Goal: Task Accomplishment & Management: Use online tool/utility

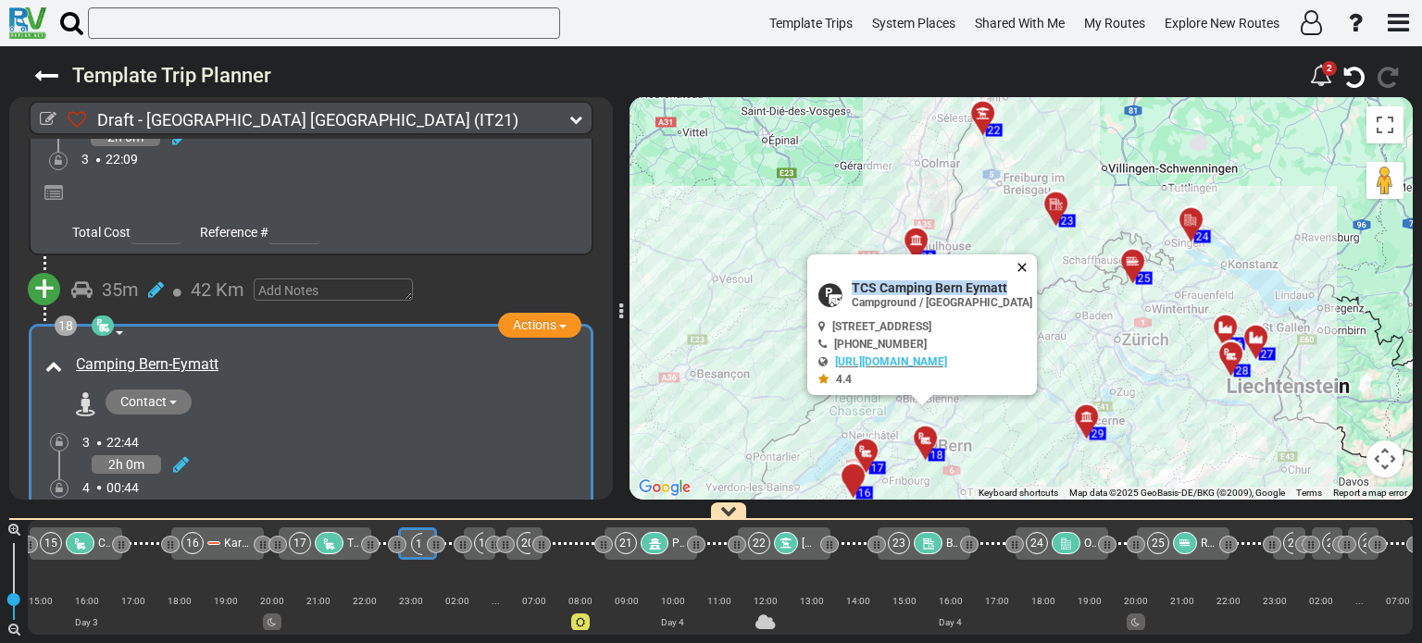
click at [1037, 266] on button "Close" at bounding box center [1025, 268] width 22 height 26
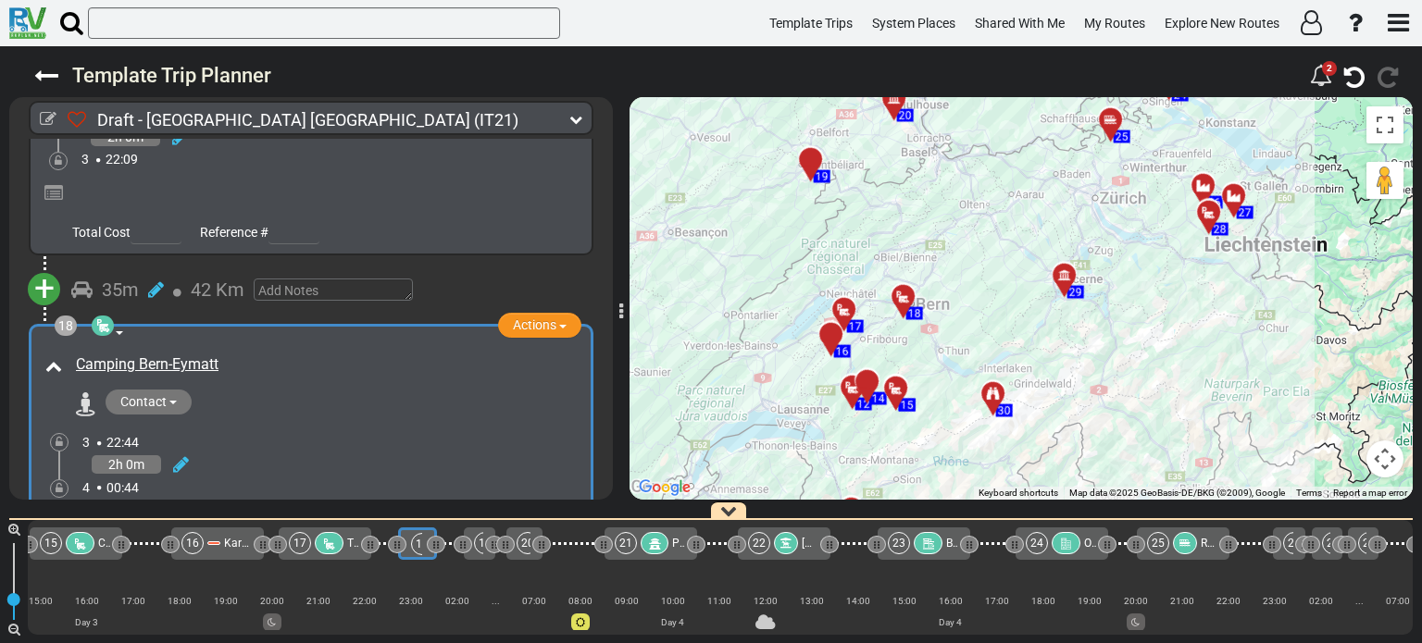
drag, startPoint x: 996, startPoint y: 419, endPoint x: 974, endPoint y: 273, distance: 147.9
click at [974, 273] on div "To activate drag with keyboard, press Alt + Enter. Once in keyboard drag state,…" at bounding box center [1020, 298] width 783 height 403
click at [872, 383] on div at bounding box center [873, 388] width 31 height 29
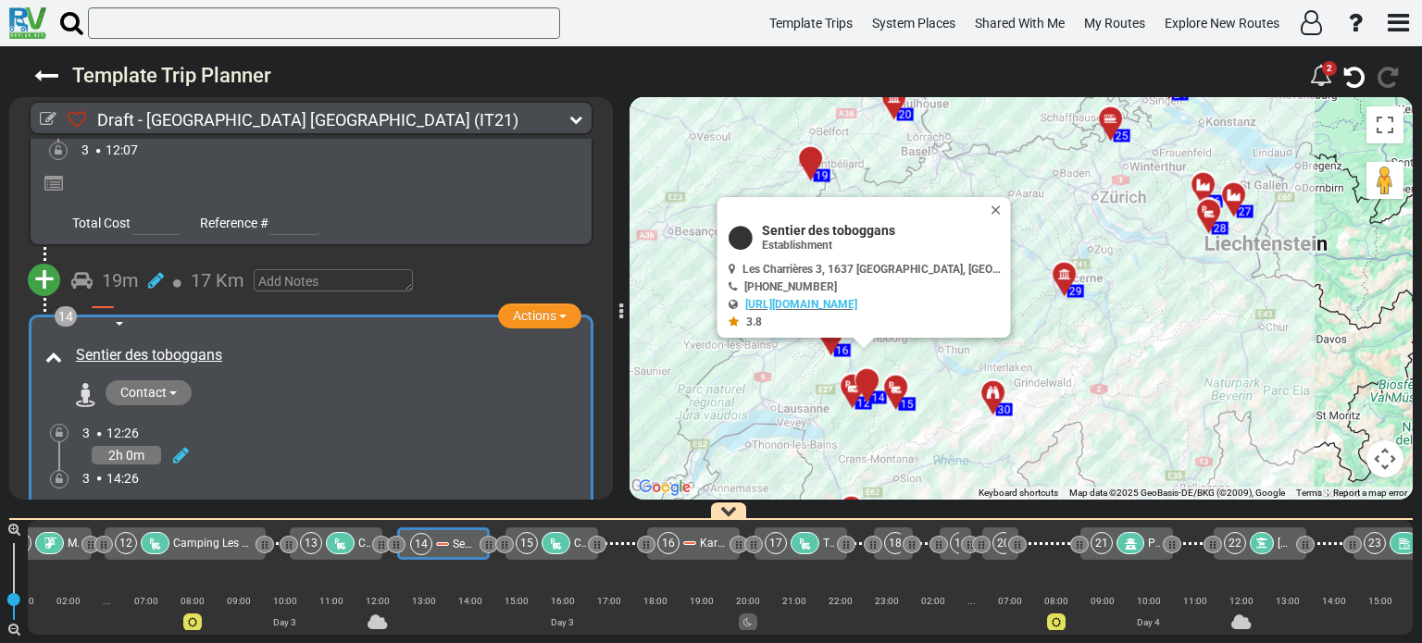
scroll to position [0, 1632]
click at [604, 576] on div "+ Add Atraction Add Campground 20m" at bounding box center [310, 610] width 603 height 68
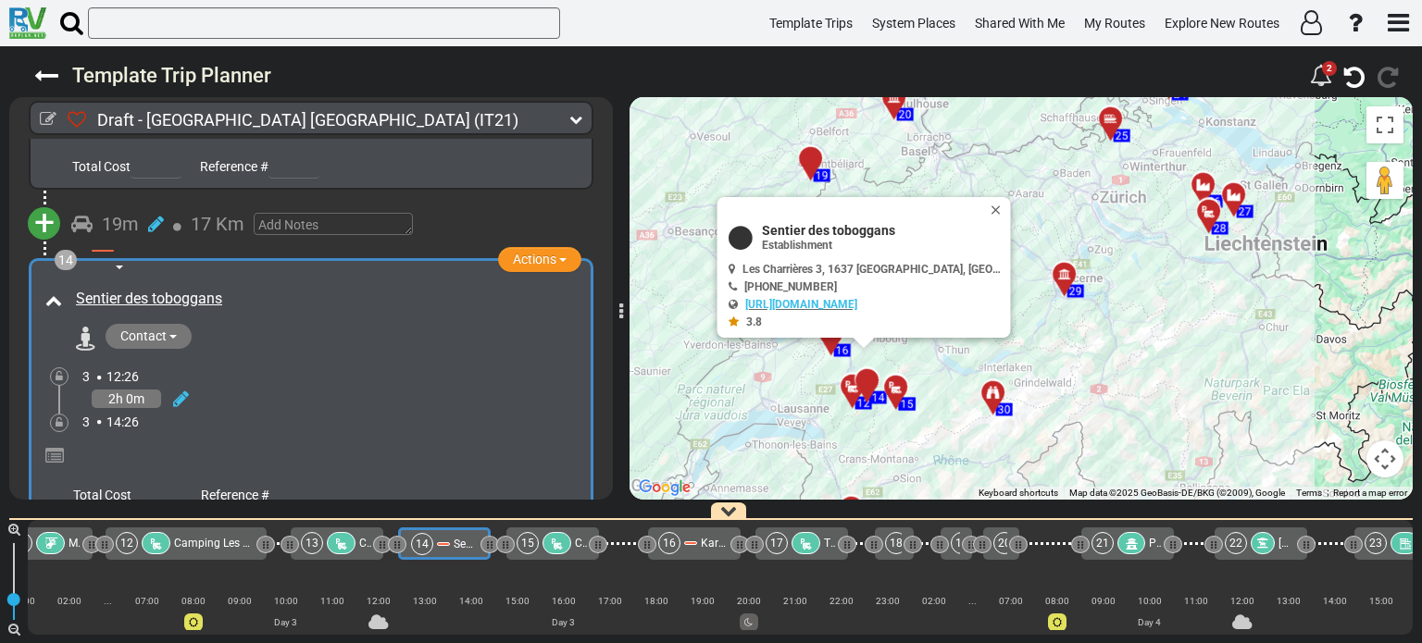
click at [564, 540] on div "20m 17 Km" at bounding box center [324, 553] width 507 height 27
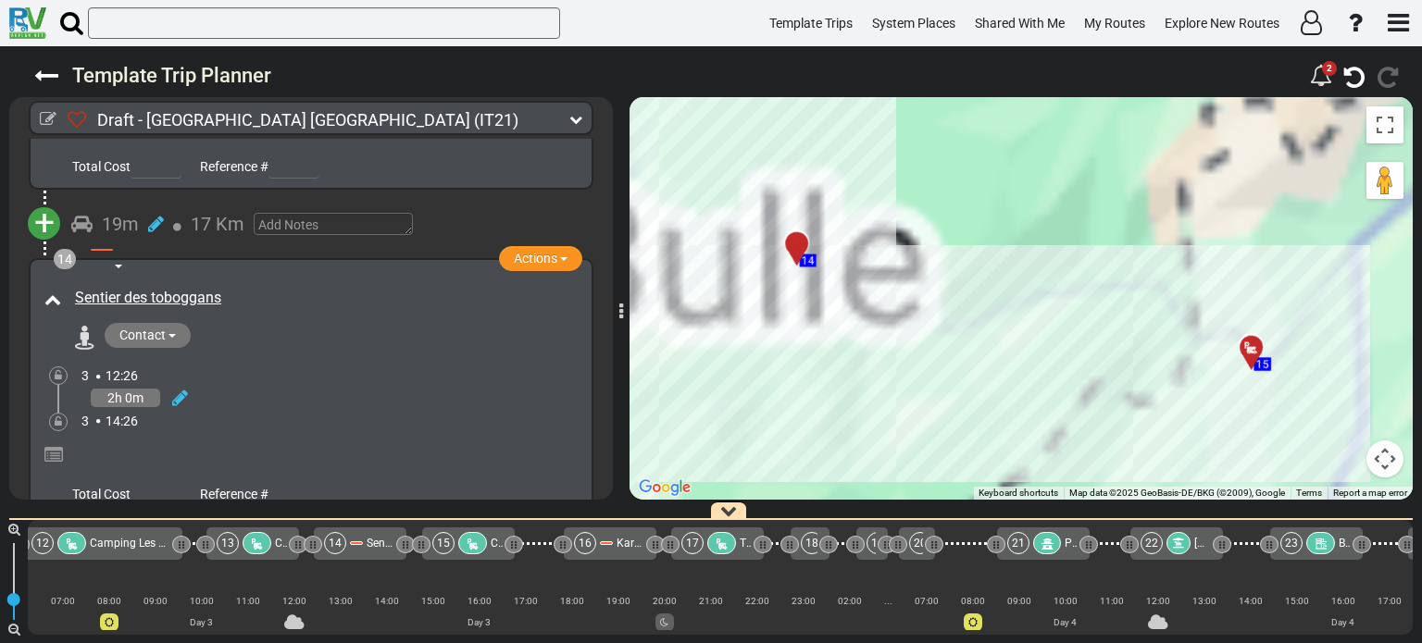
scroll to position [0, 1724]
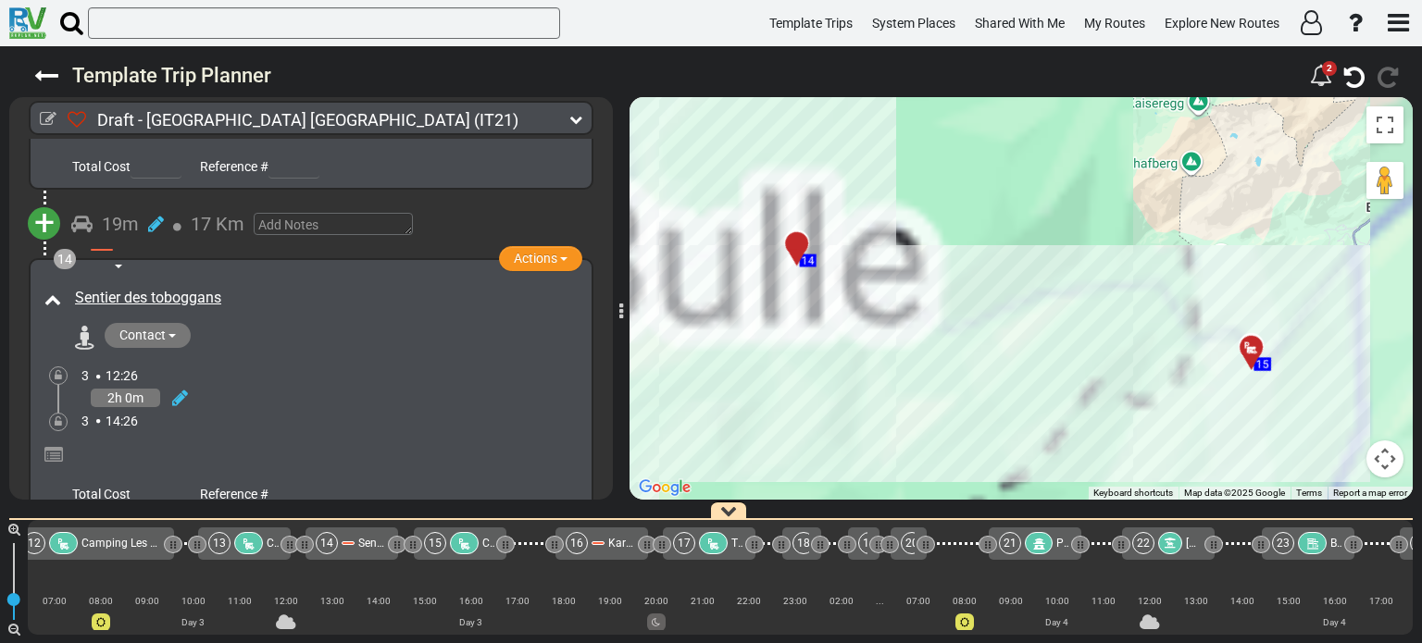
click at [44, 529] on span "+" at bounding box center [44, 550] width 20 height 43
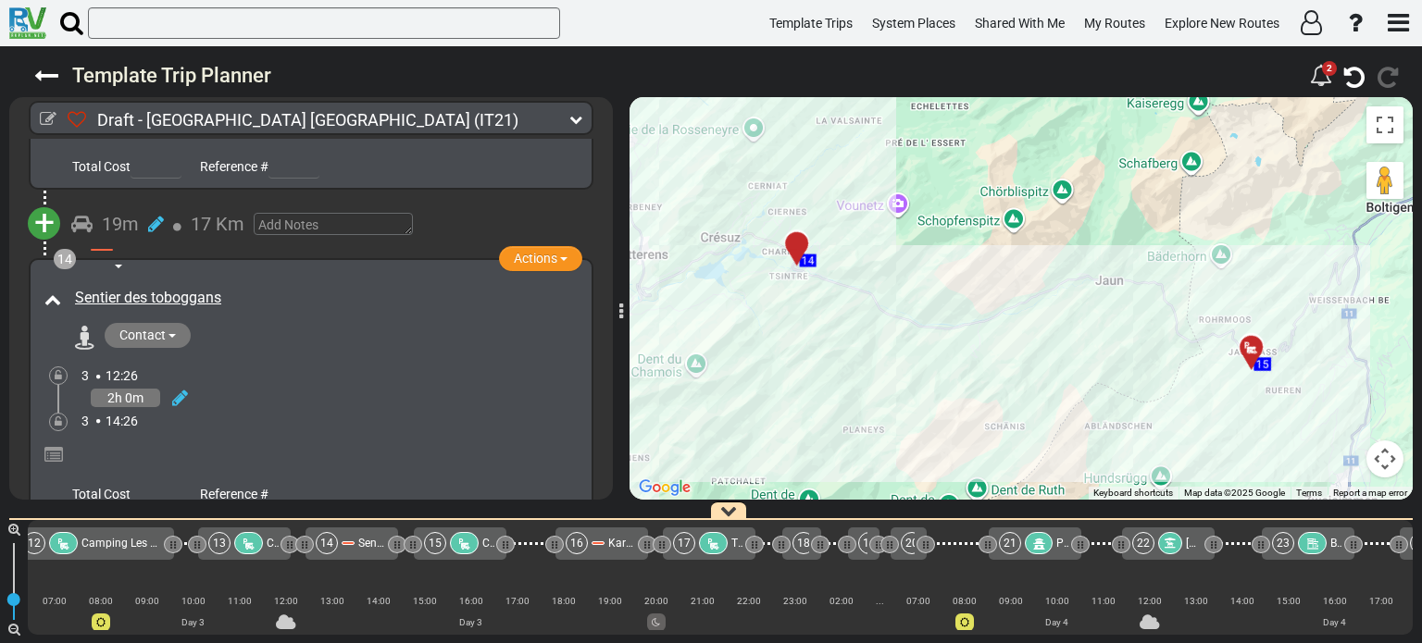
click at [100, 572] on li "Add Atraction" at bounding box center [102, 584] width 146 height 24
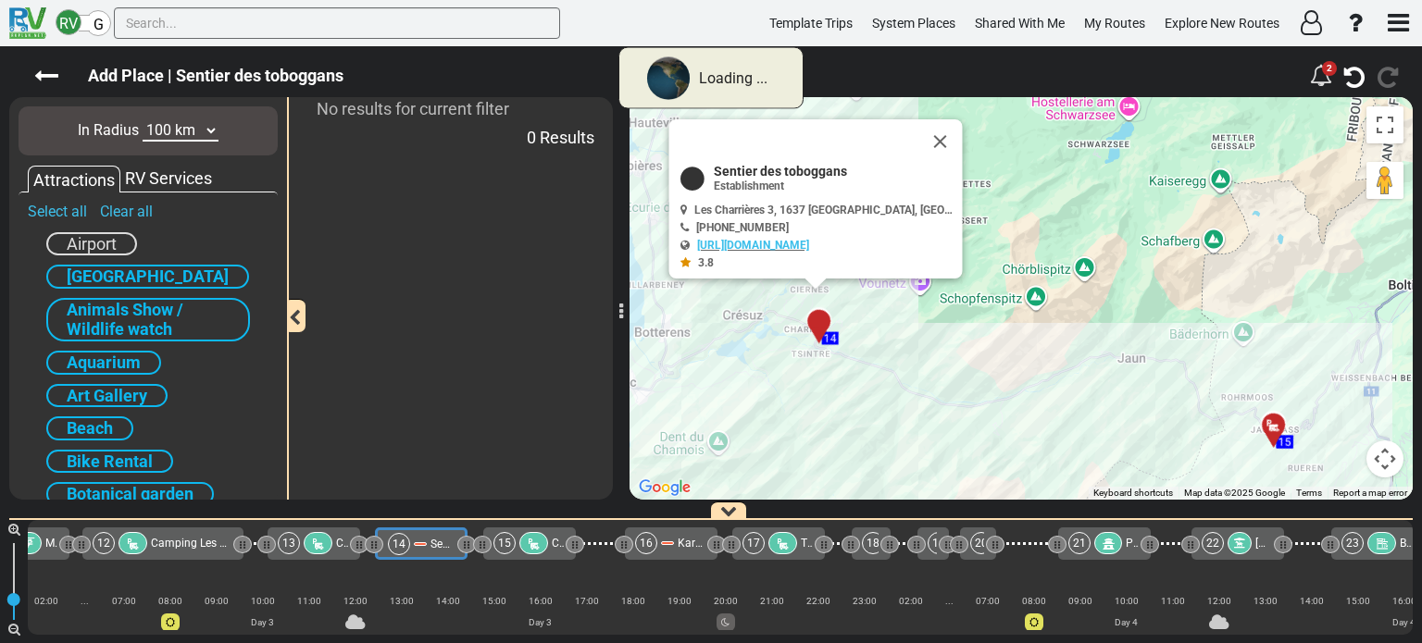
scroll to position [0, 1632]
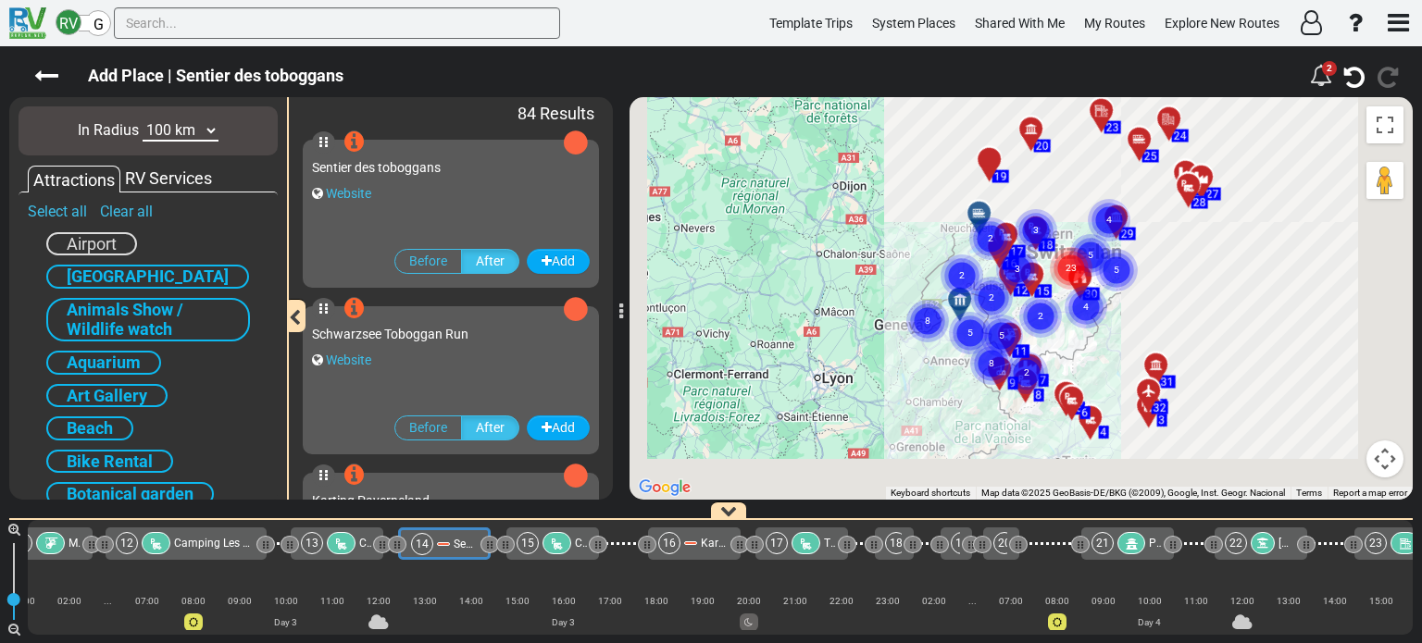
click at [205, 127] on select "10 km 50 km 100 km 250 km 500 km 1000 km" at bounding box center [181, 130] width 76 height 21
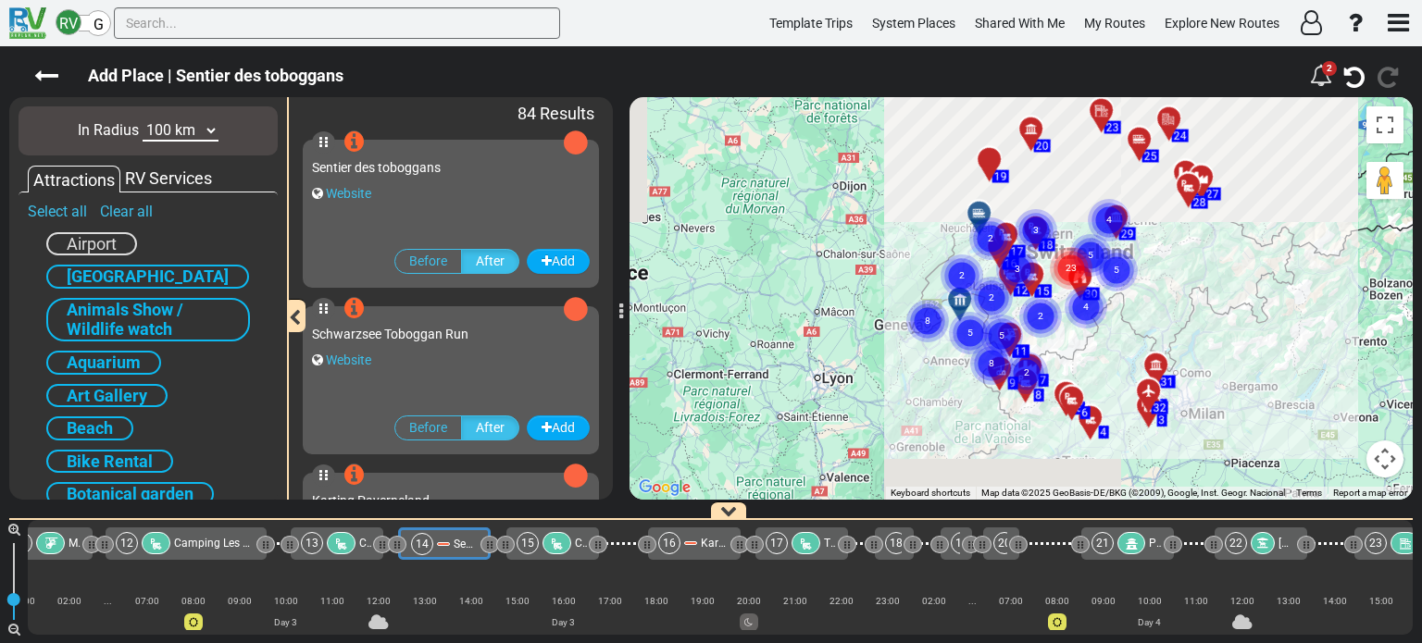
select select "number:250"
click at [143, 120] on select "10 km 50 km 100 km 250 km 500 km 1000 km" at bounding box center [181, 130] width 76 height 21
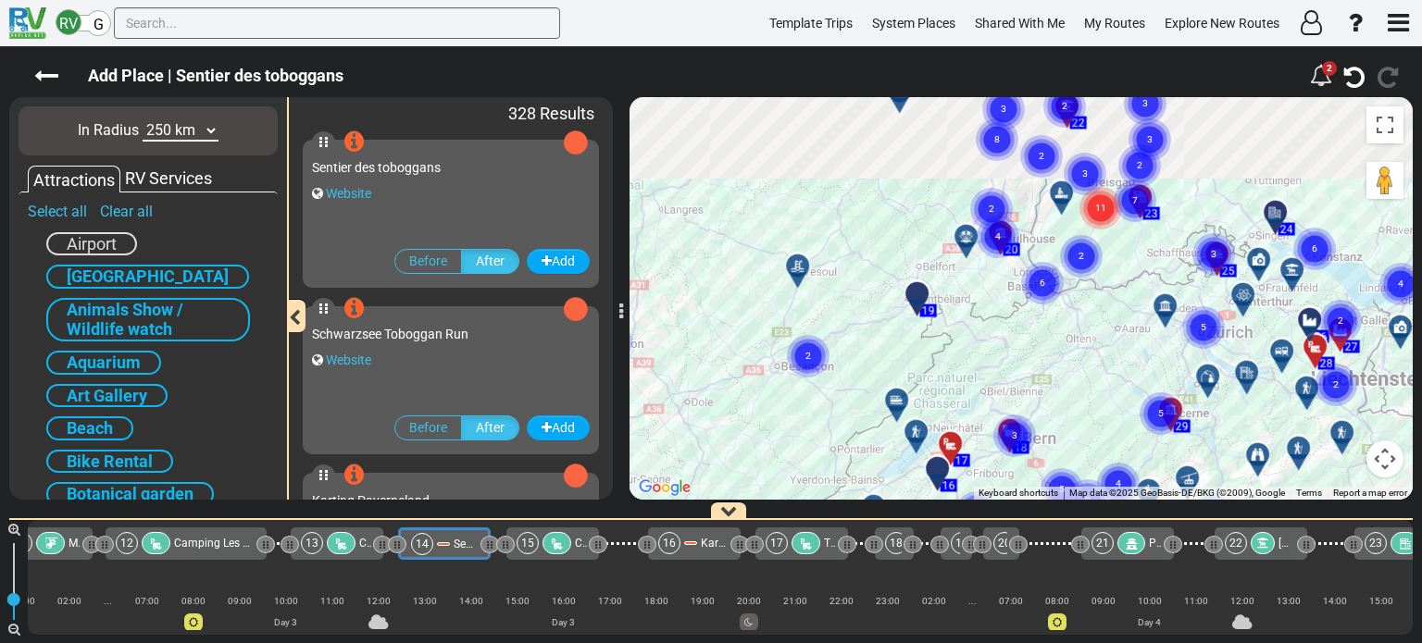
drag, startPoint x: 1048, startPoint y: 223, endPoint x: 980, endPoint y: 432, distance: 219.8
click at [980, 432] on div "To activate drag with keyboard, press Alt + Enter. Once in keyboard drag state,…" at bounding box center [1020, 298] width 783 height 403
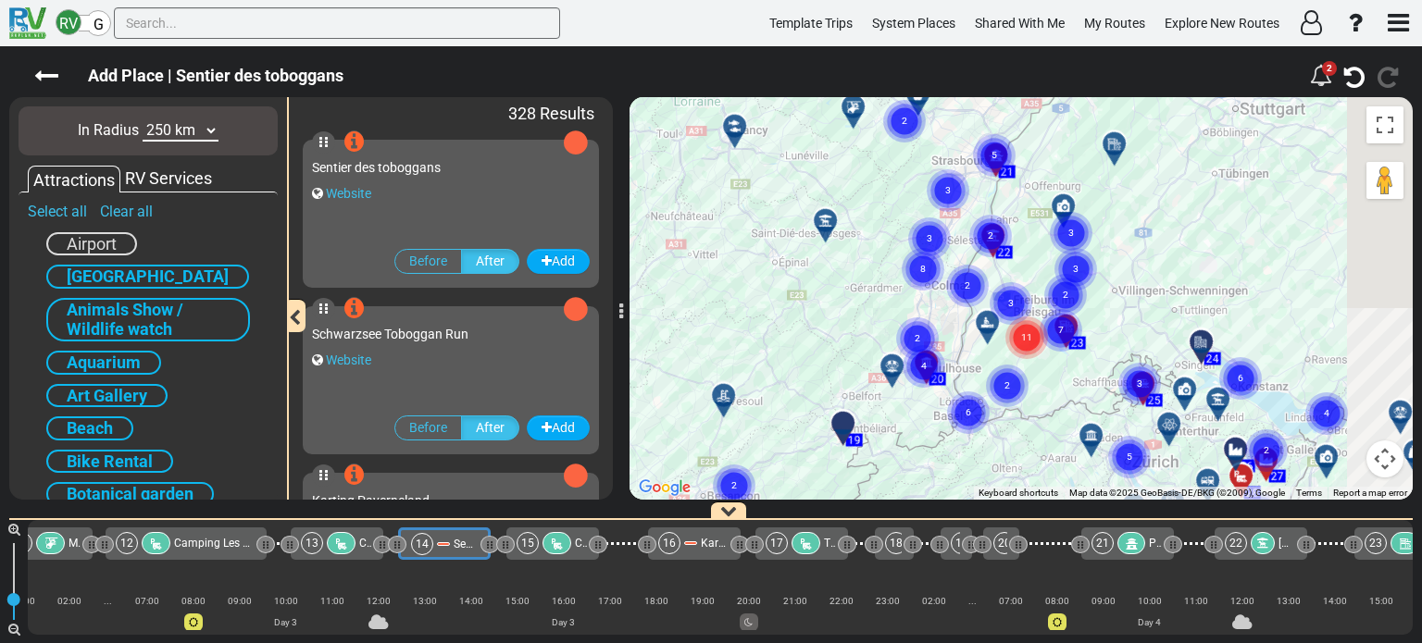
drag, startPoint x: 1030, startPoint y: 265, endPoint x: 950, endPoint y: 403, distance: 159.7
click at [950, 403] on circle "Cluster of 6 markers" at bounding box center [968, 412] width 43 height 43
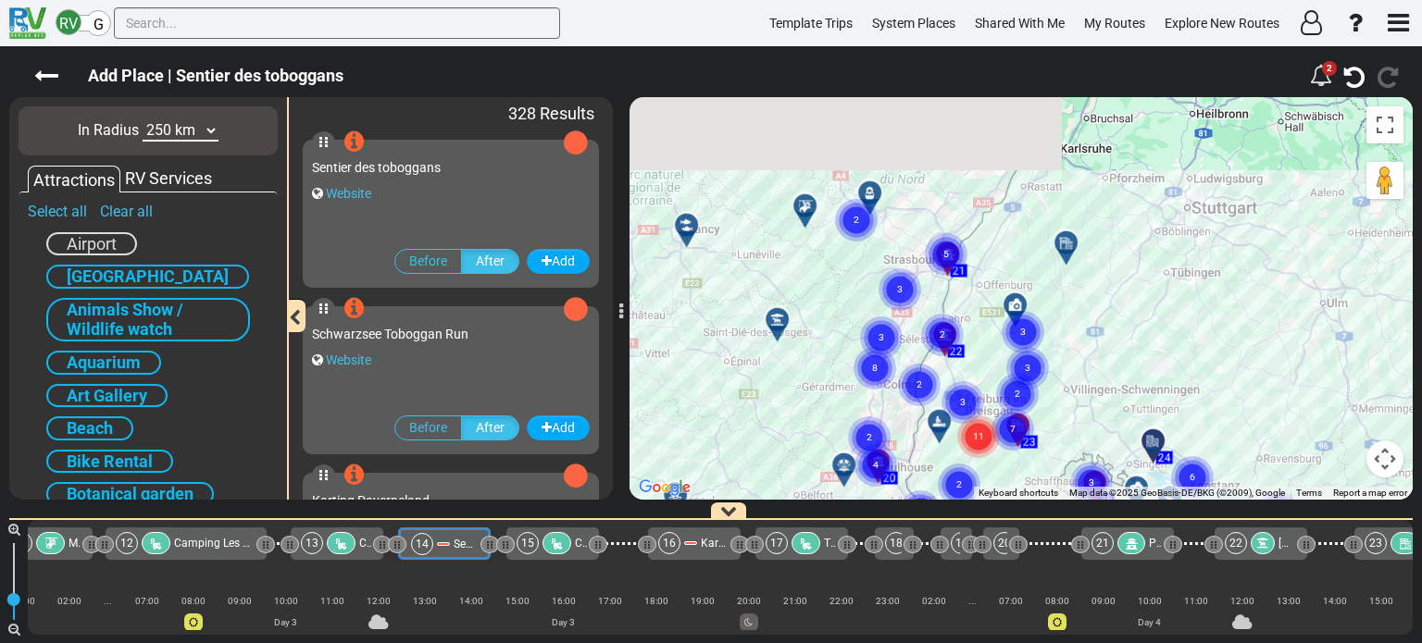
drag, startPoint x: 1019, startPoint y: 302, endPoint x: 971, endPoint y: 408, distance: 116.8
click at [971, 408] on gmp-advanced-marker "11" at bounding box center [978, 415] width 46 height 49
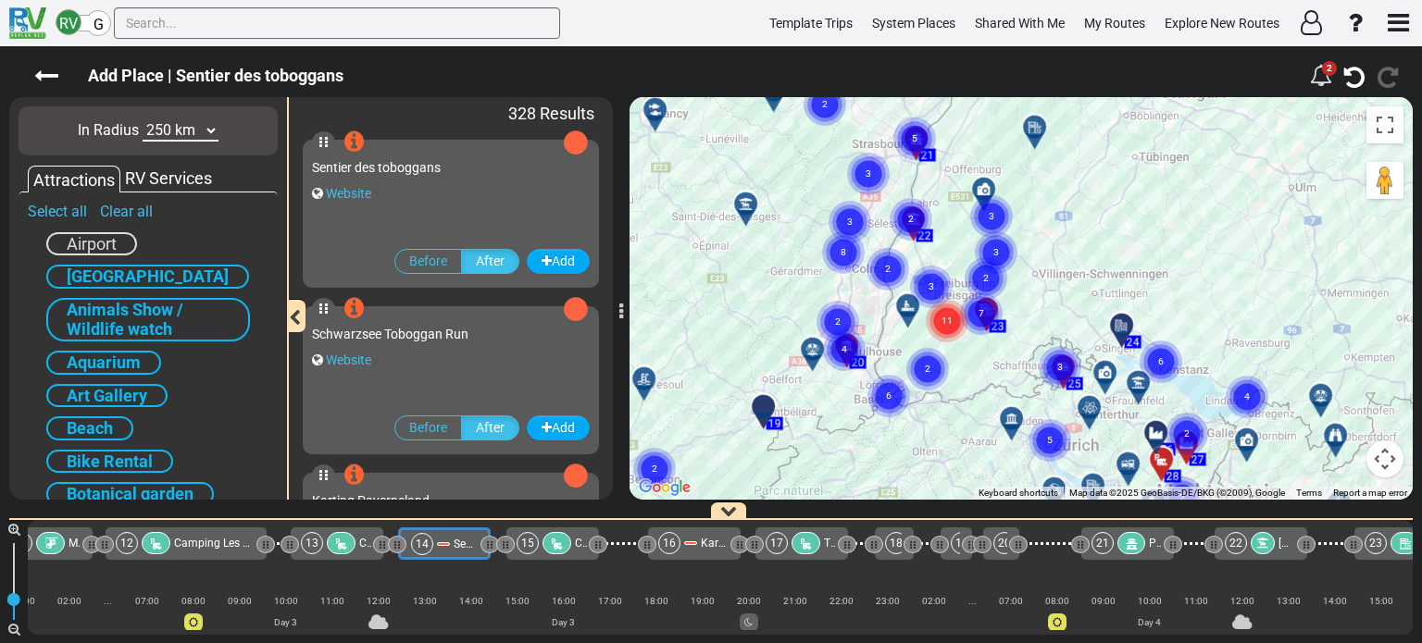
drag, startPoint x: 1103, startPoint y: 349, endPoint x: 1064, endPoint y: 213, distance: 141.5
click at [1064, 213] on div "To activate drag with keyboard, press Alt + Enter. Once in keyboard drag state,…" at bounding box center [1020, 298] width 783 height 403
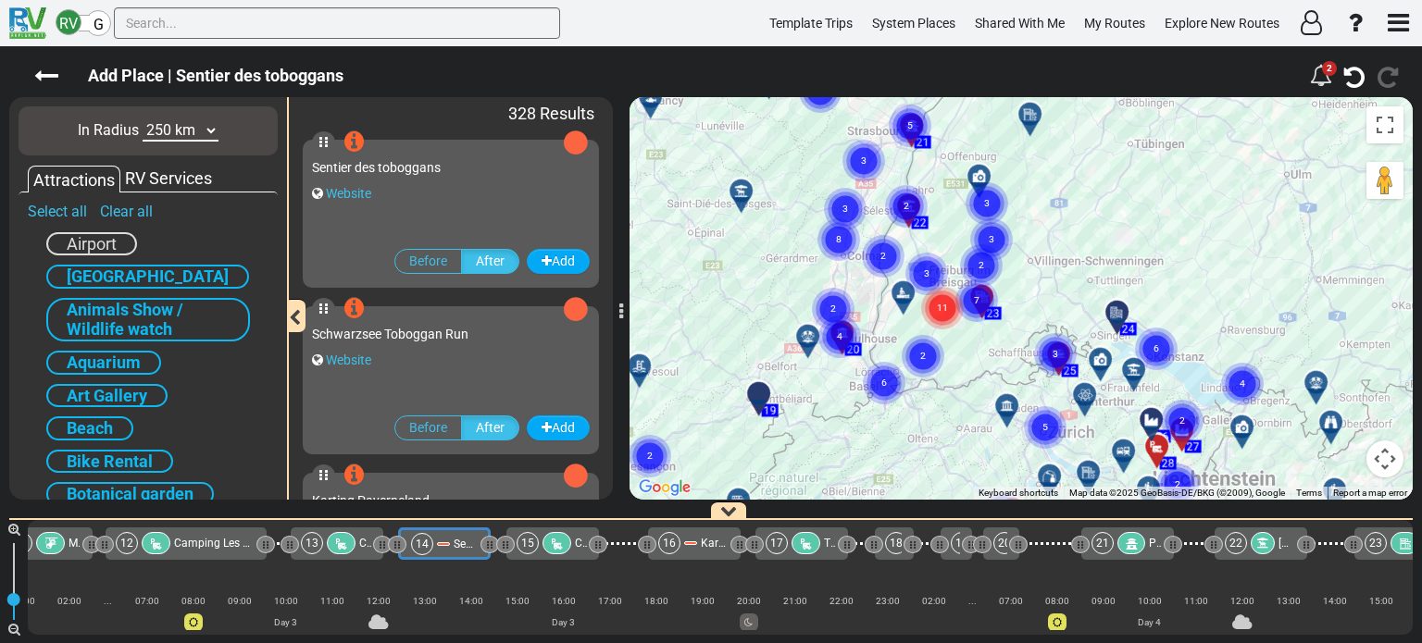
drag, startPoint x: 1003, startPoint y: 358, endPoint x: 1044, endPoint y: 304, distance: 68.1
click at [1044, 304] on div "To activate drag with keyboard, press Alt + Enter. Once in keyboard drag state,…" at bounding box center [1020, 298] width 783 height 403
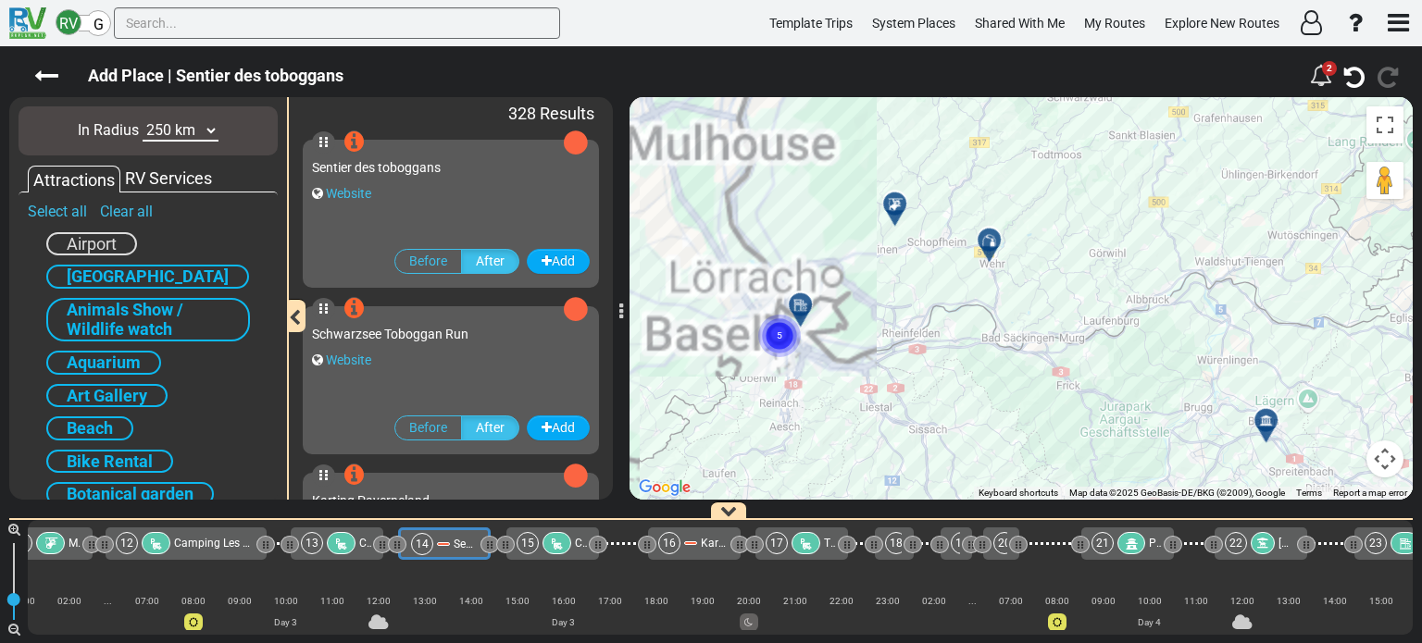
drag, startPoint x: 965, startPoint y: 317, endPoint x: 1011, endPoint y: 316, distance: 45.4
click at [1011, 316] on div "To activate drag with keyboard, press Alt + Enter. Once in keyboard drag state,…" at bounding box center [1020, 298] width 783 height 403
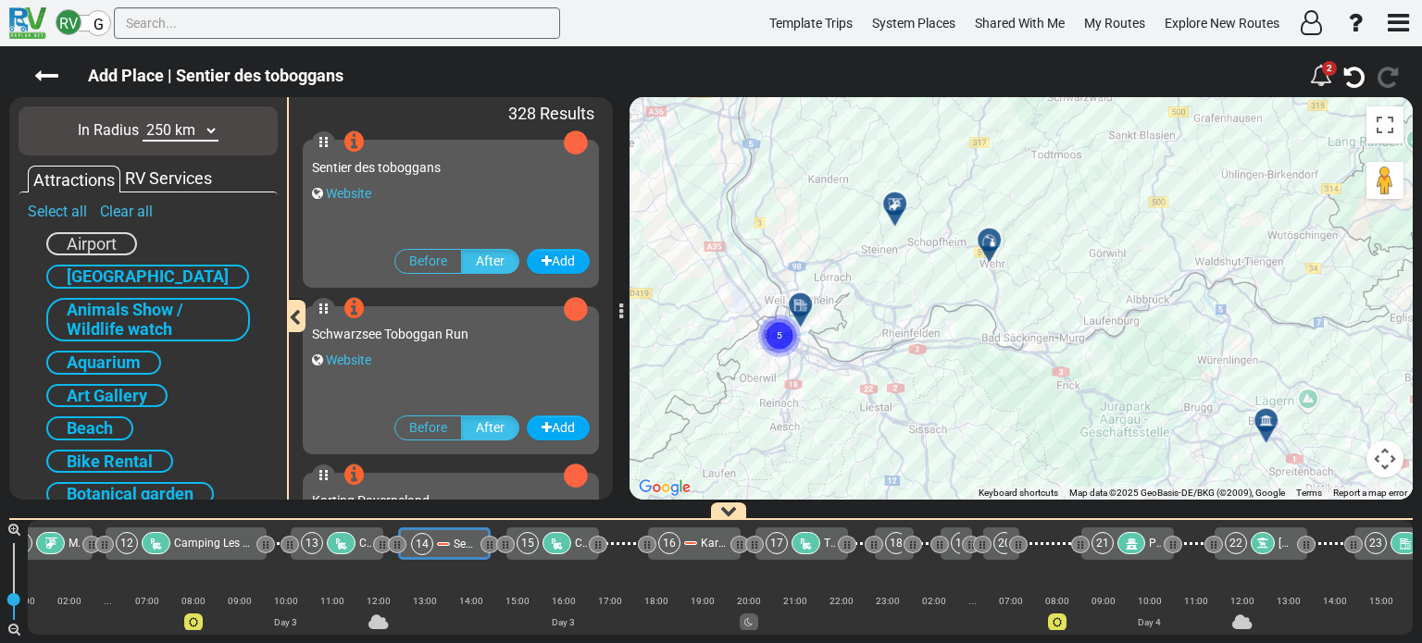
click at [989, 246] on div at bounding box center [995, 247] width 31 height 29
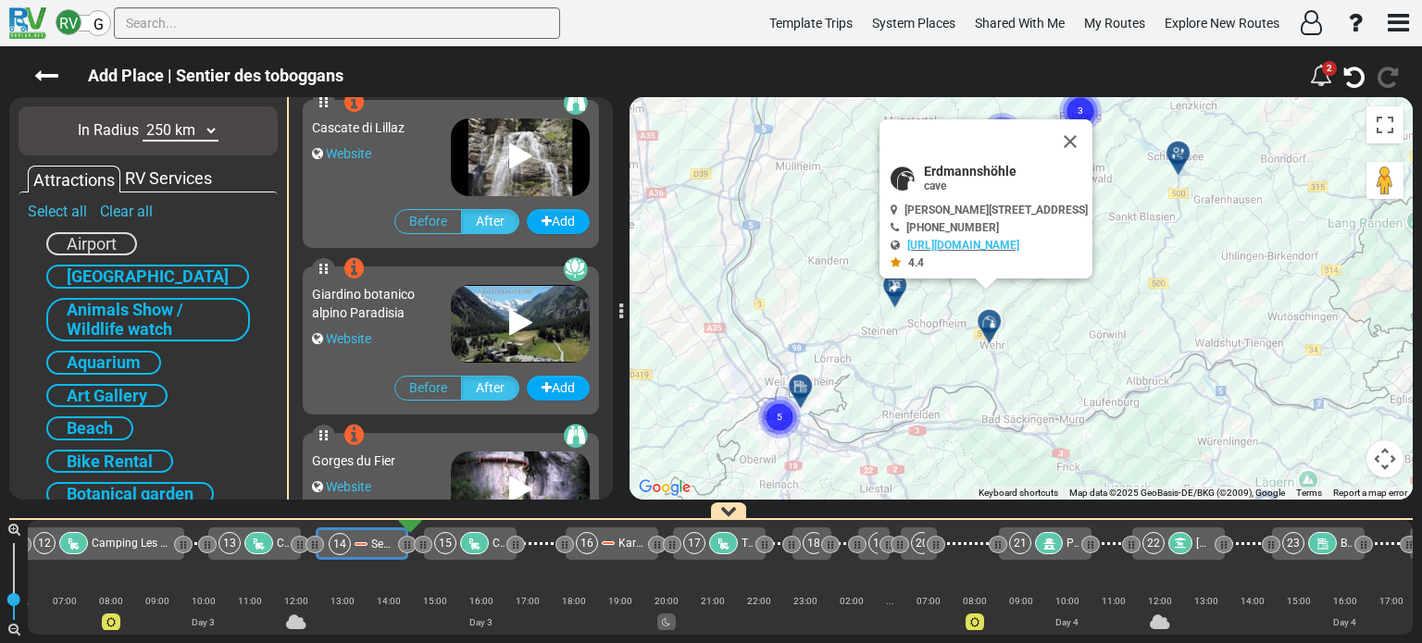
scroll to position [20987, 0]
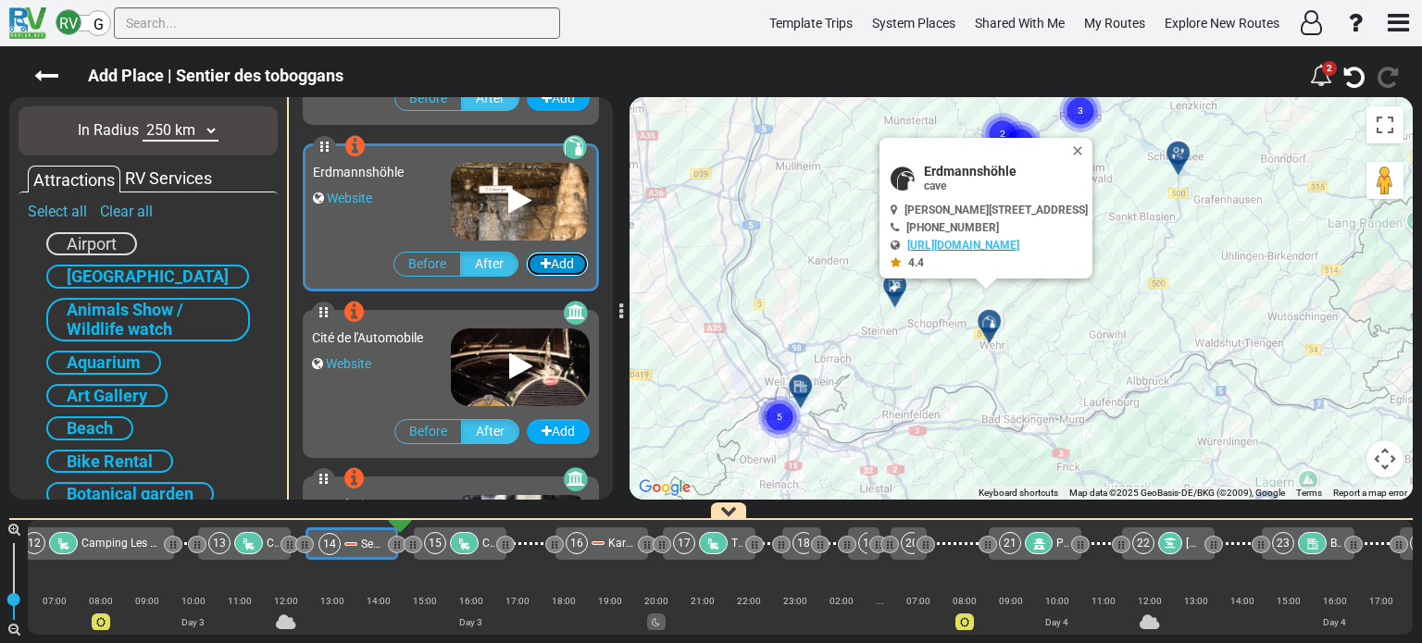
click at [547, 267] on button "Add" at bounding box center [557, 264] width 63 height 25
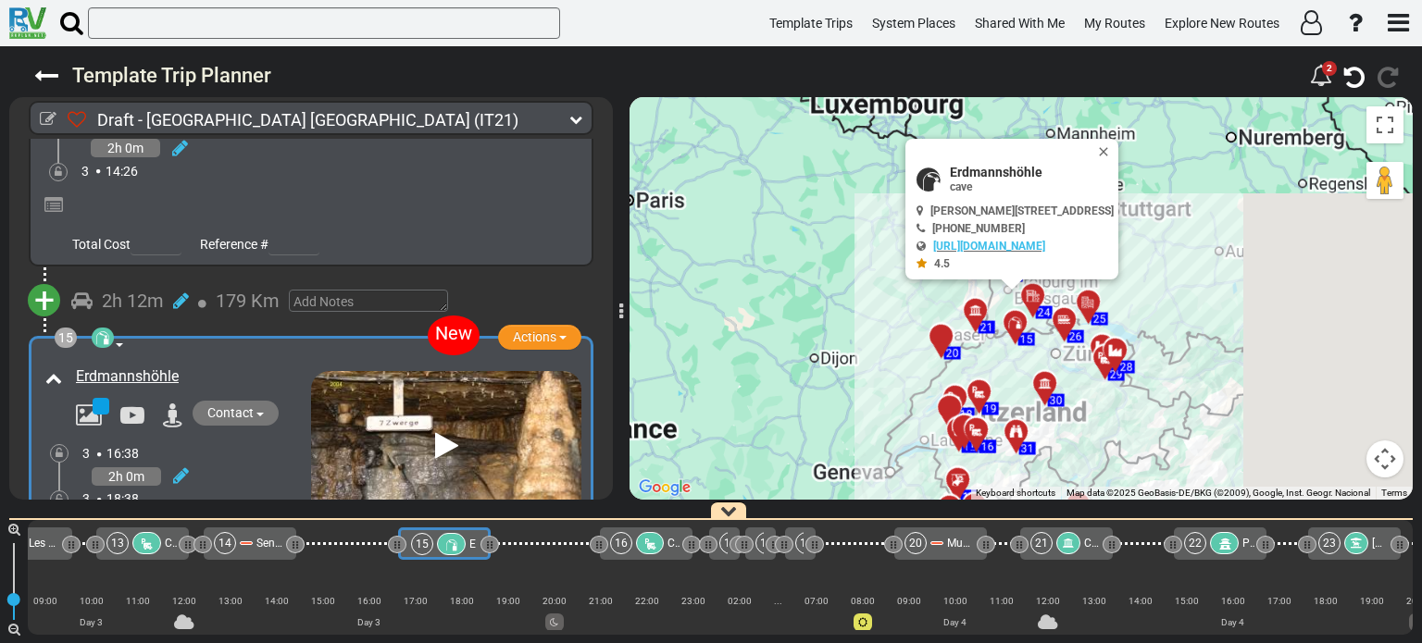
scroll to position [5030, 0]
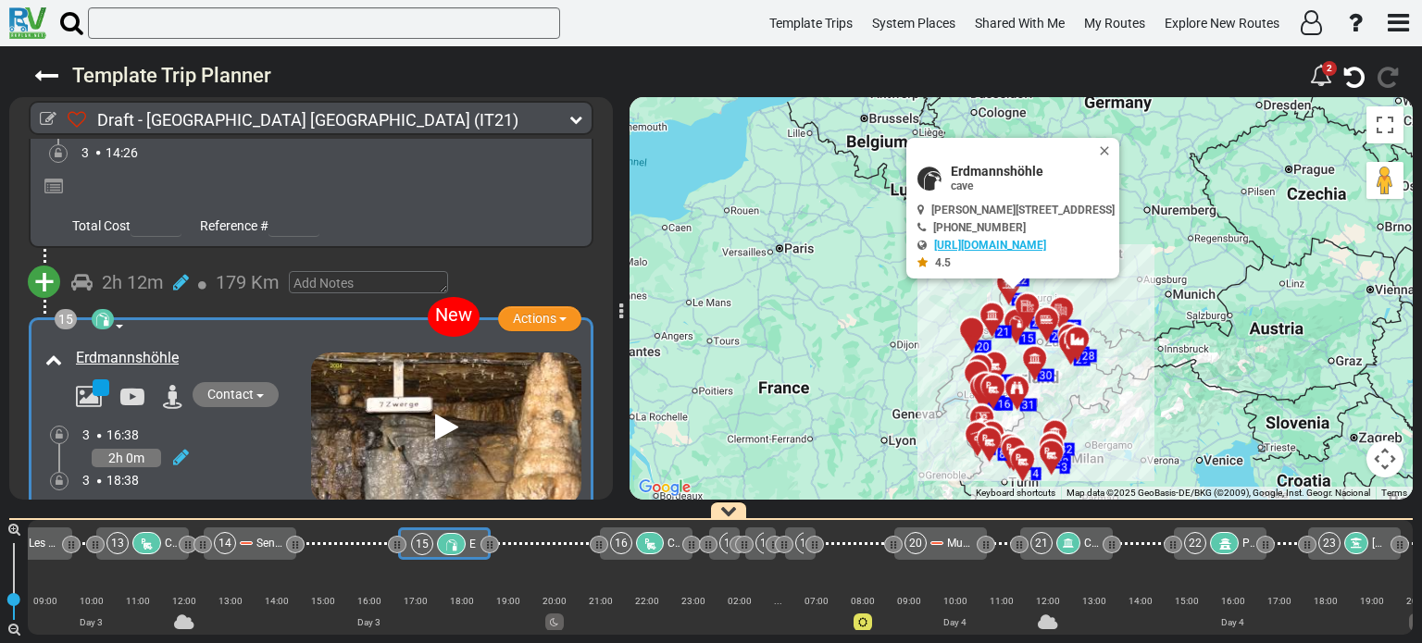
click at [1013, 244] on link "http://www.gemeinde-hasel.de/" at bounding box center [990, 245] width 112 height 13
click at [557, 306] on button "Actions" at bounding box center [539, 318] width 83 height 25
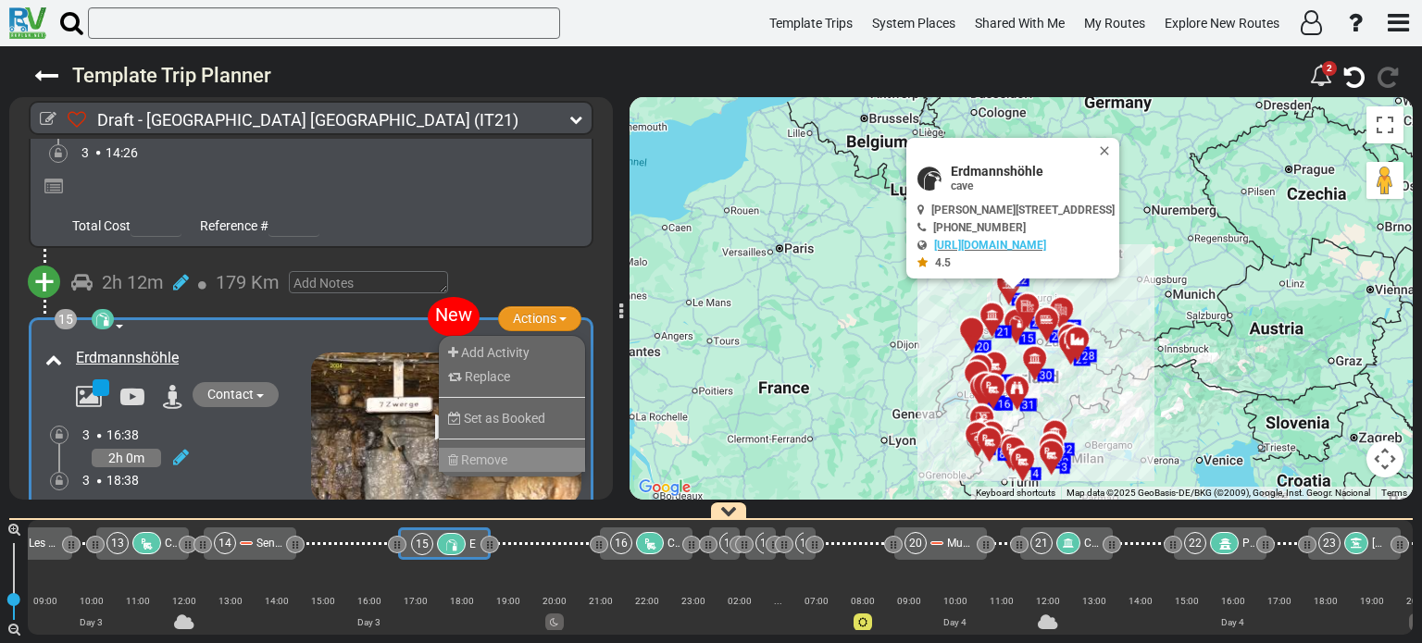
click at [507, 448] on li "Remove" at bounding box center [512, 460] width 146 height 24
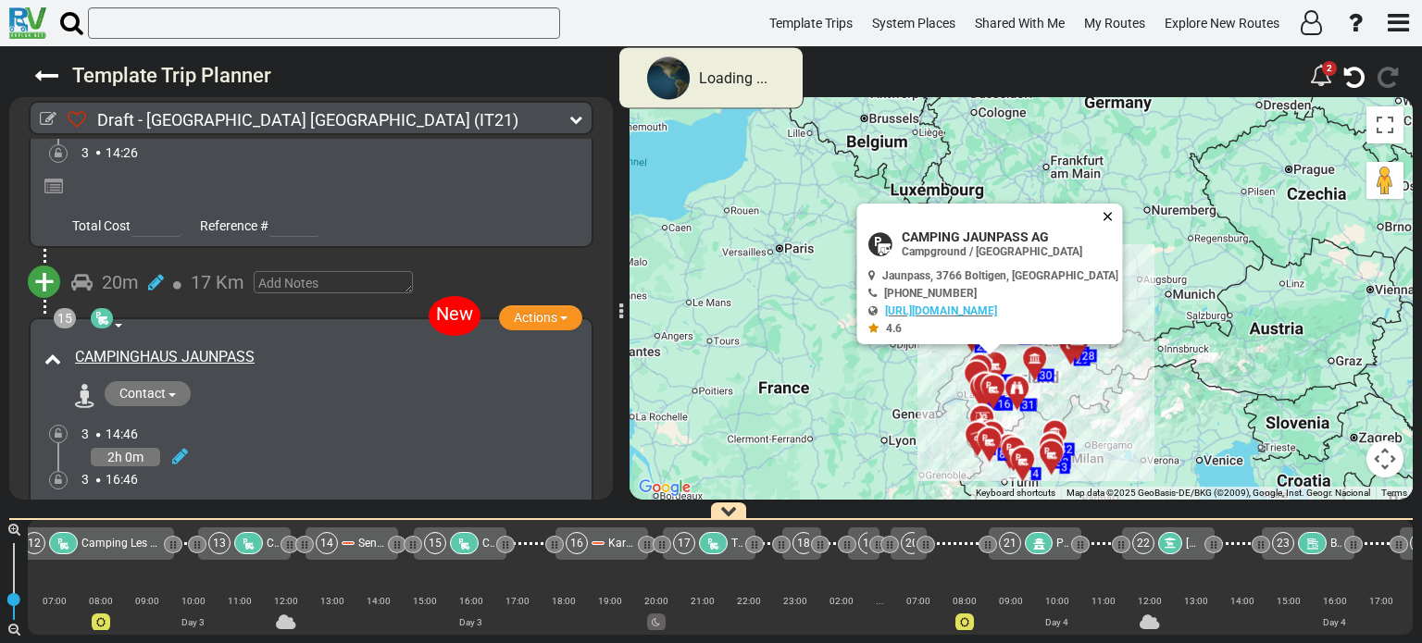
click at [1100, 214] on button "Close" at bounding box center [1111, 217] width 22 height 26
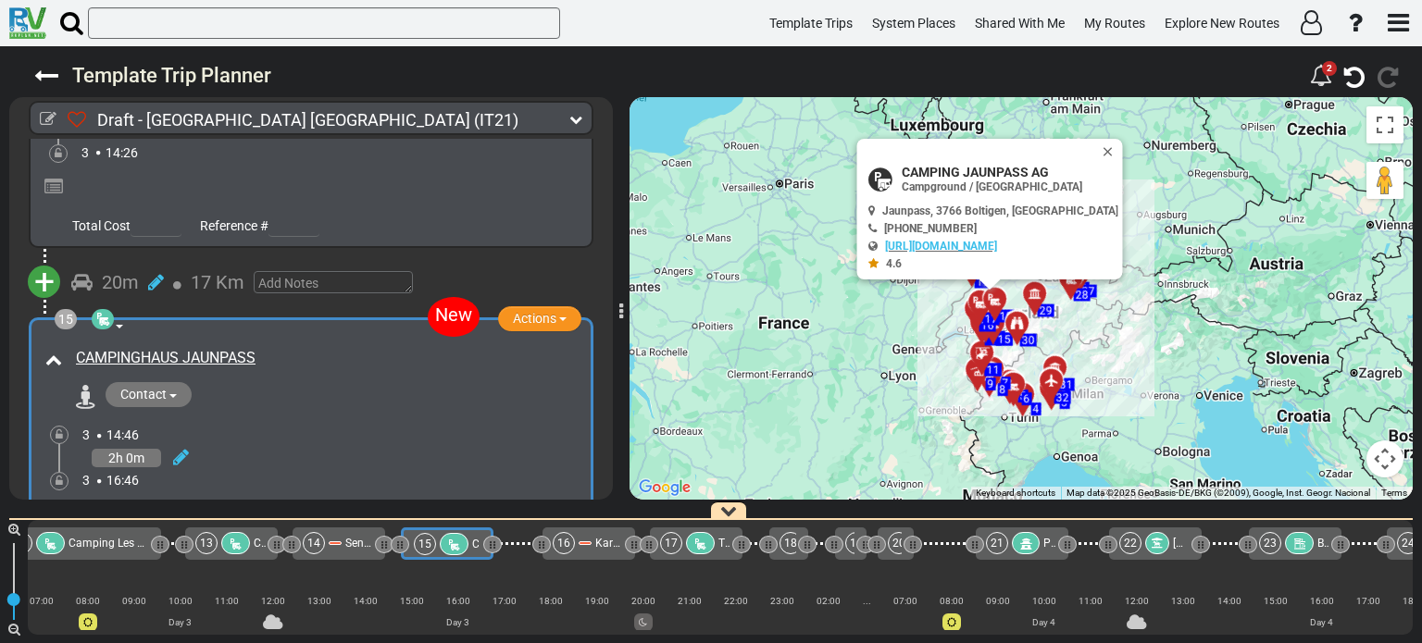
scroll to position [0, 1740]
click at [1100, 148] on button "Close" at bounding box center [1111, 152] width 22 height 26
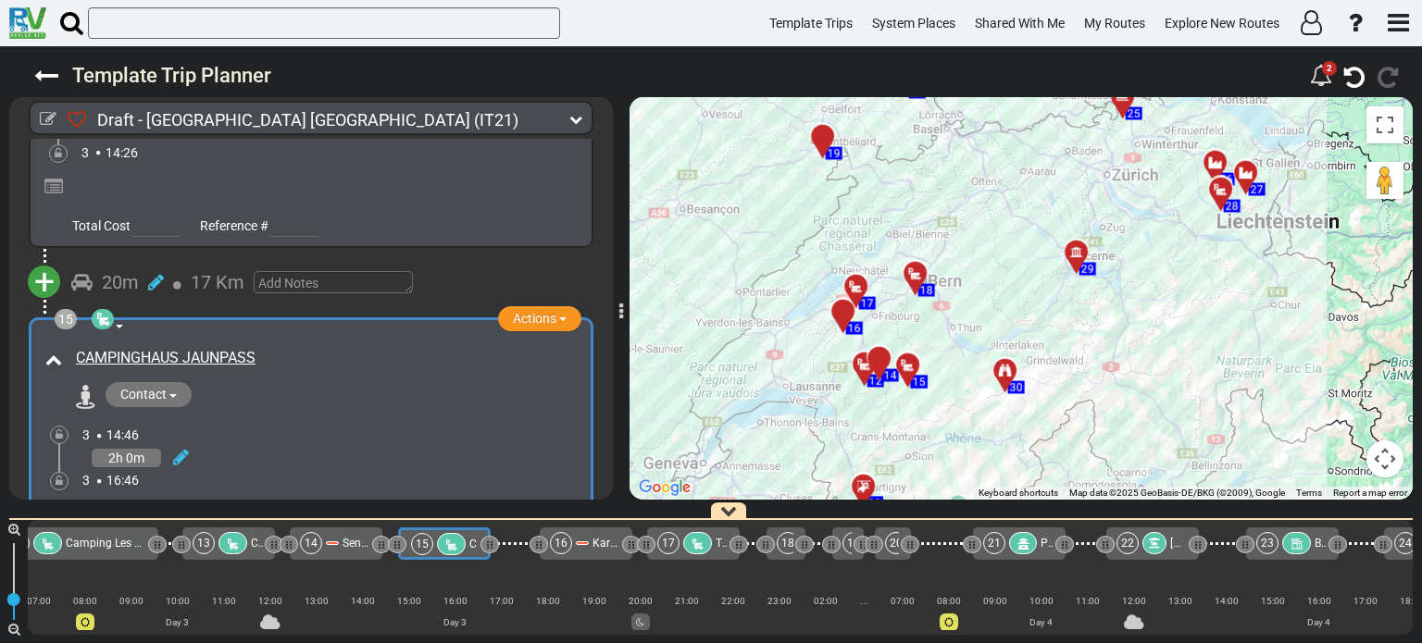
drag, startPoint x: 1076, startPoint y: 367, endPoint x: 1166, endPoint y: 210, distance: 181.2
click at [1166, 210] on div "To activate drag with keyboard, press Alt + Enter. Once in keyboard drag state,…" at bounding box center [1020, 298] width 783 height 403
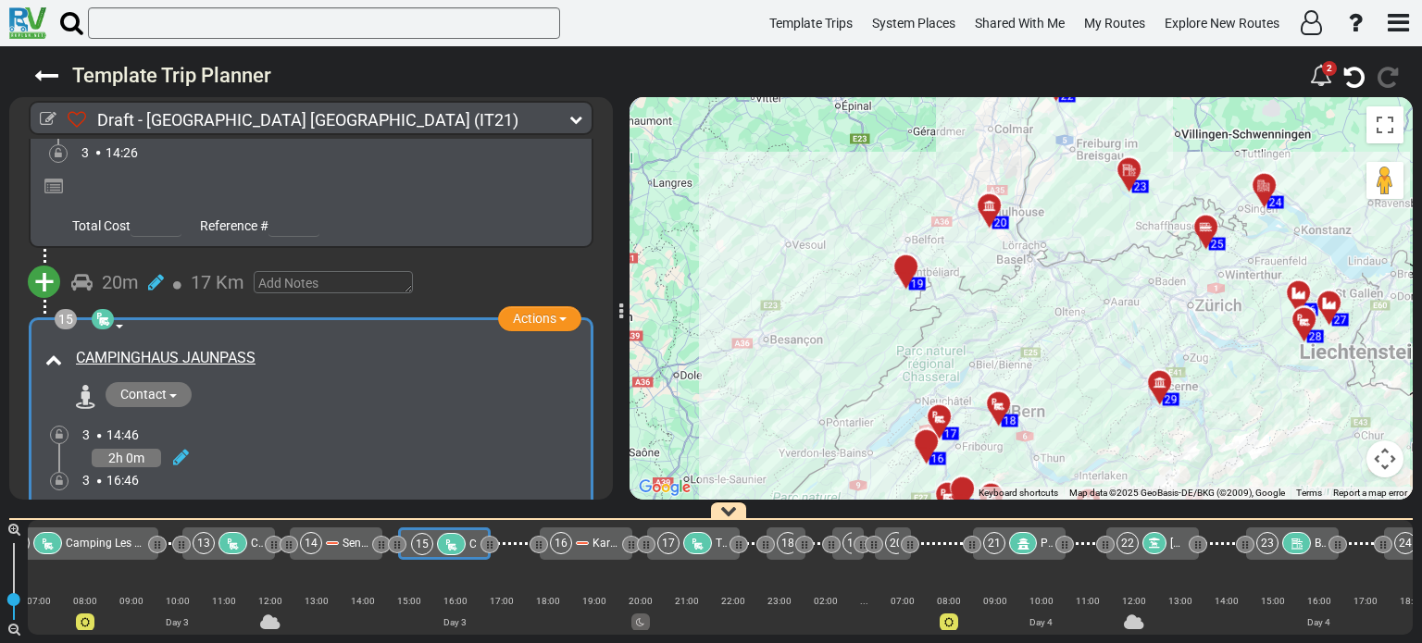
drag, startPoint x: 1173, startPoint y: 332, endPoint x: 1252, endPoint y: 476, distance: 164.1
click at [1252, 476] on div "To activate drag with keyboard, press Alt + Enter. Once in keyboard drag state,…" at bounding box center [1020, 298] width 783 height 403
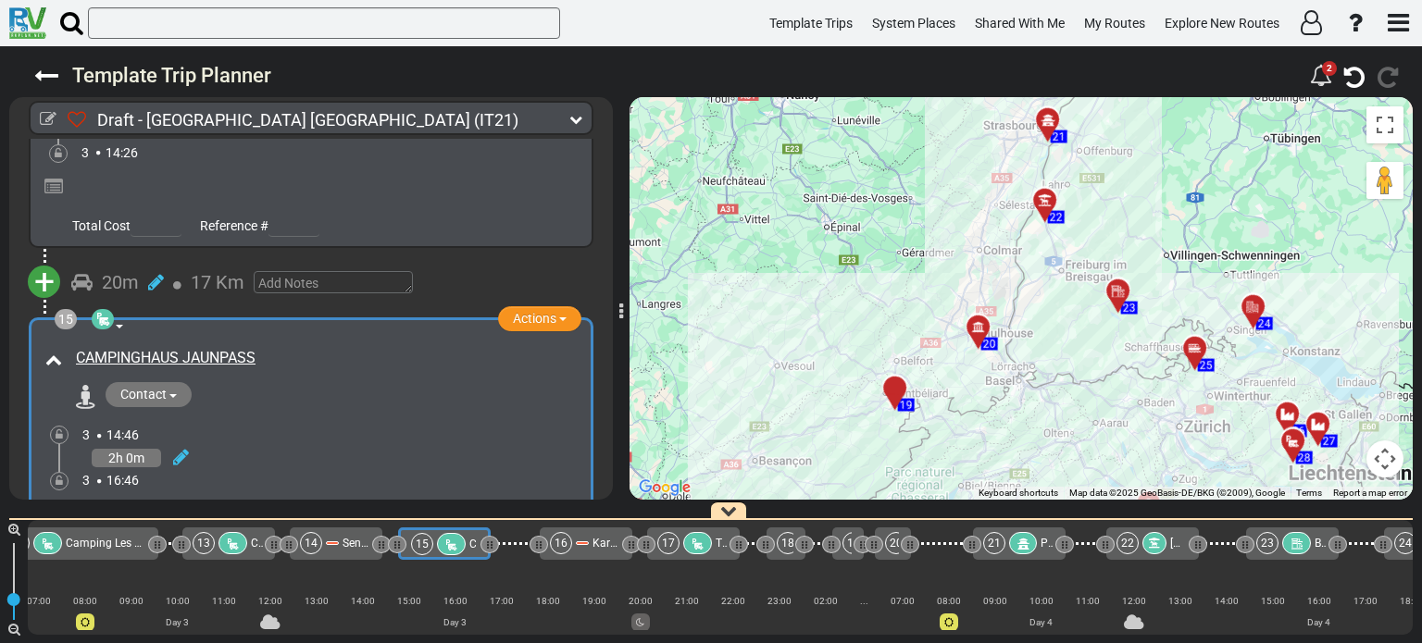
drag, startPoint x: 1178, startPoint y: 330, endPoint x: 1172, endPoint y: 443, distance: 113.1
click at [1172, 443] on div "To activate drag with keyboard, press Alt + Enter. Once in keyboard drag state,…" at bounding box center [1020, 298] width 783 height 403
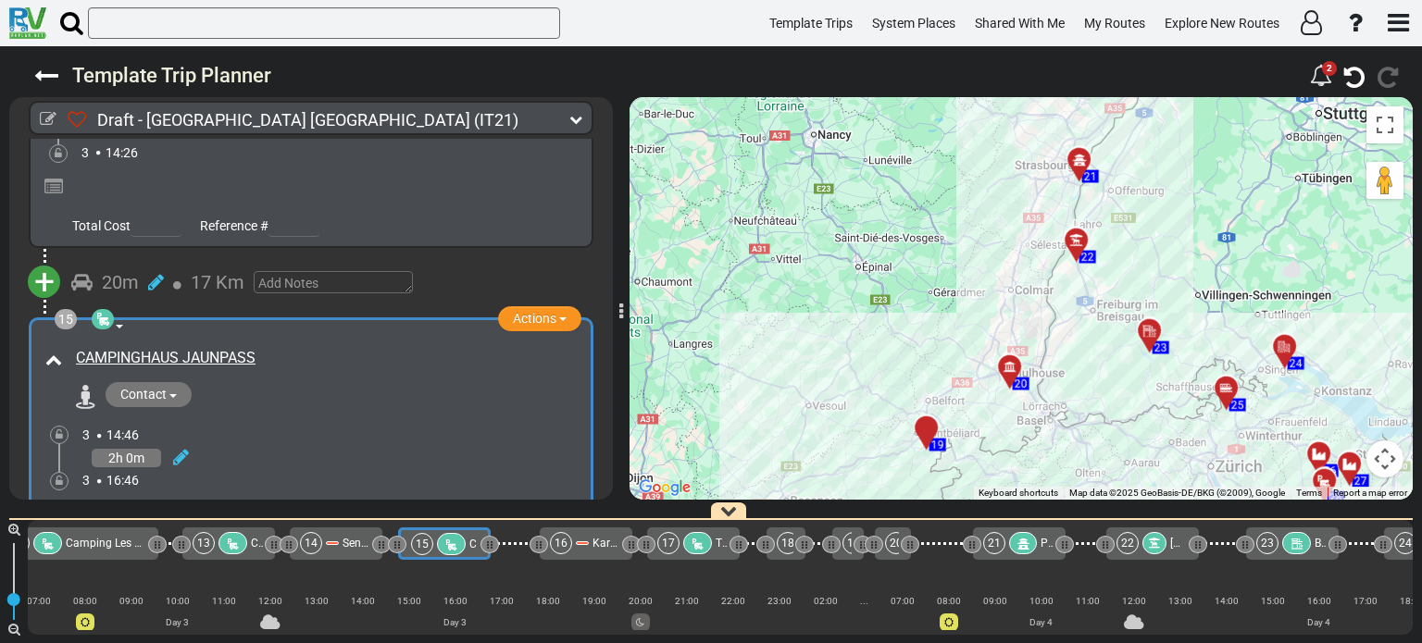
drag, startPoint x: 1170, startPoint y: 366, endPoint x: 1194, endPoint y: 386, distance: 31.5
click at [1194, 386] on div "To activate drag with keyboard, press Alt + Enter. Once in keyboard drag state,…" at bounding box center [1020, 298] width 783 height 403
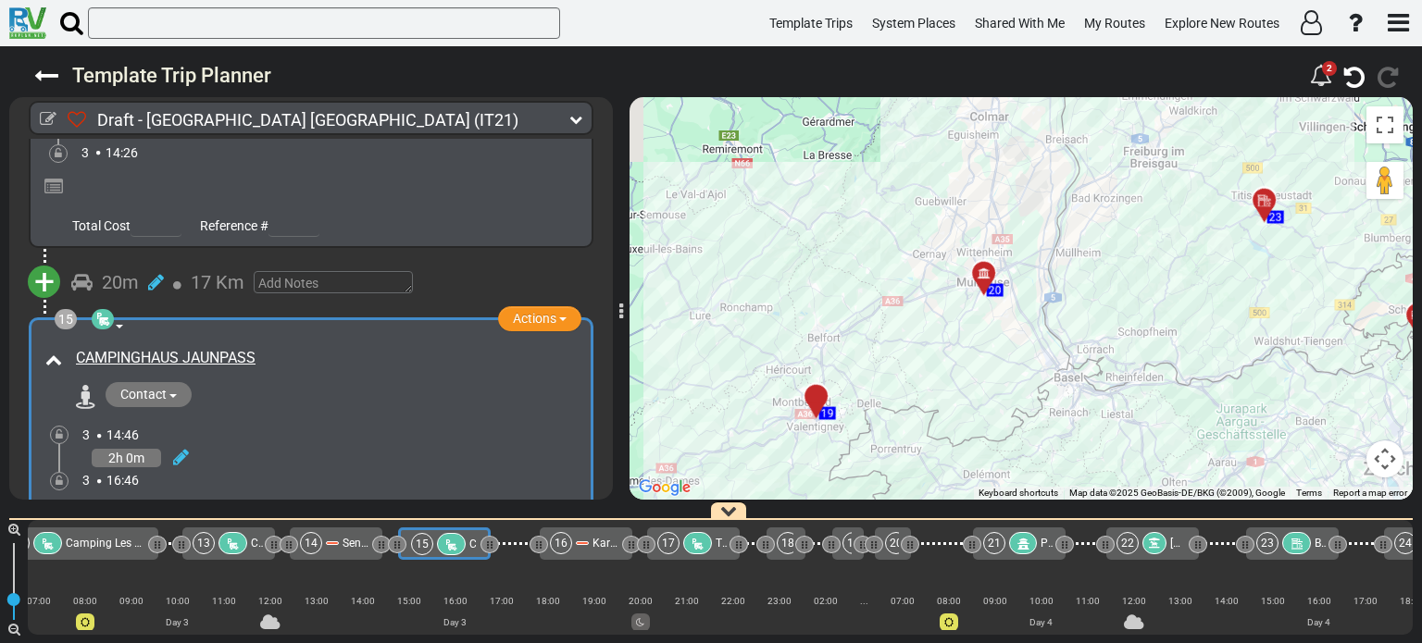
drag, startPoint x: 1010, startPoint y: 426, endPoint x: 1147, endPoint y: 355, distance: 154.0
click at [1147, 355] on div "To activate drag with keyboard, press Alt + Enter. Once in keyboard drag state,…" at bounding box center [1020, 298] width 783 height 403
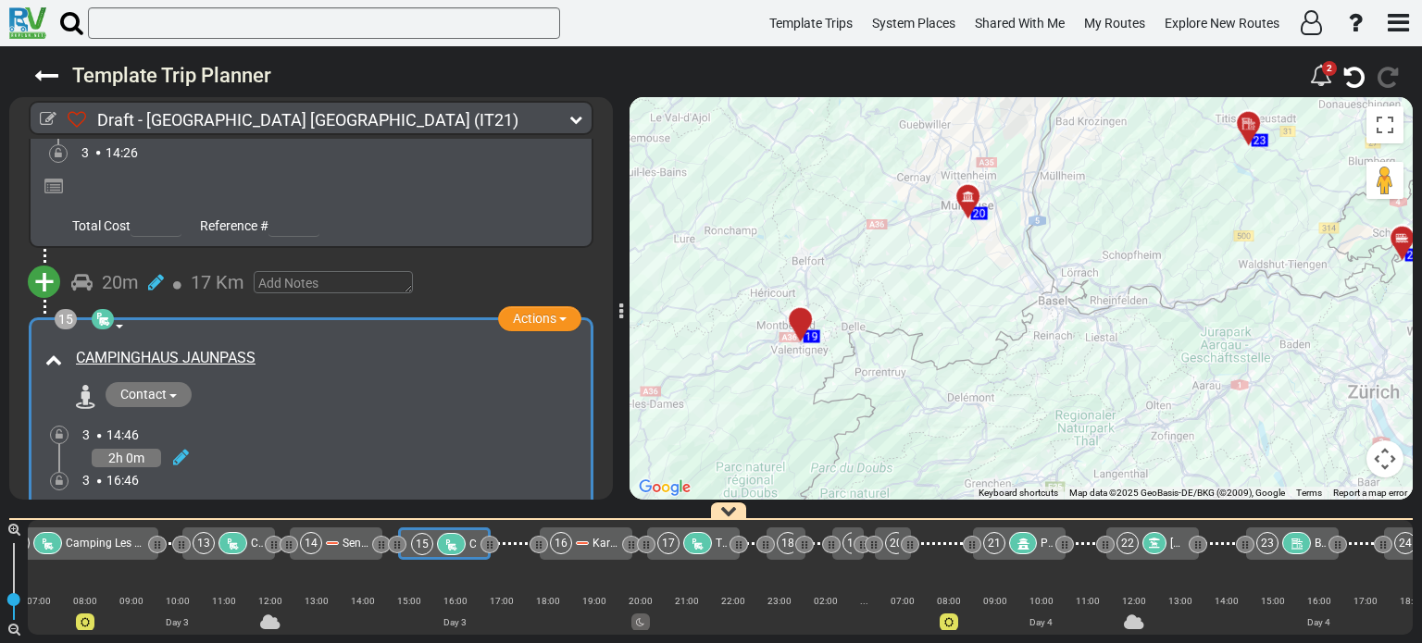
drag, startPoint x: 1002, startPoint y: 408, endPoint x: 975, endPoint y: 251, distance: 159.8
click at [975, 251] on div "To activate drag with keyboard, press Alt + Enter. Once in keyboard drag state,…" at bounding box center [1020, 298] width 783 height 403
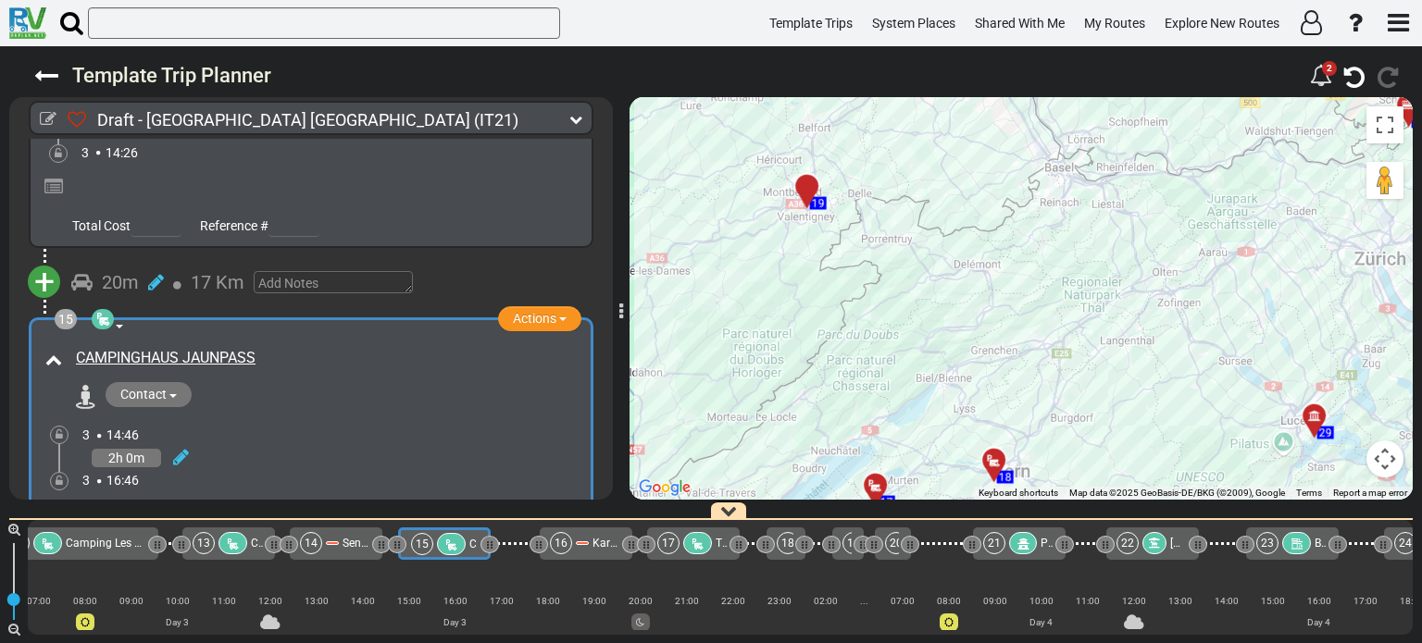
drag, startPoint x: 998, startPoint y: 291, endPoint x: 1045, endPoint y: 402, distance: 120.7
click at [1045, 402] on div "To activate drag with keyboard, press Alt + Enter. Once in keyboard drag state,…" at bounding box center [1020, 298] width 783 height 403
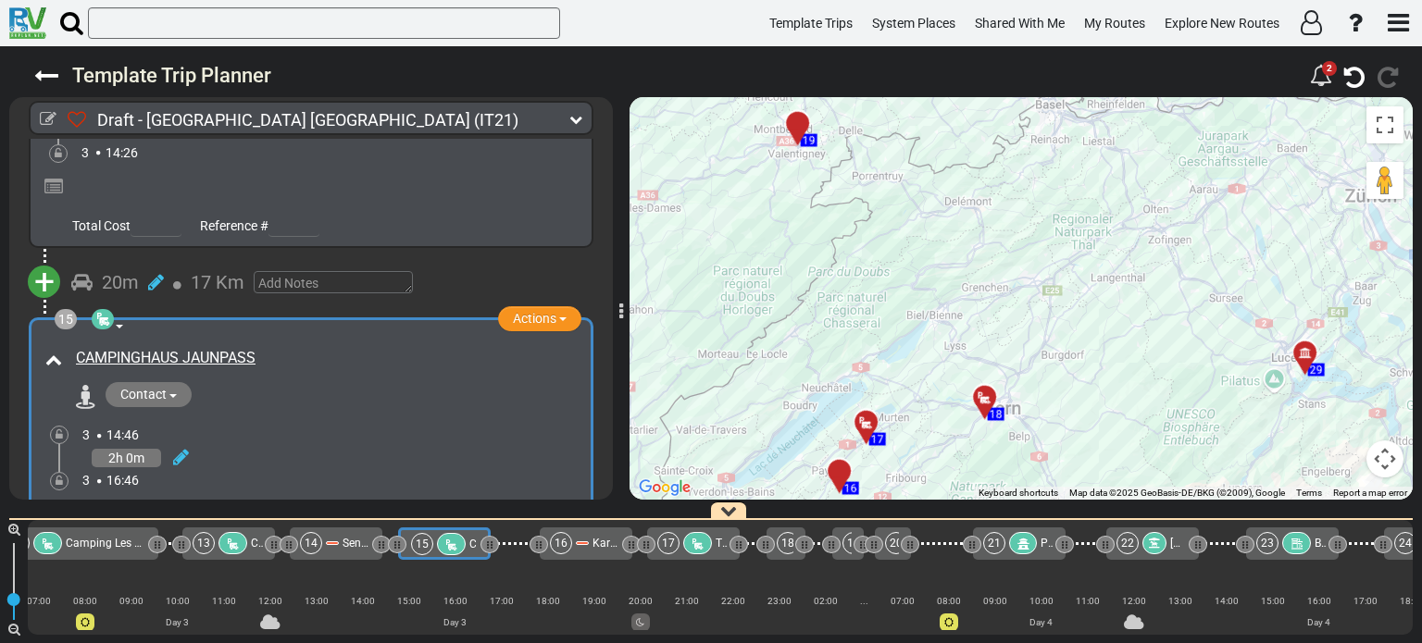
drag, startPoint x: 1046, startPoint y: 375, endPoint x: 1037, endPoint y: 310, distance: 65.4
click at [1037, 310] on div "To activate drag with keyboard, press Alt + Enter. Once in keyboard drag state,…" at bounding box center [1020, 298] width 783 height 403
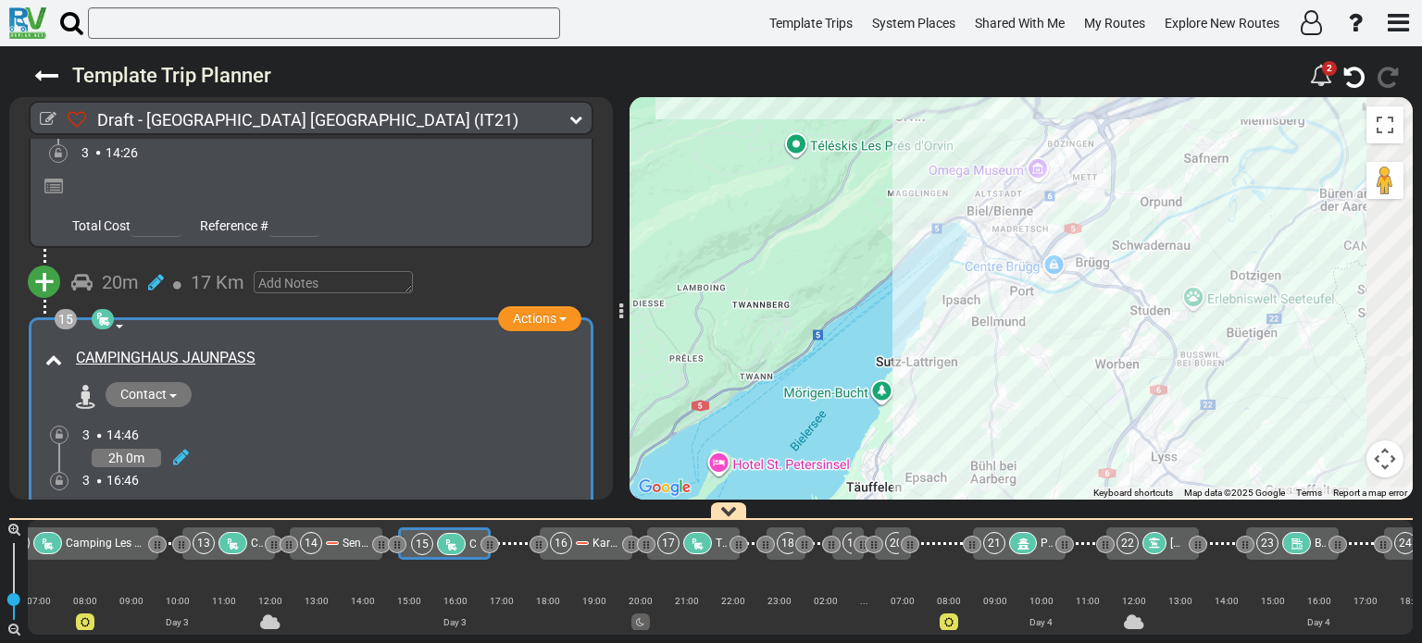
drag, startPoint x: 1009, startPoint y: 336, endPoint x: 913, endPoint y: 454, distance: 152.6
click at [913, 454] on div "To activate drag with keyboard, press Alt + Enter. Once in keyboard drag state,…" at bounding box center [1020, 298] width 783 height 403
click at [981, 173] on div "To activate drag with keyboard, press Alt + Enter. Once in keyboard drag state,…" at bounding box center [1020, 298] width 783 height 403
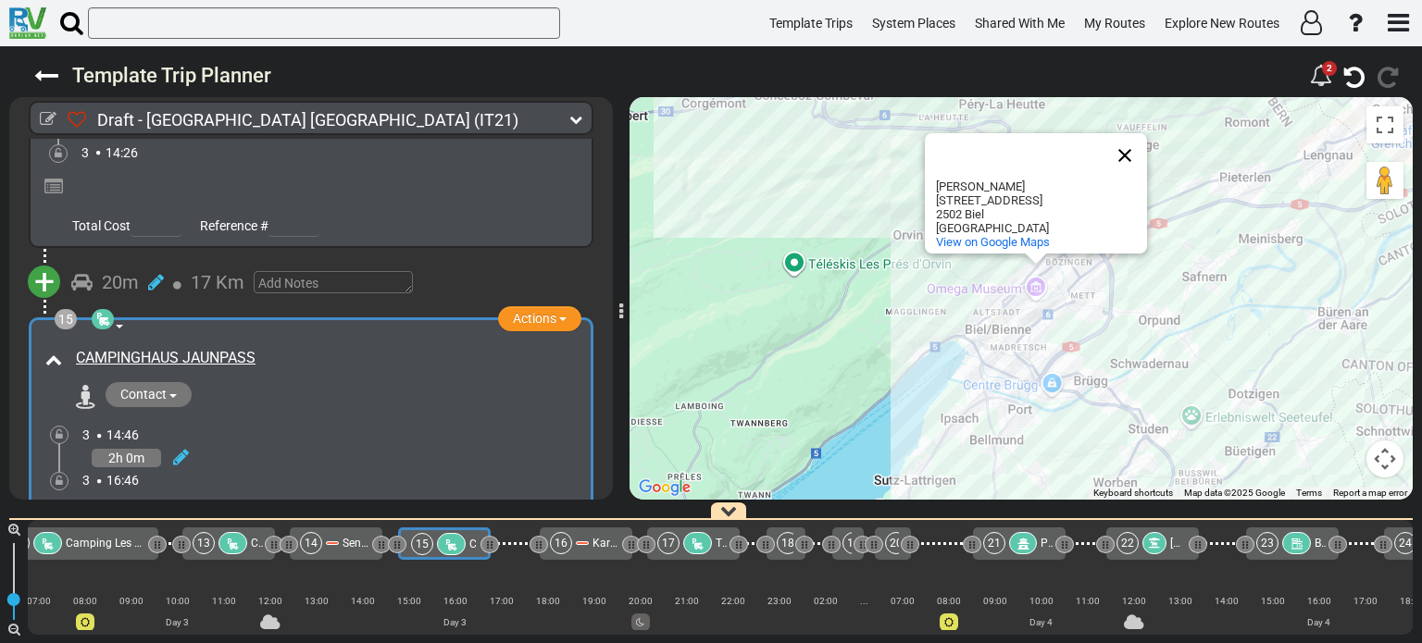
click at [1126, 167] on button "Close" at bounding box center [1124, 155] width 44 height 44
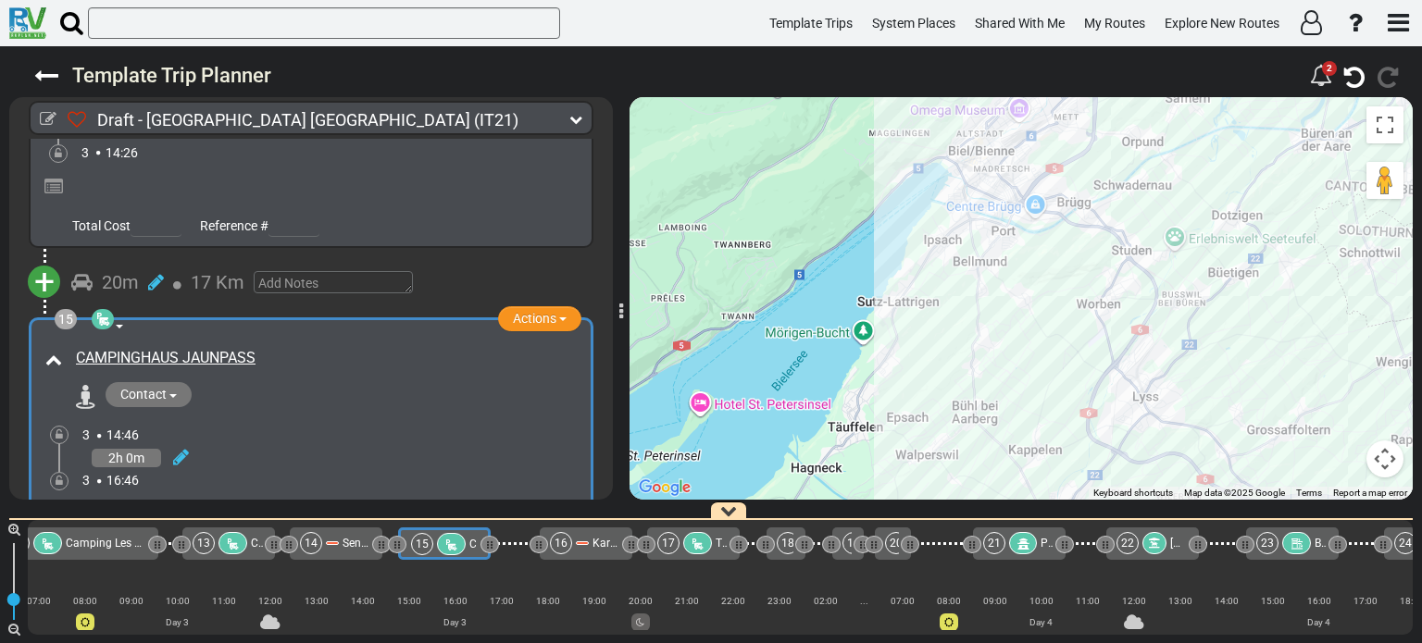
drag, startPoint x: 1187, startPoint y: 344, endPoint x: 1170, endPoint y: 162, distance: 183.1
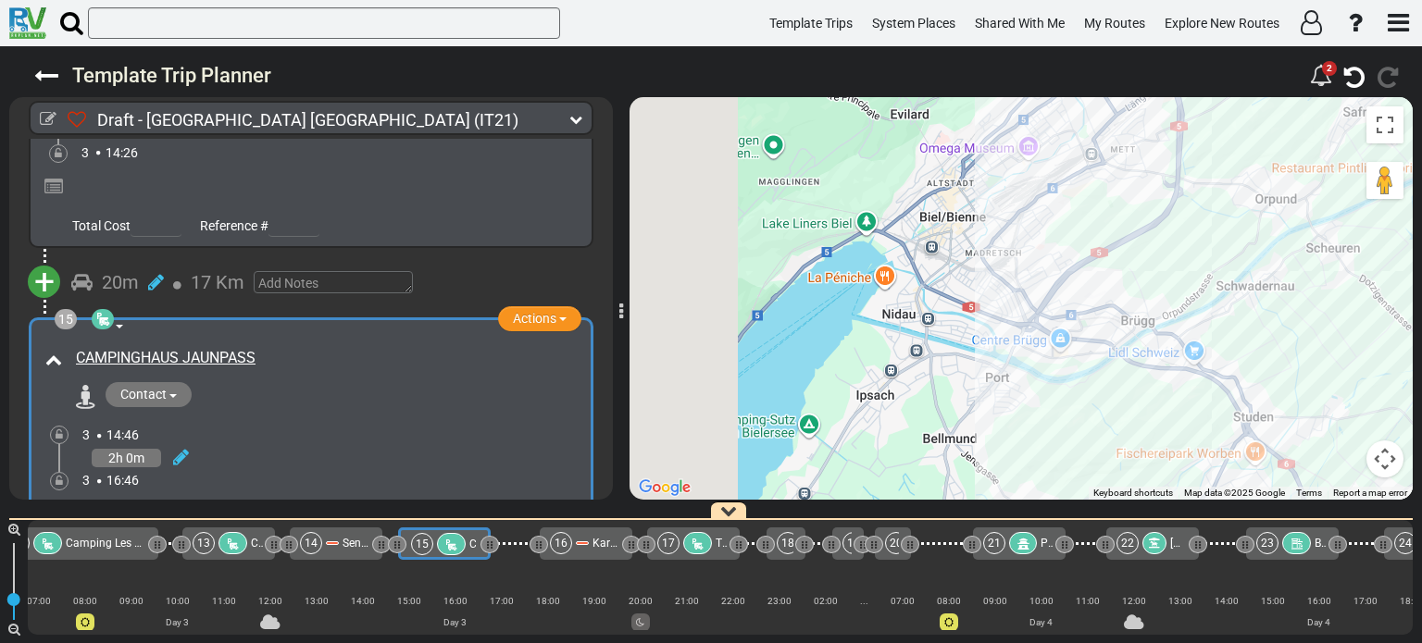
drag, startPoint x: 1014, startPoint y: 358, endPoint x: 1178, endPoint y: 440, distance: 182.9
click at [1178, 440] on div "To activate drag with keyboard, press Alt + Enter. Once in keyboard drag state,…" at bounding box center [1020, 298] width 783 height 403
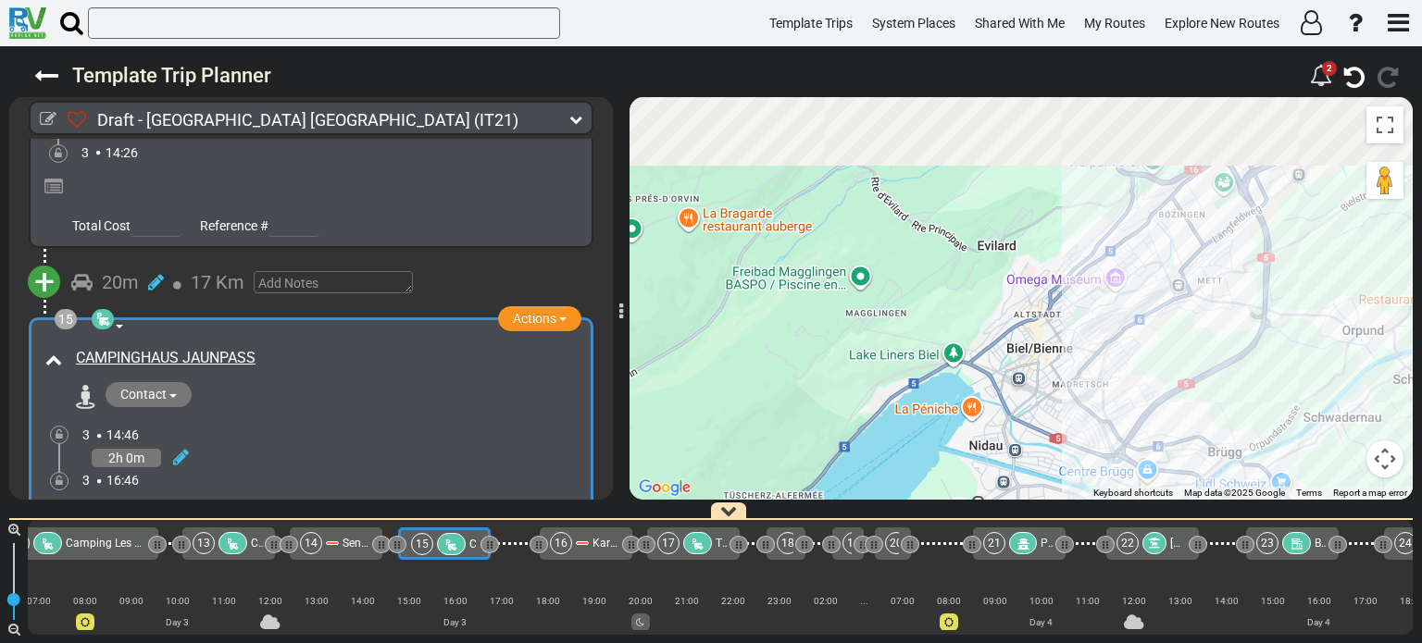
drag, startPoint x: 1090, startPoint y: 271, endPoint x: 1178, endPoint y: 406, distance: 161.2
click at [1178, 406] on div "To activate drag with keyboard, press Alt + Enter. Once in keyboard drag state,…" at bounding box center [1020, 298] width 783 height 403
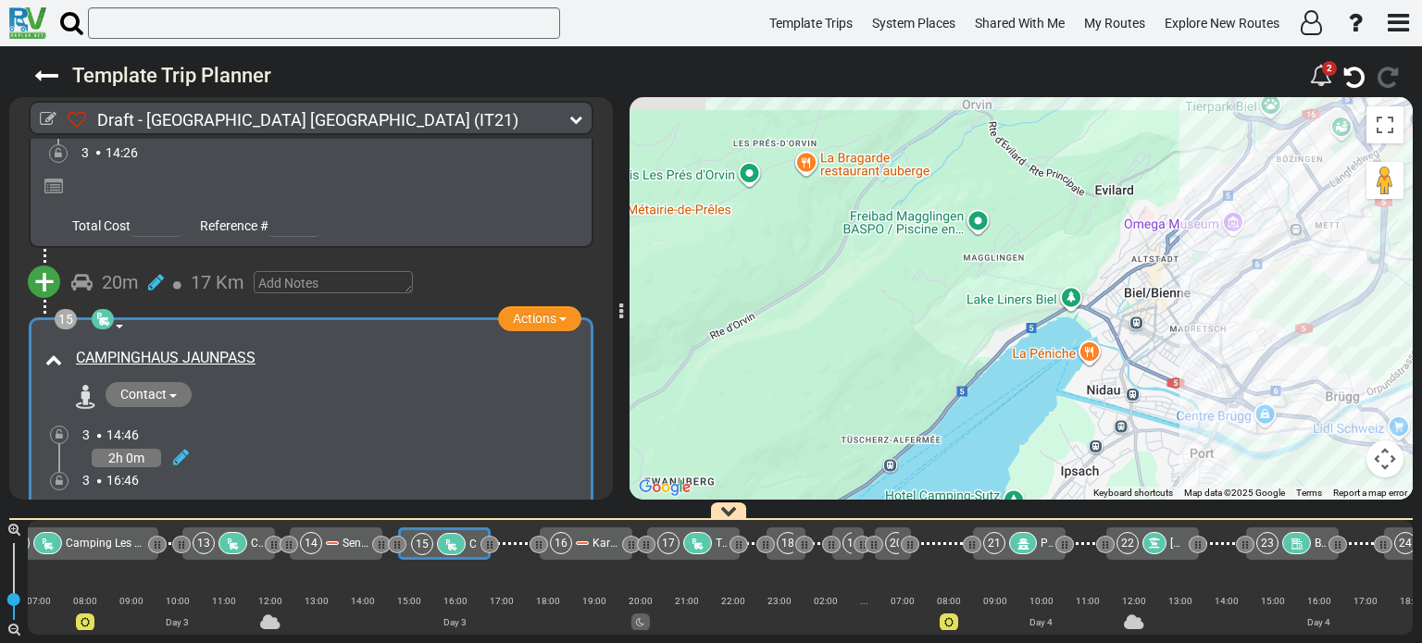
drag, startPoint x: 1075, startPoint y: 414, endPoint x: 1200, endPoint y: 374, distance: 132.0
click at [1200, 374] on div "To activate drag with keyboard, press Alt + Enter. Once in keyboard drag state,…" at bounding box center [1020, 298] width 783 height 403
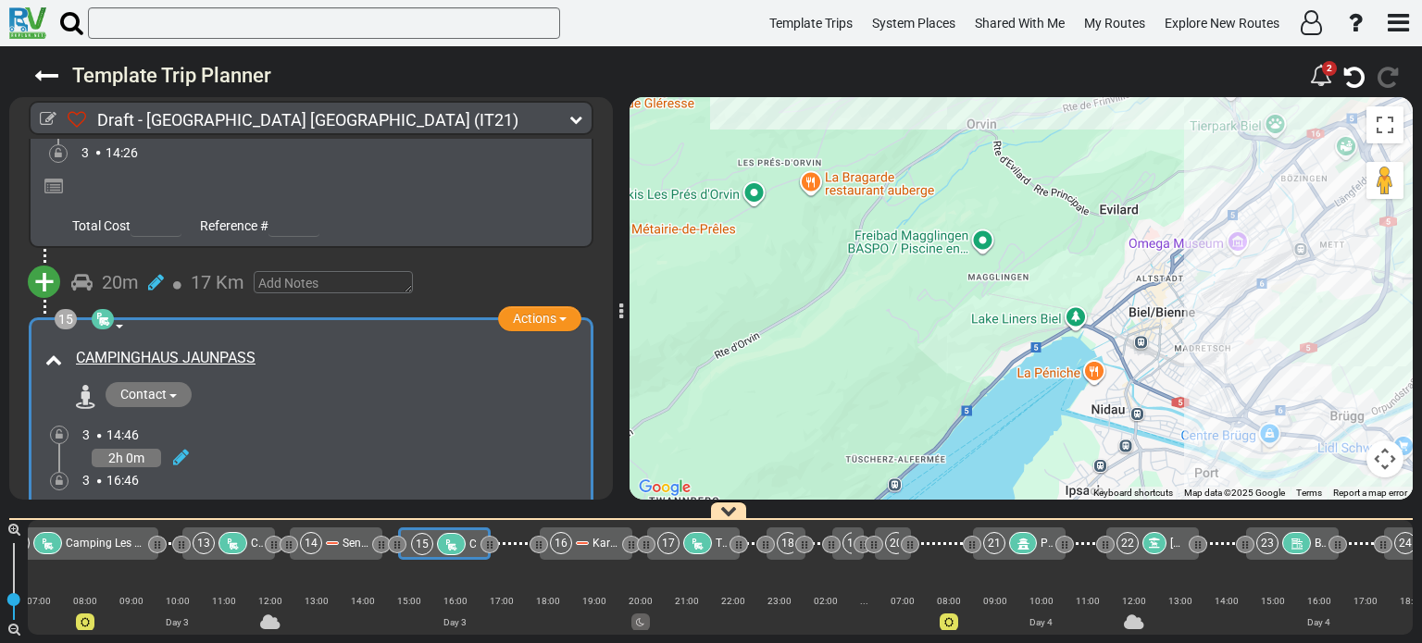
drag, startPoint x: 970, startPoint y: 386, endPoint x: 819, endPoint y: 230, distance: 217.3
click at [819, 230] on div "To activate drag with keyboard, press Alt + Enter. Once in keyboard drag state,…" at bounding box center [1020, 298] width 783 height 403
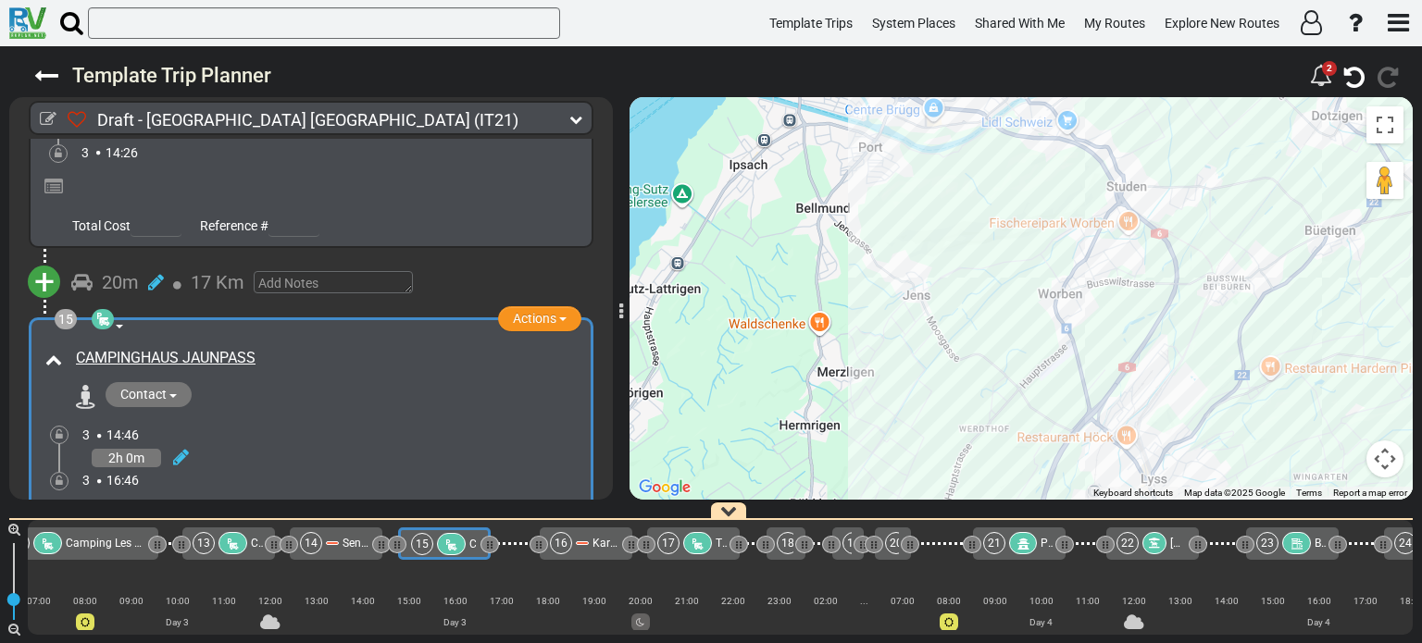
drag, startPoint x: 888, startPoint y: 278, endPoint x: 989, endPoint y: 383, distance: 146.6
click at [989, 383] on div "To activate drag with keyboard, press Alt + Enter. Once in keyboard drag state,…" at bounding box center [1020, 298] width 783 height 403
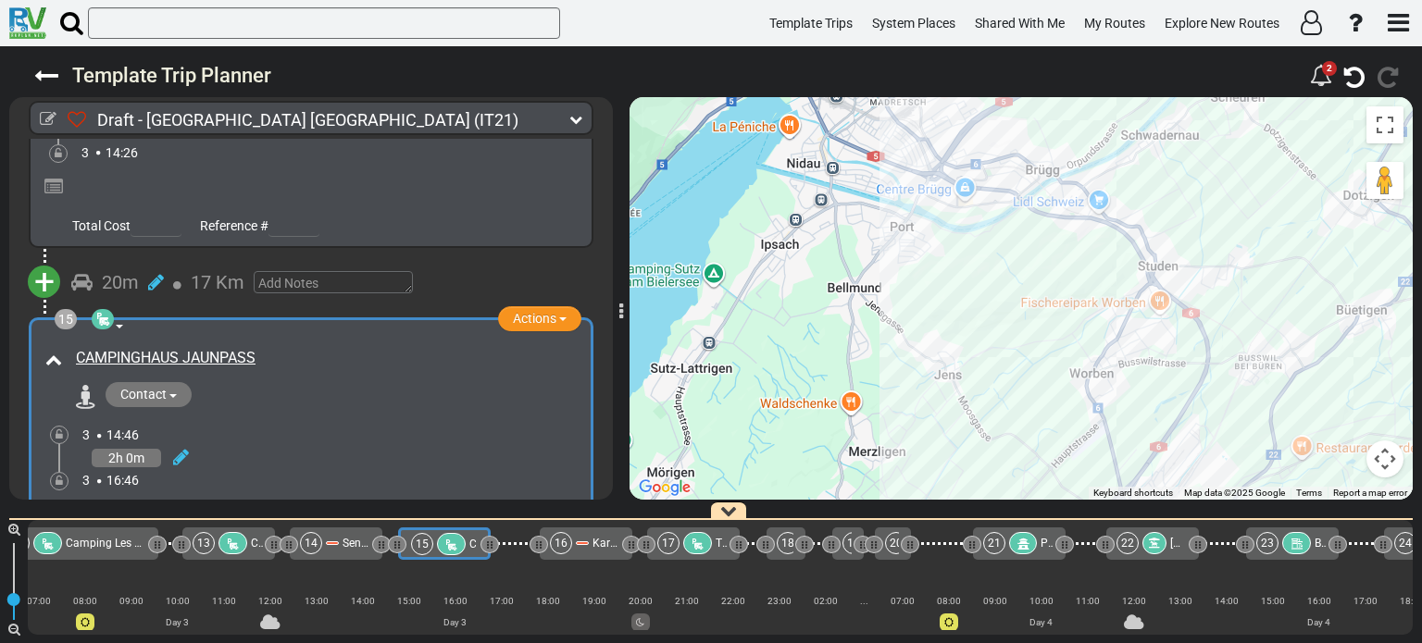
drag, startPoint x: 1039, startPoint y: 435, endPoint x: 1055, endPoint y: 466, distance: 34.4
click at [1055, 472] on div "To activate drag with keyboard, press Alt + Enter. Once in keyboard drag state,…" at bounding box center [1020, 298] width 783 height 403
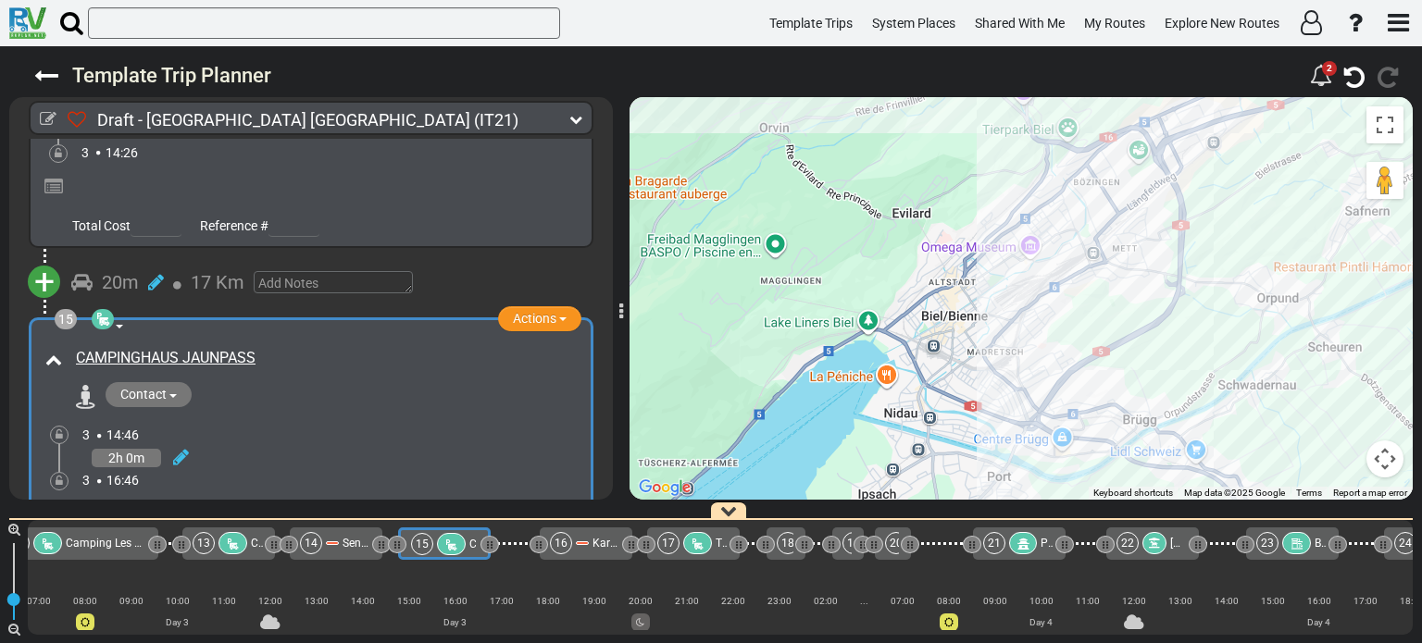
drag, startPoint x: 1037, startPoint y: 402, endPoint x: 1079, endPoint y: 317, distance: 94.4
click at [1079, 317] on div "To activate drag with keyboard, press Alt + Enter. Once in keyboard drag state,…" at bounding box center [1020, 298] width 783 height 403
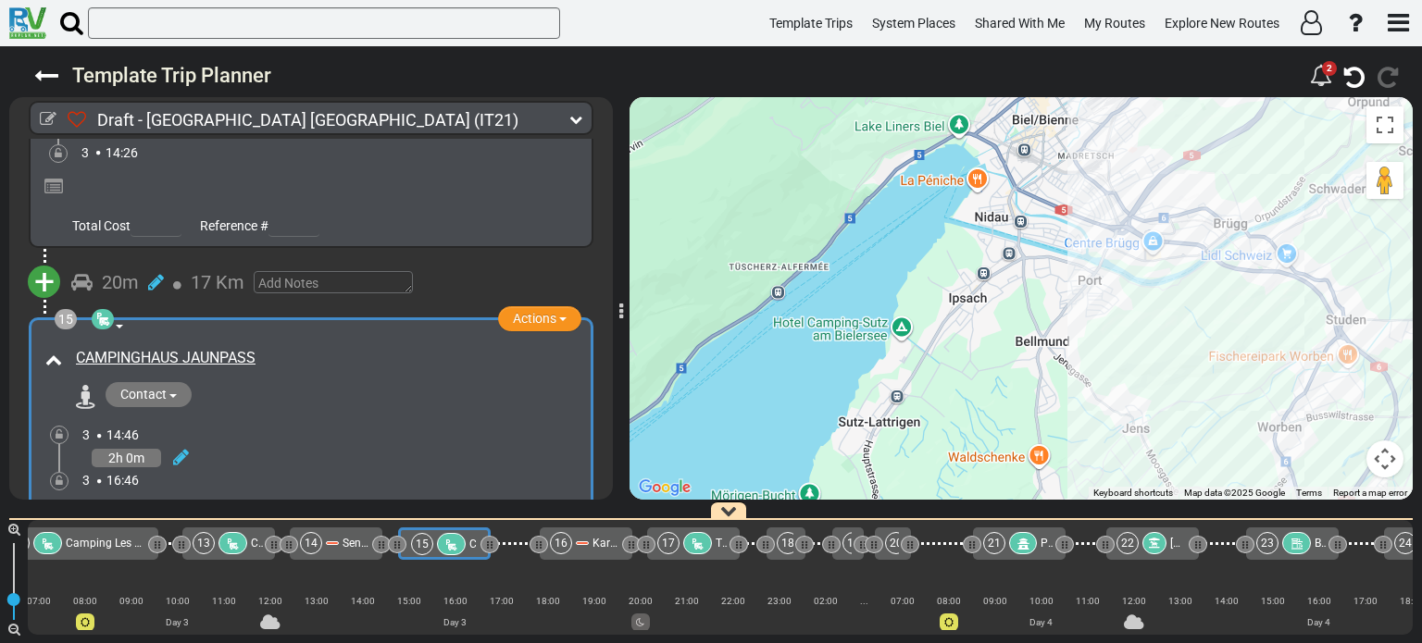
drag, startPoint x: 1088, startPoint y: 370, endPoint x: 1192, endPoint y: 280, distance: 137.1
click at [1192, 280] on div "To activate drag with keyboard, press Alt + Enter. Once in keyboard drag state,…" at bounding box center [1020, 298] width 783 height 403
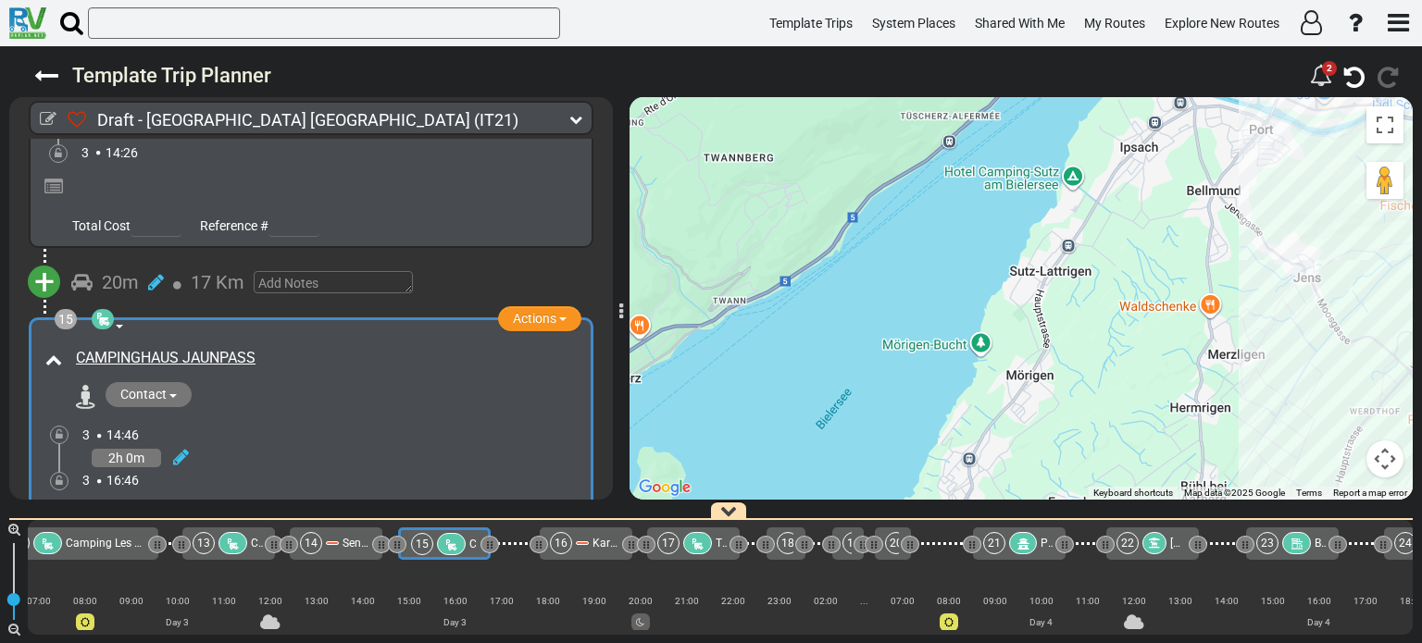
drag, startPoint x: 1183, startPoint y: 362, endPoint x: 1179, endPoint y: 432, distance: 70.4
click at [1179, 429] on div "To activate drag with keyboard, press Alt + Enter. Once in keyboard drag state,…" at bounding box center [1020, 298] width 783 height 403
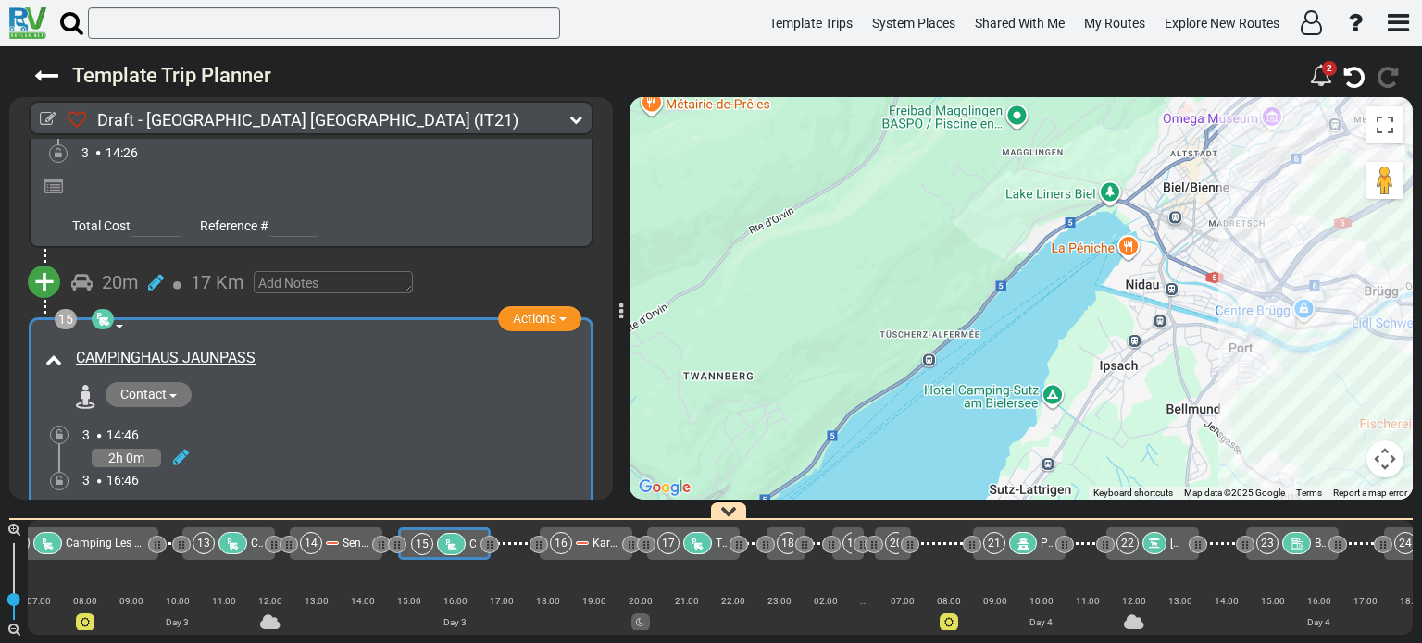
drag, startPoint x: 1124, startPoint y: 264, endPoint x: 1081, endPoint y: 384, distance: 127.6
click at [1087, 373] on div "To activate drag with keyboard, press Alt + Enter. Once in keyboard drag state,…" at bounding box center [1020, 298] width 783 height 403
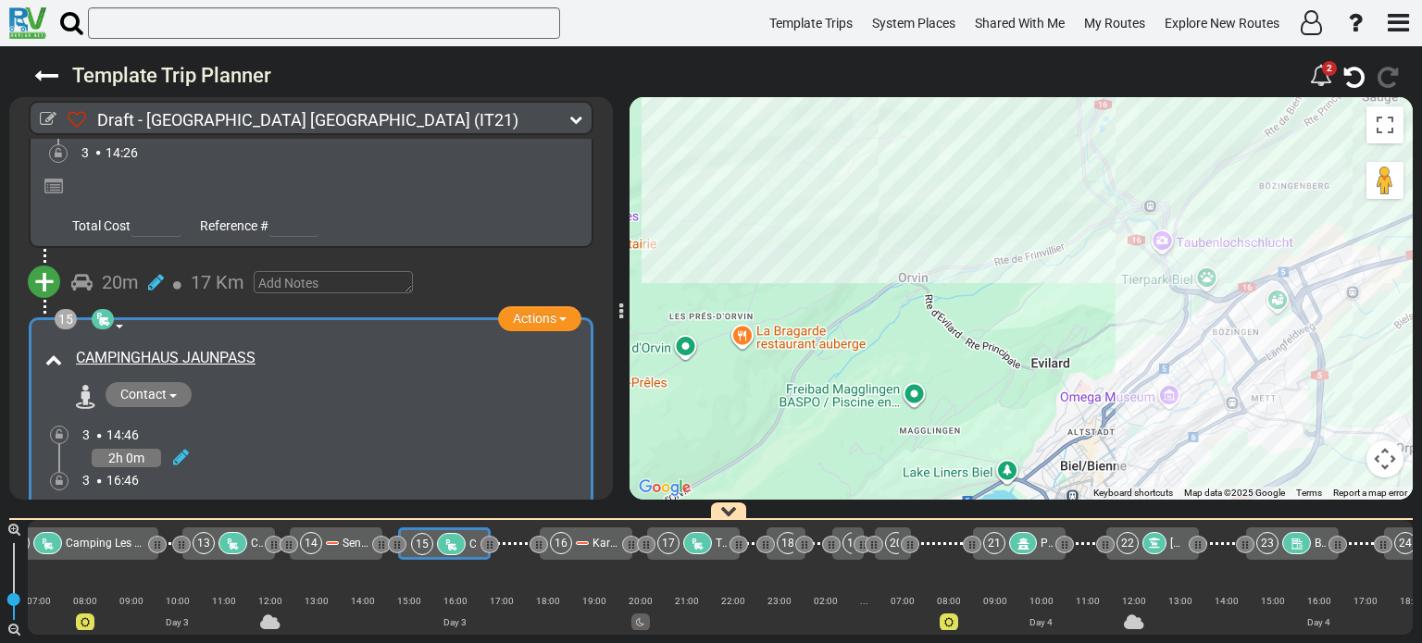
drag, startPoint x: 1063, startPoint y: 255, endPoint x: 1021, endPoint y: 367, distance: 120.4
click at [1034, 327] on div "To activate drag with keyboard, press Alt + Enter. Once in keyboard drag state,…" at bounding box center [1020, 298] width 783 height 403
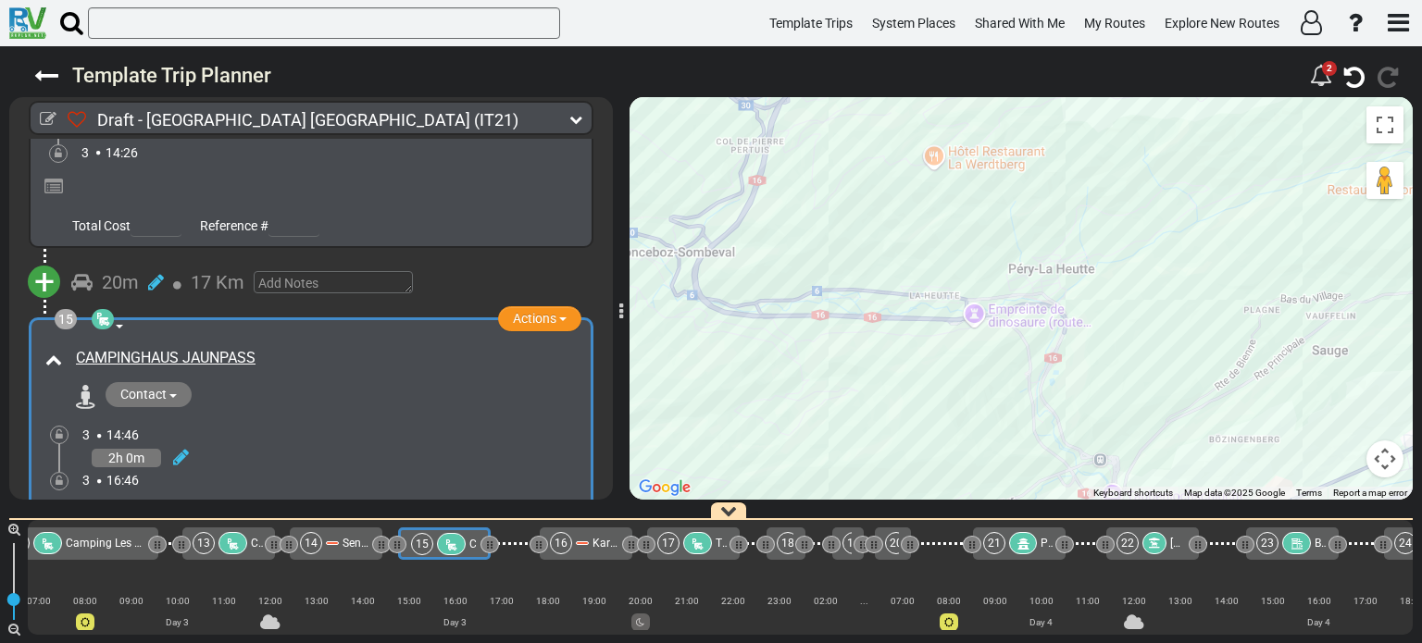
drag, startPoint x: 1087, startPoint y: 367, endPoint x: 1098, endPoint y: 389, distance: 24.0
click at [1098, 389] on div "To activate drag with keyboard, press Alt + Enter. Once in keyboard drag state,…" at bounding box center [1020, 298] width 783 height 403
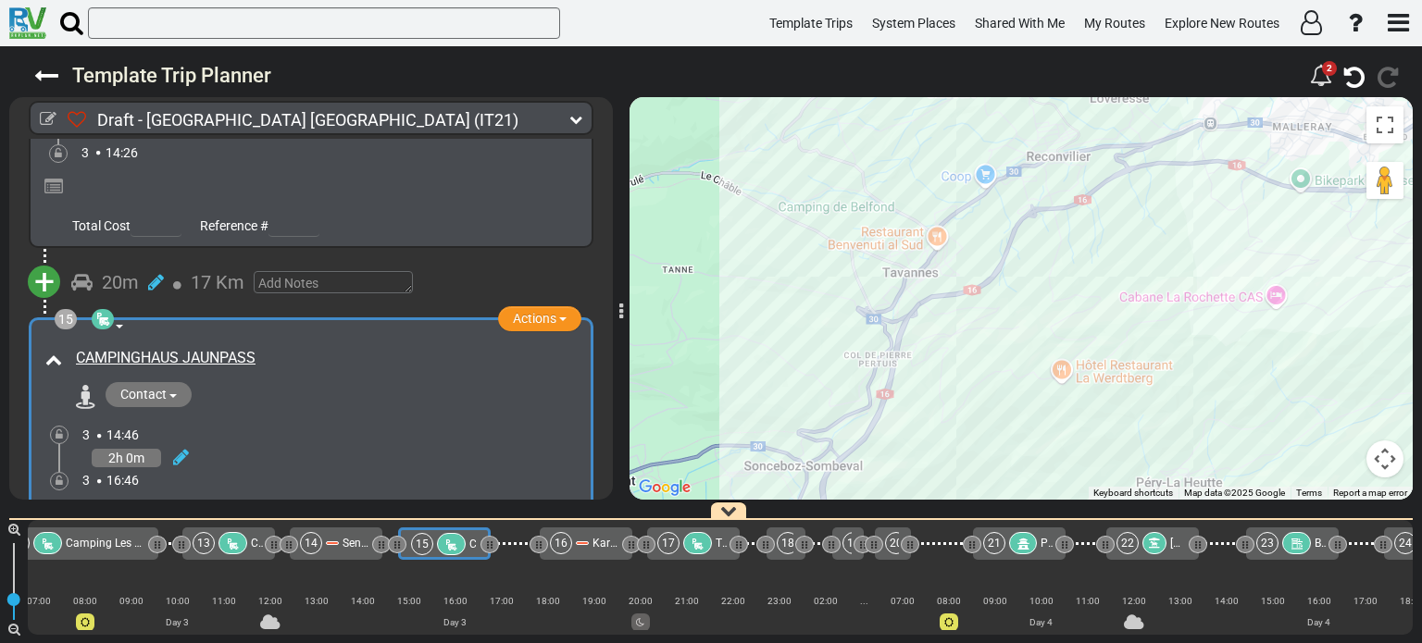
drag, startPoint x: 1037, startPoint y: 383, endPoint x: 1100, endPoint y: 477, distance: 112.7
click at [1100, 477] on div "To activate drag with keyboard, press Alt + Enter. Once in keyboard drag state,…" at bounding box center [1020, 298] width 783 height 403
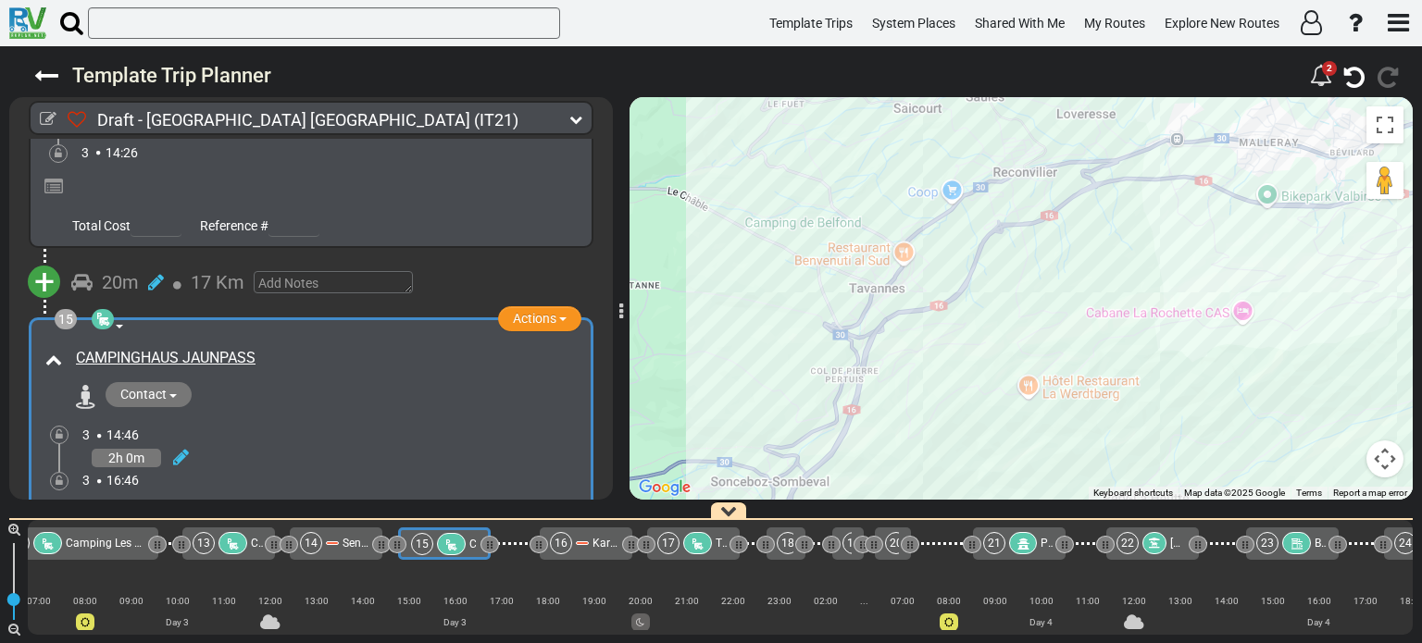
drag, startPoint x: 1174, startPoint y: 384, endPoint x: 1012, endPoint y: 425, distance: 167.0
click at [1014, 423] on div "To activate drag with keyboard, press Alt + Enter. Once in keyboard drag state,…" at bounding box center [1020, 298] width 783 height 403
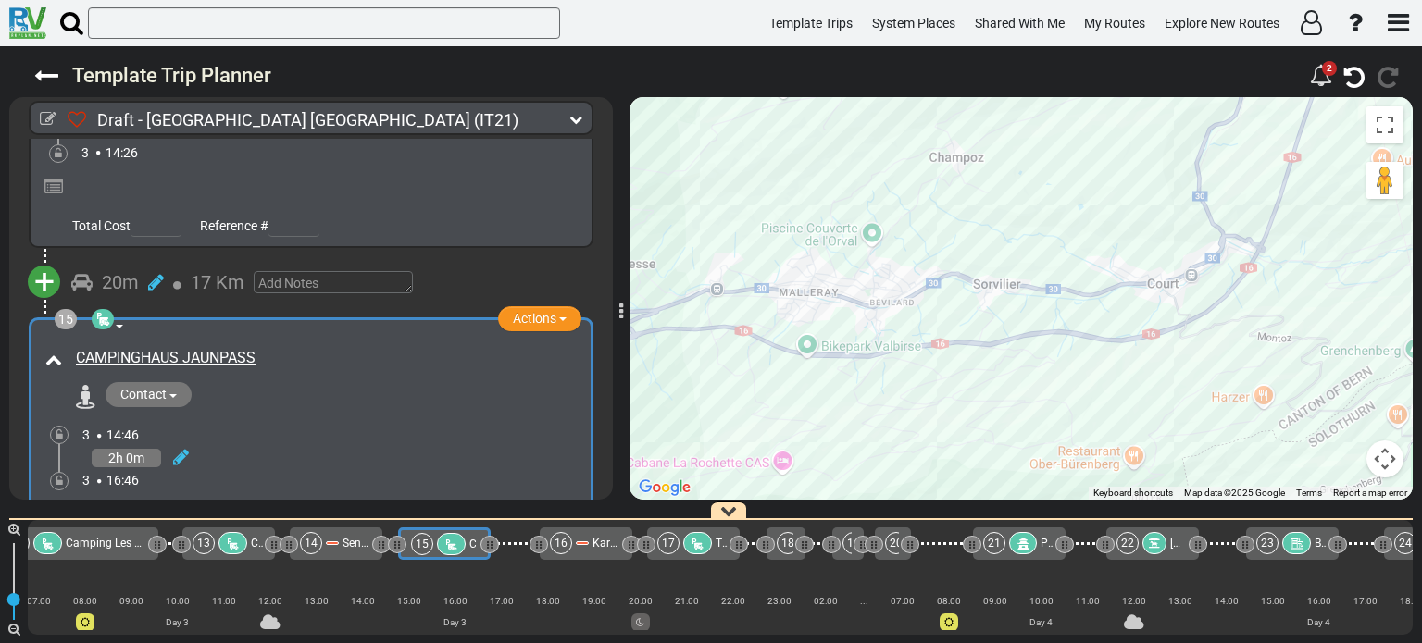
drag, startPoint x: 1081, startPoint y: 393, endPoint x: 1091, endPoint y: 465, distance: 72.0
click at [1091, 465] on div "To activate drag with keyboard, press Alt + Enter. Once in keyboard drag state,…" at bounding box center [1020, 298] width 783 height 403
drag, startPoint x: 1057, startPoint y: 472, endPoint x: 1035, endPoint y: 379, distance: 95.2
click at [1035, 379] on div "To activate drag with keyboard, press Alt + Enter. Once in keyboard drag state,…" at bounding box center [1020, 298] width 783 height 403
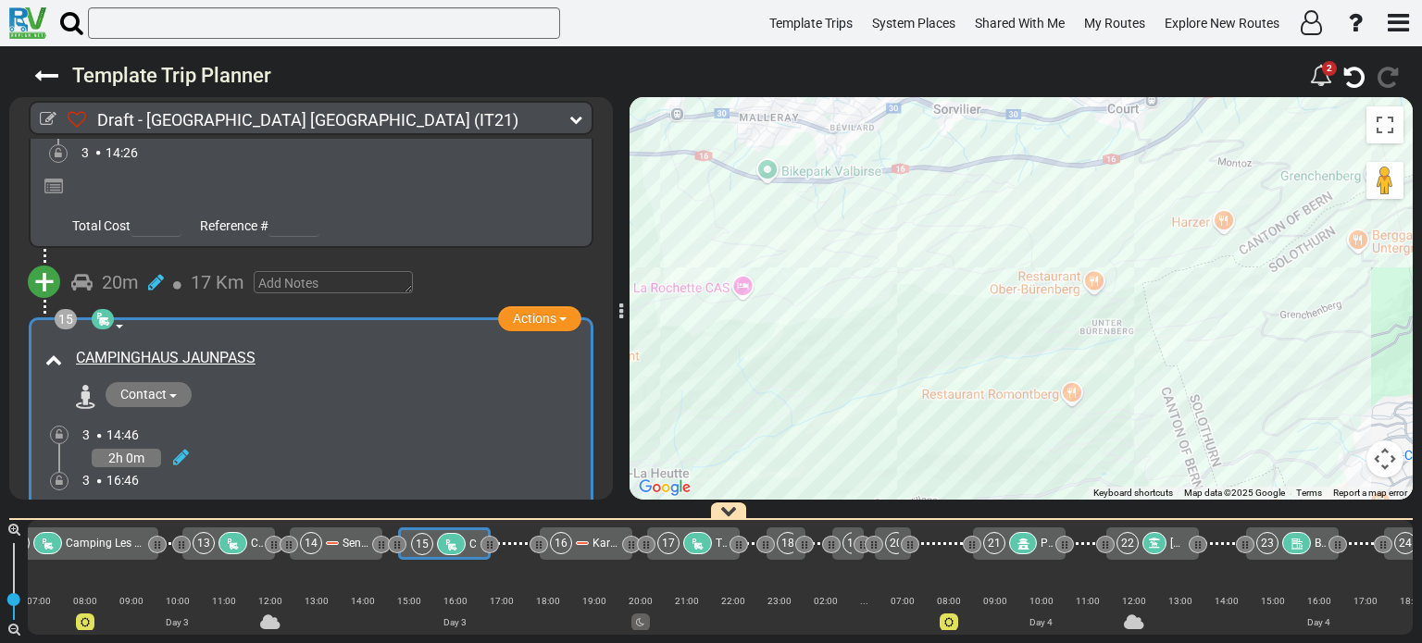
drag, startPoint x: 1075, startPoint y: 399, endPoint x: 1026, endPoint y: 443, distance: 65.5
click at [1026, 443] on div "To activate drag with keyboard, press Alt + Enter. Once in keyboard drag state,…" at bounding box center [1020, 298] width 783 height 403
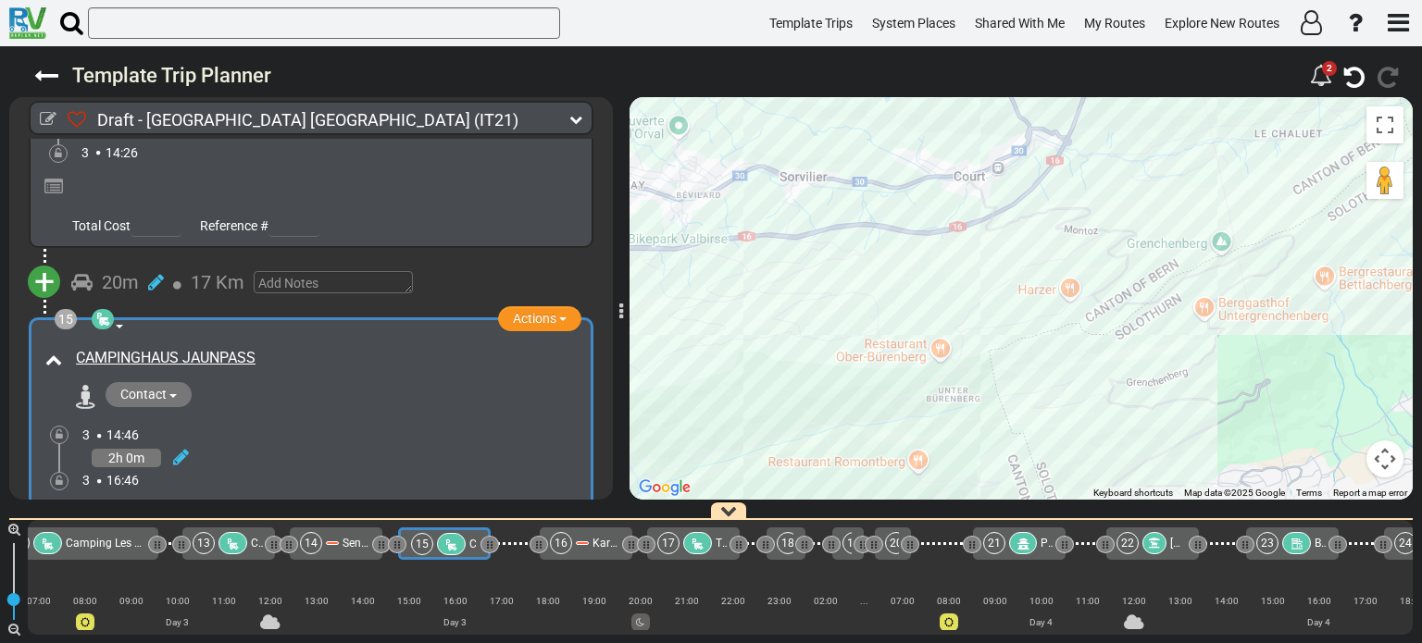
drag, startPoint x: 1111, startPoint y: 356, endPoint x: 1005, endPoint y: 322, distance: 110.9
click at [1005, 322] on div "To activate drag with keyboard, press Alt + Enter. Once in keyboard drag state,…" at bounding box center [1020, 298] width 783 height 403
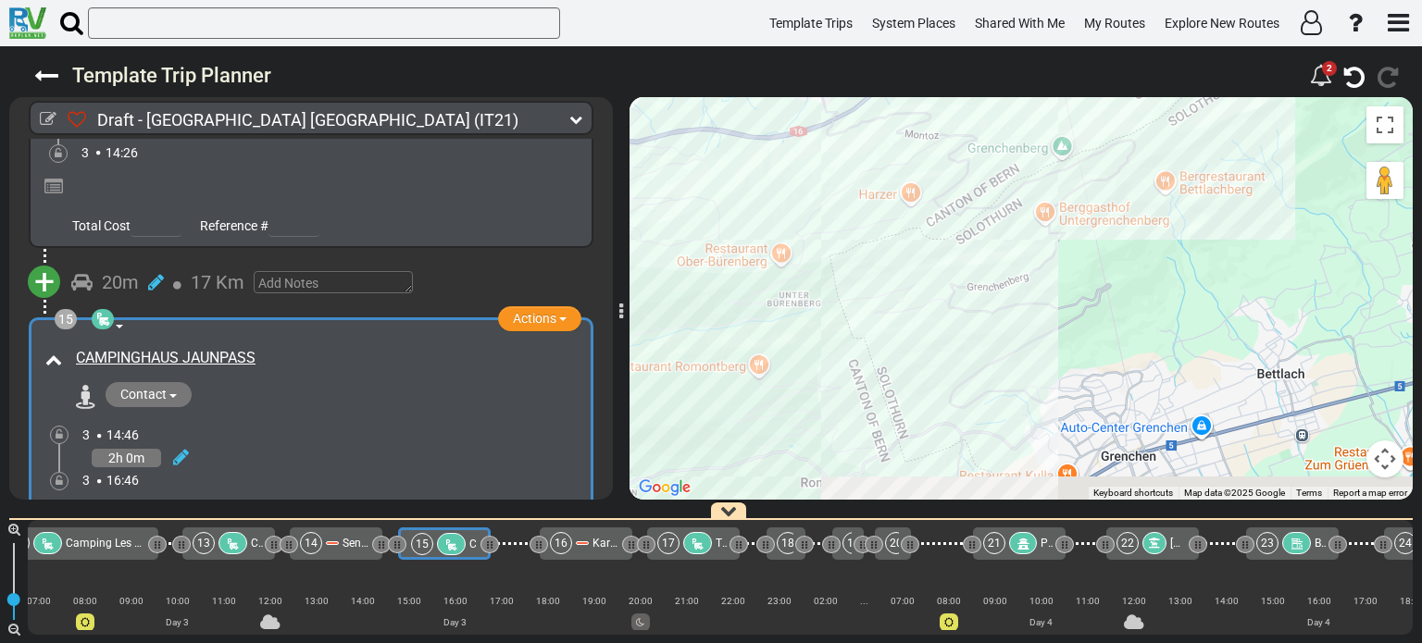
drag, startPoint x: 1066, startPoint y: 360, endPoint x: 1029, endPoint y: 244, distance: 121.5
click at [1029, 244] on div "To activate drag with keyboard, press Alt + Enter. Once in keyboard drag state,…" at bounding box center [1020, 298] width 783 height 403
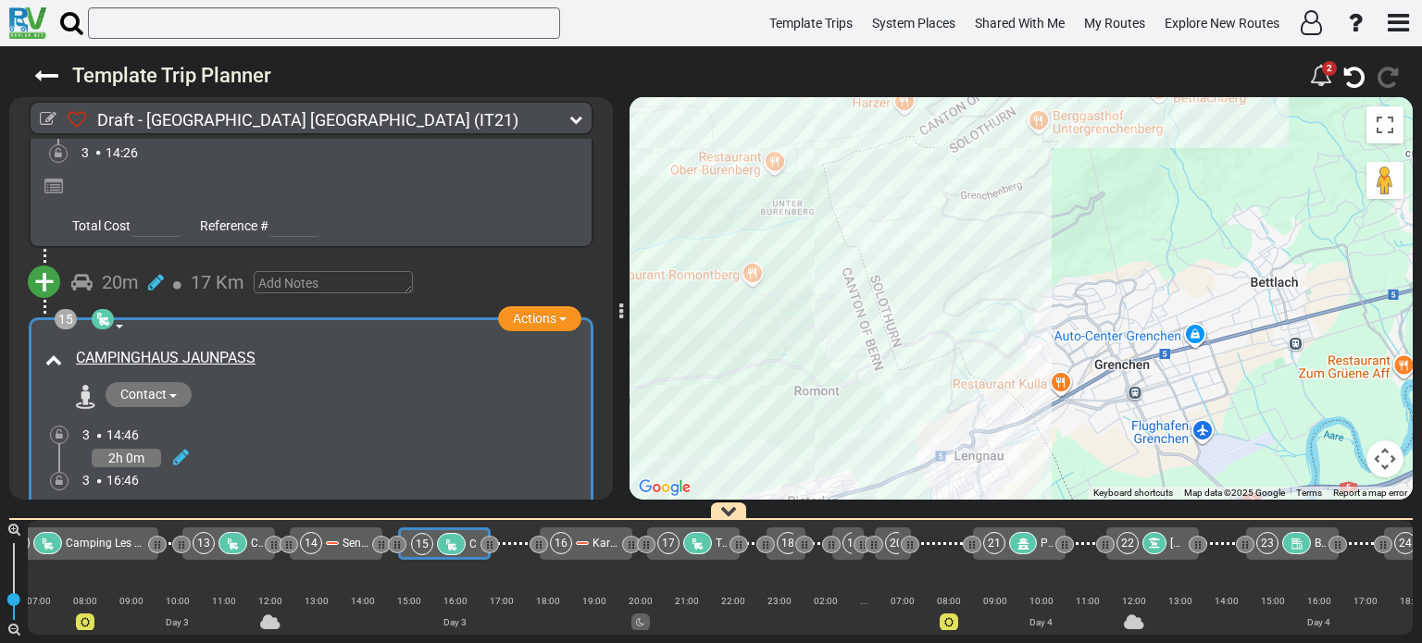
drag, startPoint x: 1029, startPoint y: 244, endPoint x: 1101, endPoint y: 330, distance: 112.3
click at [1101, 330] on div "To activate drag with keyboard, press Alt + Enter. Once in keyboard drag state,…" at bounding box center [1020, 298] width 783 height 403
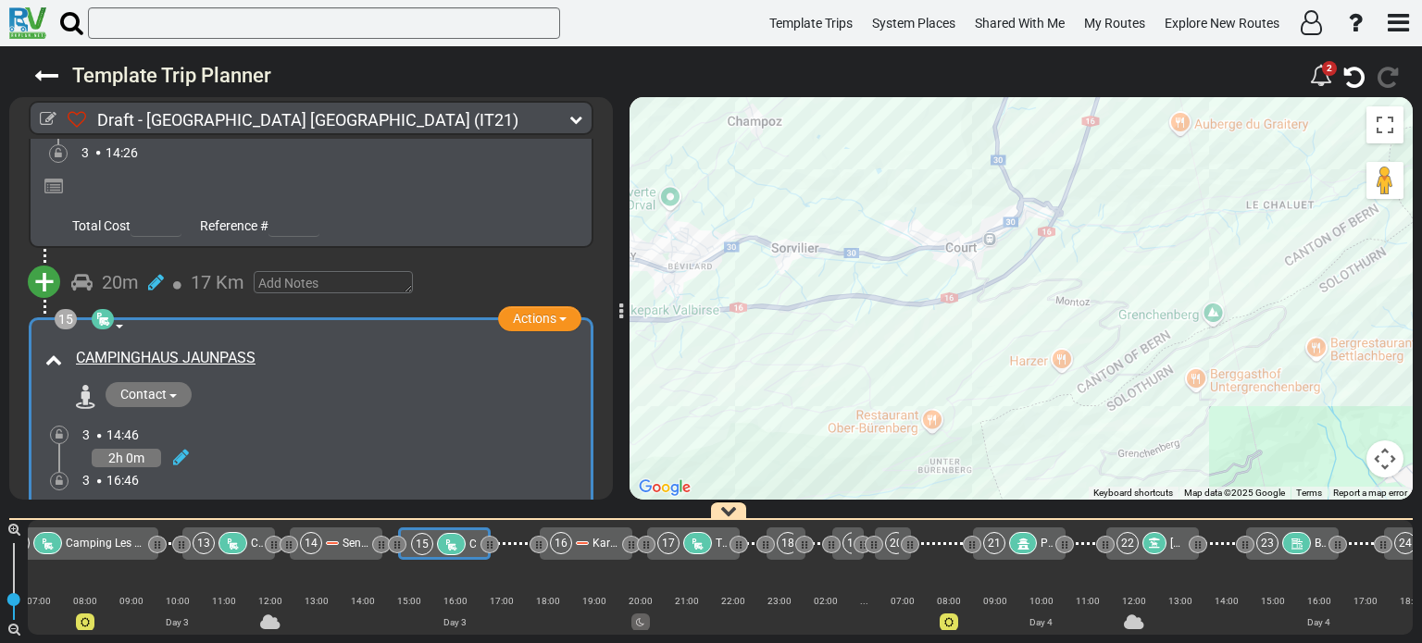
drag, startPoint x: 1100, startPoint y: 218, endPoint x: 1111, endPoint y: 332, distance: 114.4
click at [1111, 332] on div "To activate drag with keyboard, press Alt + Enter. Once in keyboard drag state,…" at bounding box center [1020, 298] width 783 height 403
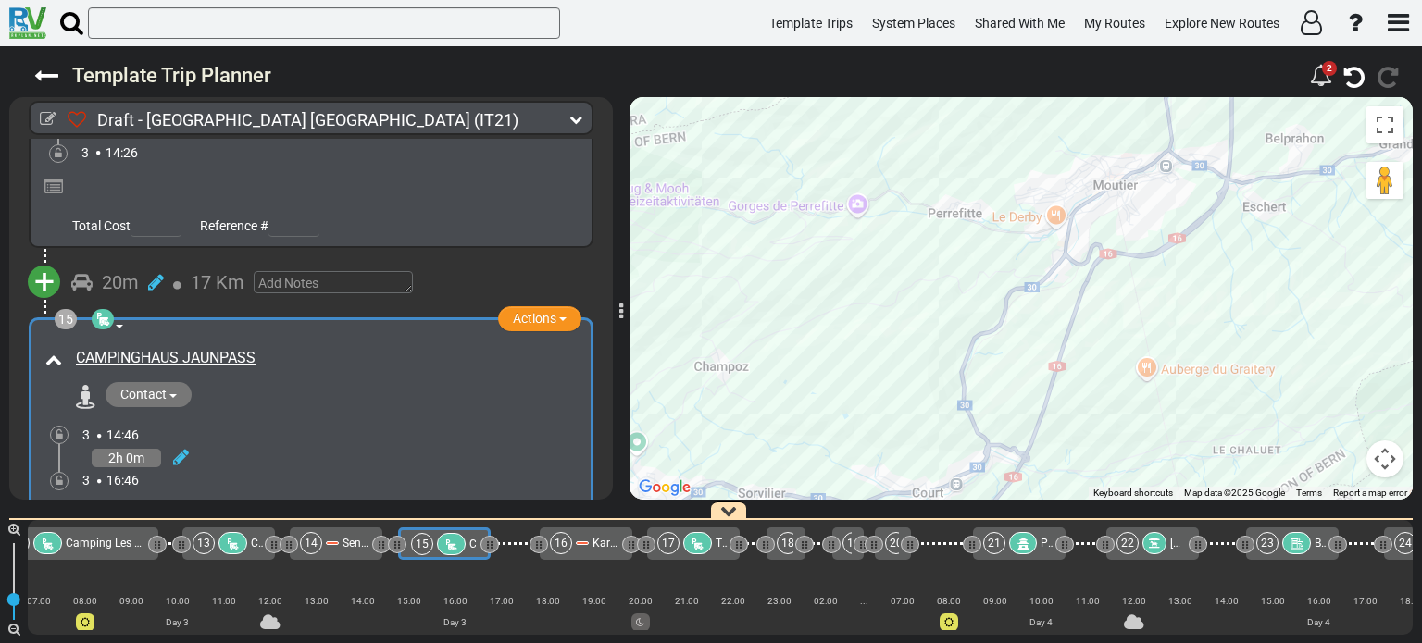
drag, startPoint x: 903, startPoint y: 249, endPoint x: 837, endPoint y: 283, distance: 74.9
click at [837, 283] on div "To activate drag with keyboard, press Alt + Enter. Once in keyboard drag state,…" at bounding box center [1020, 298] width 783 height 403
click at [817, 205] on div "To activate drag with keyboard, press Alt + Enter. Once in keyboard drag state,…" at bounding box center [1020, 298] width 783 height 403
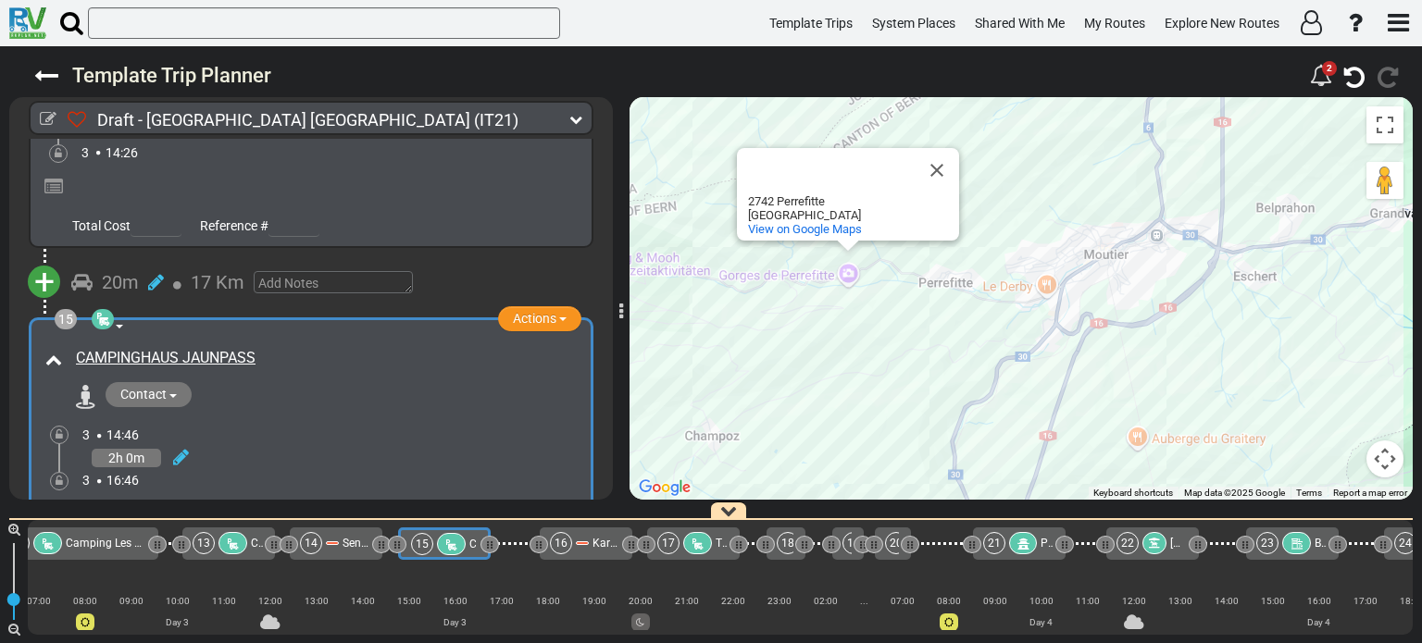
drag, startPoint x: 910, startPoint y: 312, endPoint x: 752, endPoint y: 333, distance: 159.7
click at [752, 333] on div "To activate drag with keyboard, press Alt + Enter. Once in keyboard drag state,…" at bounding box center [1020, 298] width 783 height 403
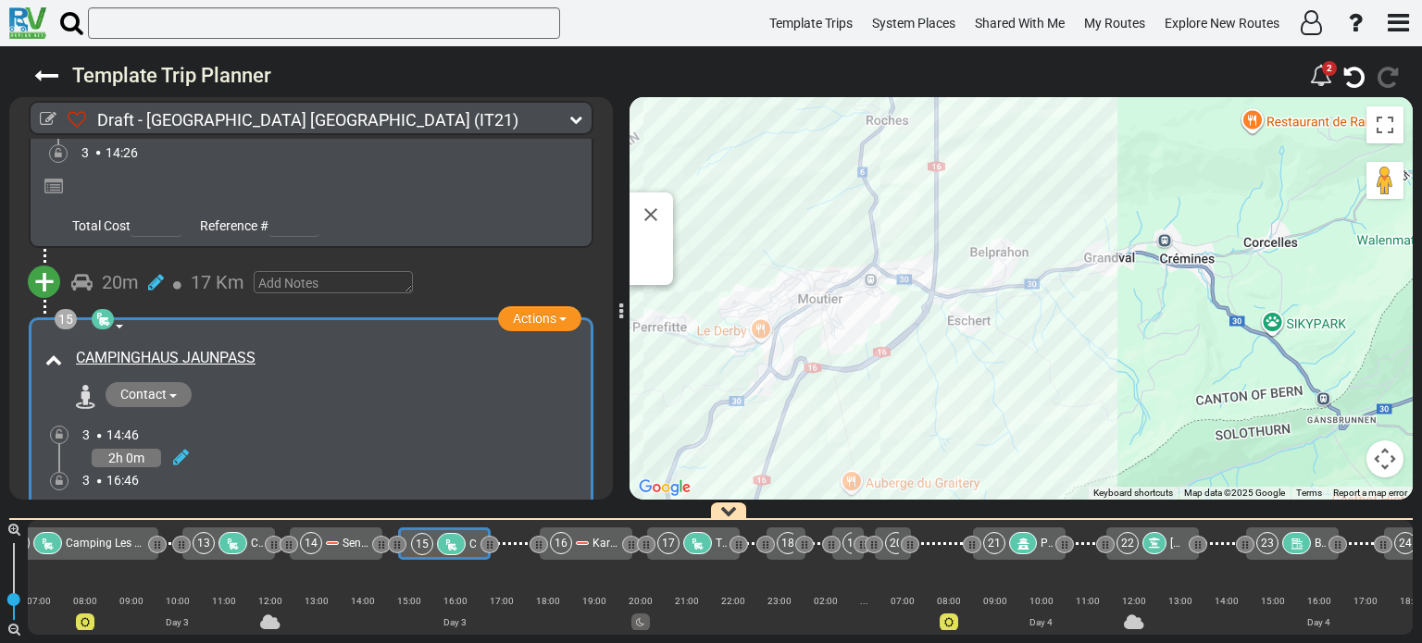
click at [916, 358] on div "To activate drag with keyboard, press Alt + Enter. Once in keyboard drag state,…" at bounding box center [1020, 298] width 783 height 403
drag, startPoint x: 1048, startPoint y: 406, endPoint x: 1041, endPoint y: 394, distance: 13.7
click at [1041, 427] on div "To activate drag with keyboard, press Alt + Enter. Once in keyboard drag state,…" at bounding box center [1020, 298] width 783 height 403
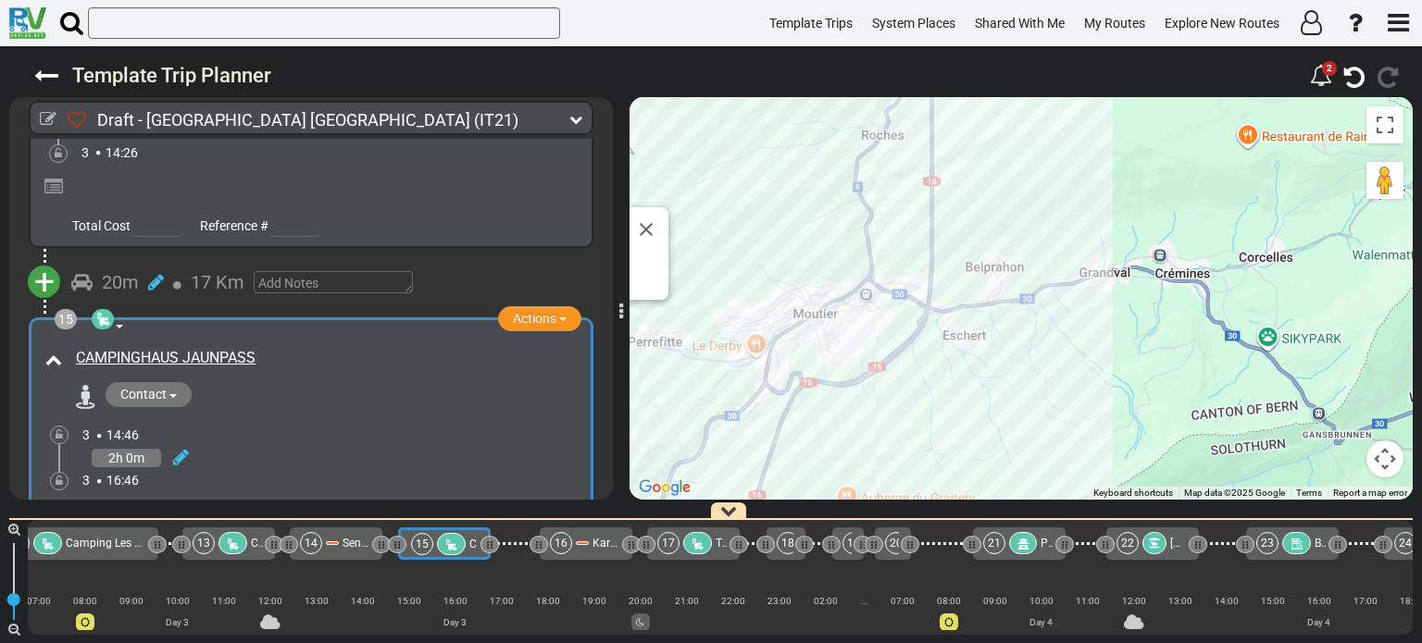
drag, startPoint x: 1046, startPoint y: 224, endPoint x: 1007, endPoint y: 338, distance: 120.3
click at [1007, 338] on div "To activate drag with keyboard, press Alt + Enter. Once in keyboard drag state,…" at bounding box center [1020, 298] width 783 height 403
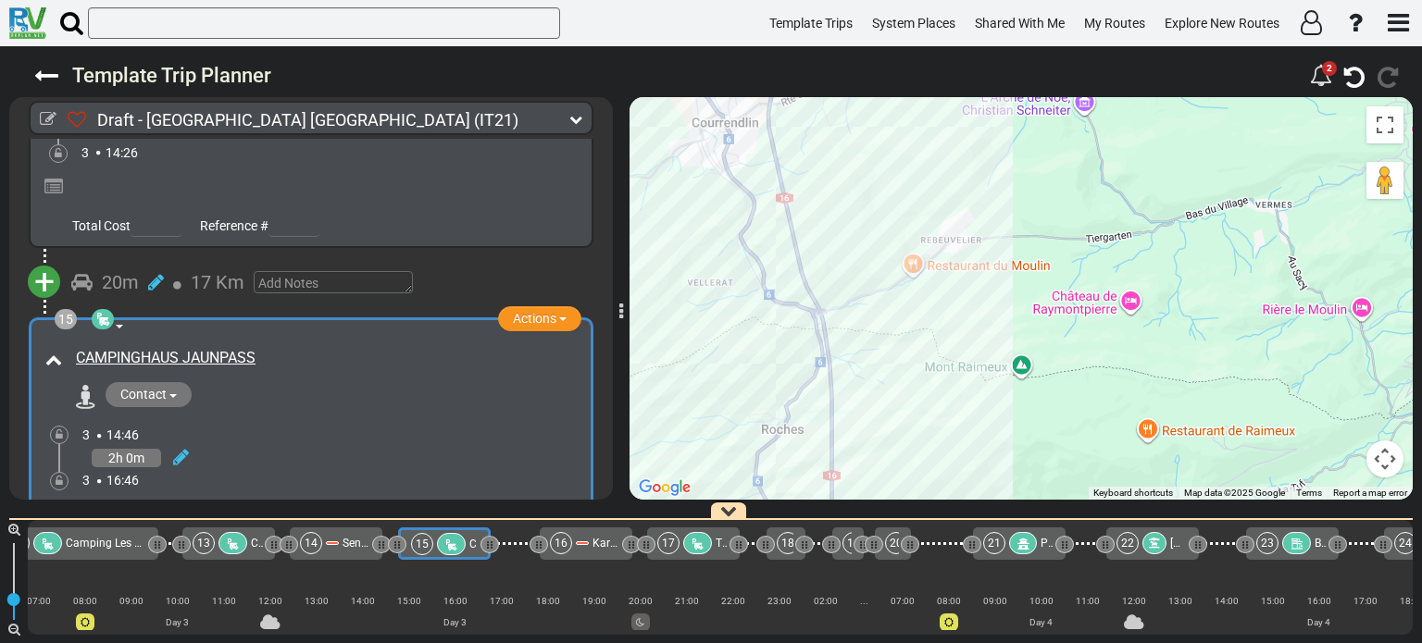
click at [989, 261] on div "To activate drag with keyboard, press Alt + Enter. Once in keyboard drag state,…" at bounding box center [1020, 298] width 783 height 403
drag, startPoint x: 992, startPoint y: 266, endPoint x: 1055, endPoint y: 357, distance: 111.2
click at [1055, 357] on div "To activate drag with keyboard, press Alt + Enter. Once in keyboard drag state,…" at bounding box center [1020, 298] width 783 height 403
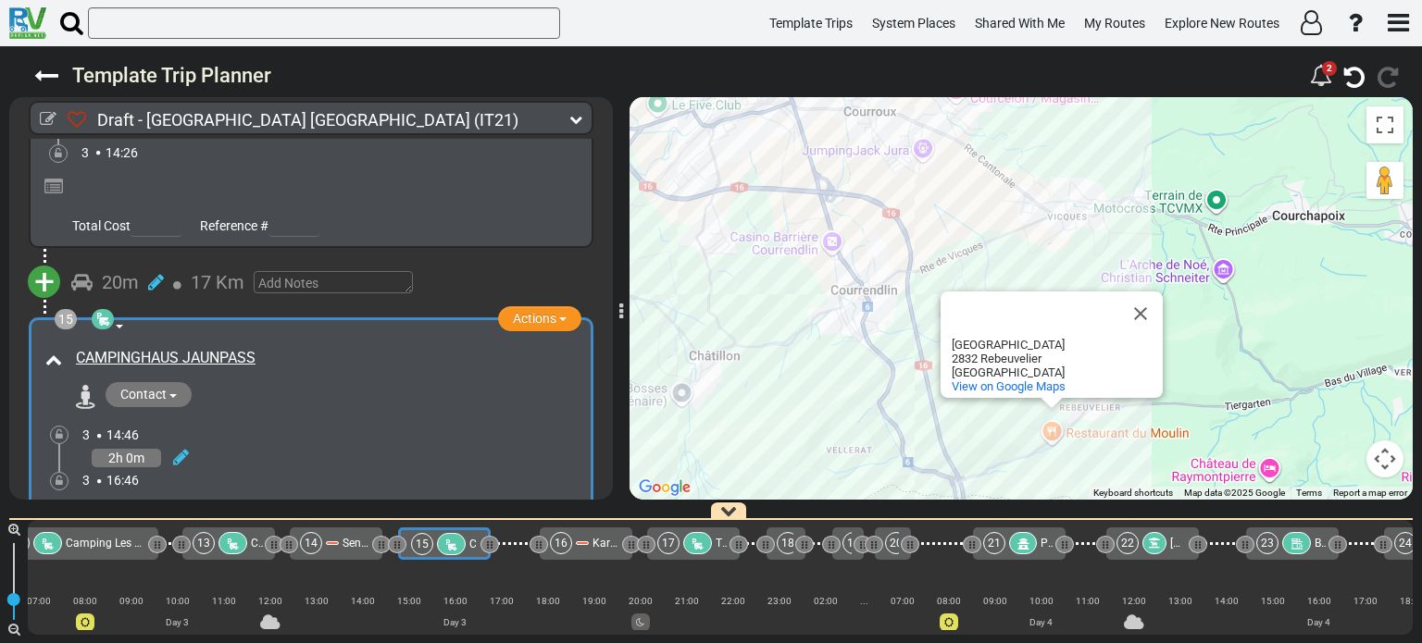
click at [1200, 370] on div "To activate drag with keyboard, press Alt + Enter. Once in keyboard drag state,…" at bounding box center [1020, 298] width 783 height 403
click at [1145, 312] on button "Close" at bounding box center [1140, 314] width 44 height 44
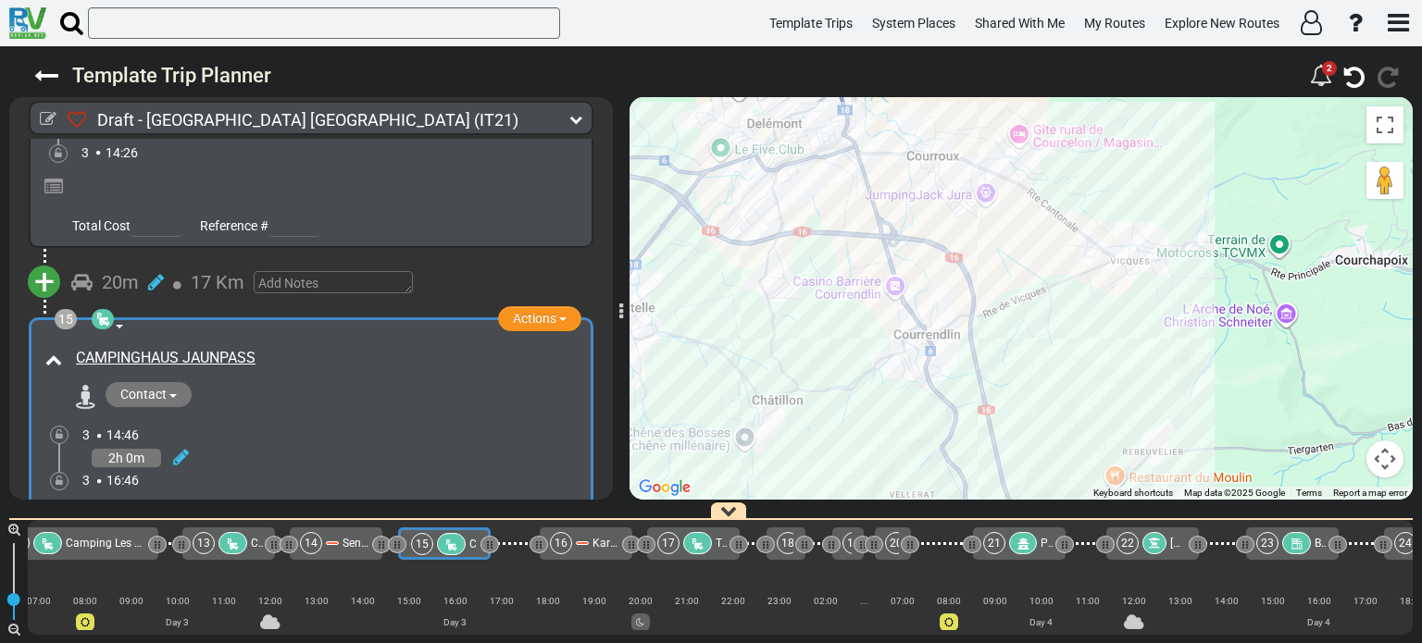
drag, startPoint x: 1046, startPoint y: 318, endPoint x: 1111, endPoint y: 363, distance: 78.6
click at [1111, 363] on div "To activate drag with keyboard, press Alt + Enter. Once in keyboard drag state,…" at bounding box center [1020, 298] width 783 height 403
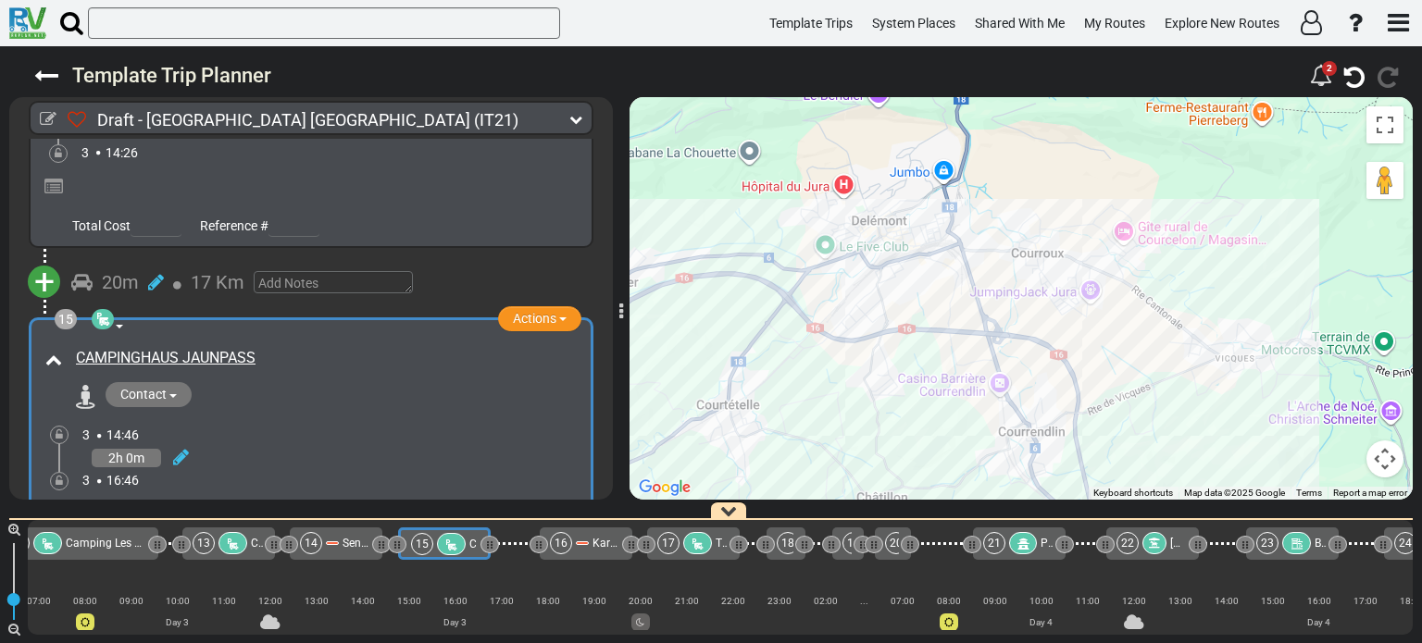
drag, startPoint x: 1059, startPoint y: 351, endPoint x: 1170, endPoint y: 459, distance: 155.1
click at [1170, 459] on div "To activate drag with keyboard, press Alt + Enter. Once in keyboard drag state,…" at bounding box center [1020, 298] width 783 height 403
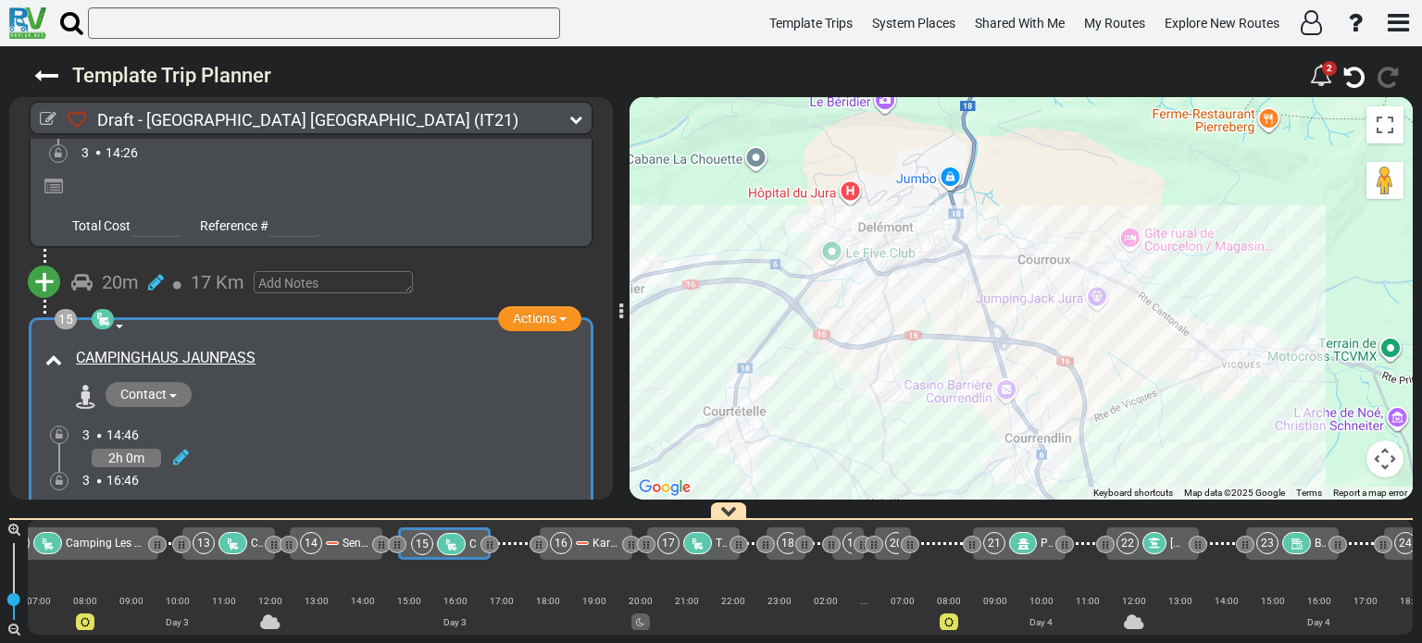
drag, startPoint x: 1157, startPoint y: 403, endPoint x: 1261, endPoint y: 416, distance: 104.6
click at [1239, 415] on div "To activate drag with keyboard, press Alt + Enter. Once in keyboard drag state,…" at bounding box center [1020, 298] width 783 height 403
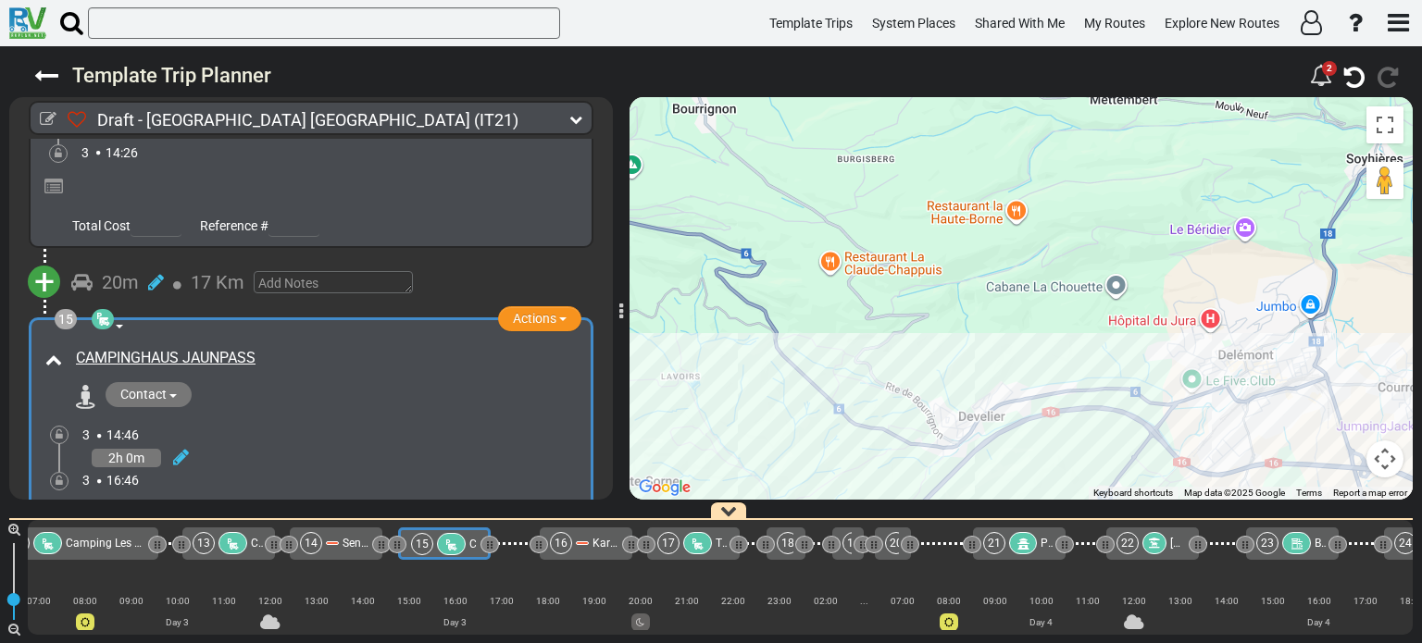
drag, startPoint x: 1044, startPoint y: 412, endPoint x: 1117, endPoint y: 497, distance: 112.2
click at [1117, 497] on div "To activate drag with keyboard, press Alt + Enter. Once in keyboard drag state,…" at bounding box center [1020, 298] width 783 height 403
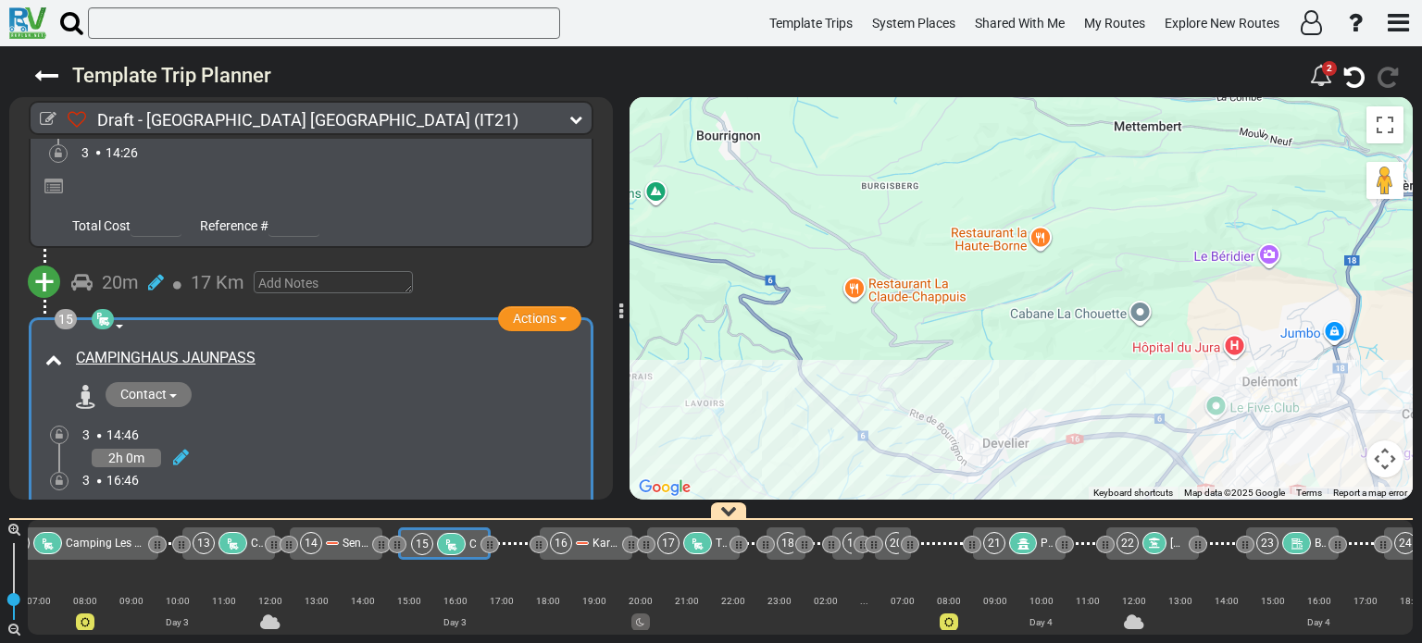
drag, startPoint x: 1164, startPoint y: 384, endPoint x: 1182, endPoint y: 358, distance: 31.3
click at [1174, 372] on div "To activate drag with keyboard, press Alt + Enter. Once in keyboard drag state,…" at bounding box center [1020, 298] width 783 height 403
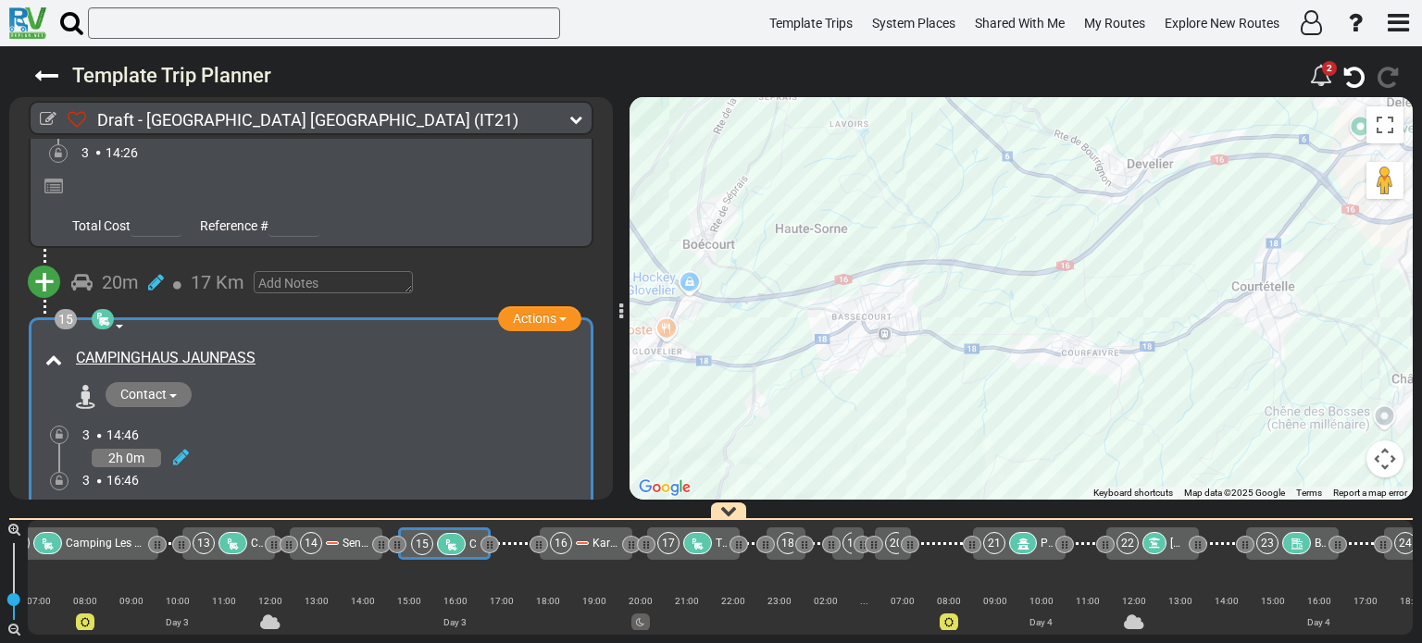
drag, startPoint x: 1125, startPoint y: 440, endPoint x: 1144, endPoint y: 451, distance: 22.4
click at [1144, 451] on div "To activate drag with keyboard, press Alt + Enter. Once in keyboard drag state,…" at bounding box center [1020, 298] width 783 height 403
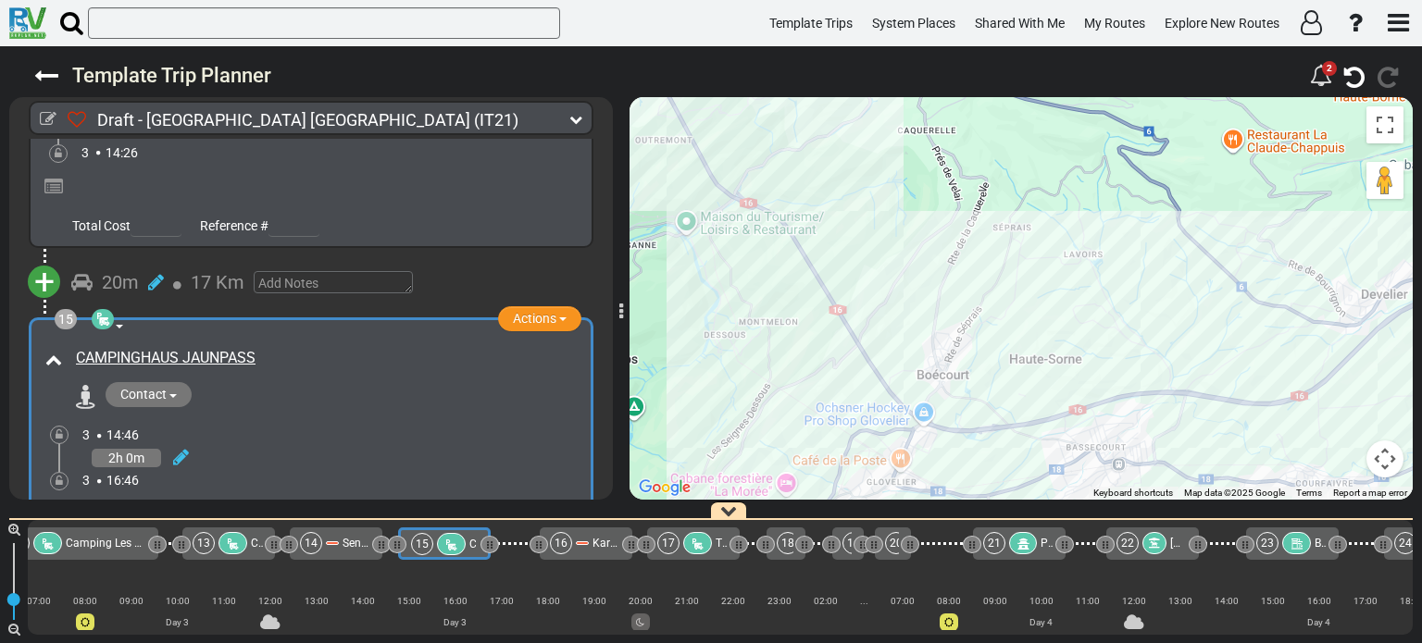
drag, startPoint x: 989, startPoint y: 355, endPoint x: 1053, endPoint y: 290, distance: 91.6
click at [1053, 290] on div "To activate drag with keyboard, press Alt + Enter. Once in keyboard drag state,…" at bounding box center [1020, 298] width 783 height 403
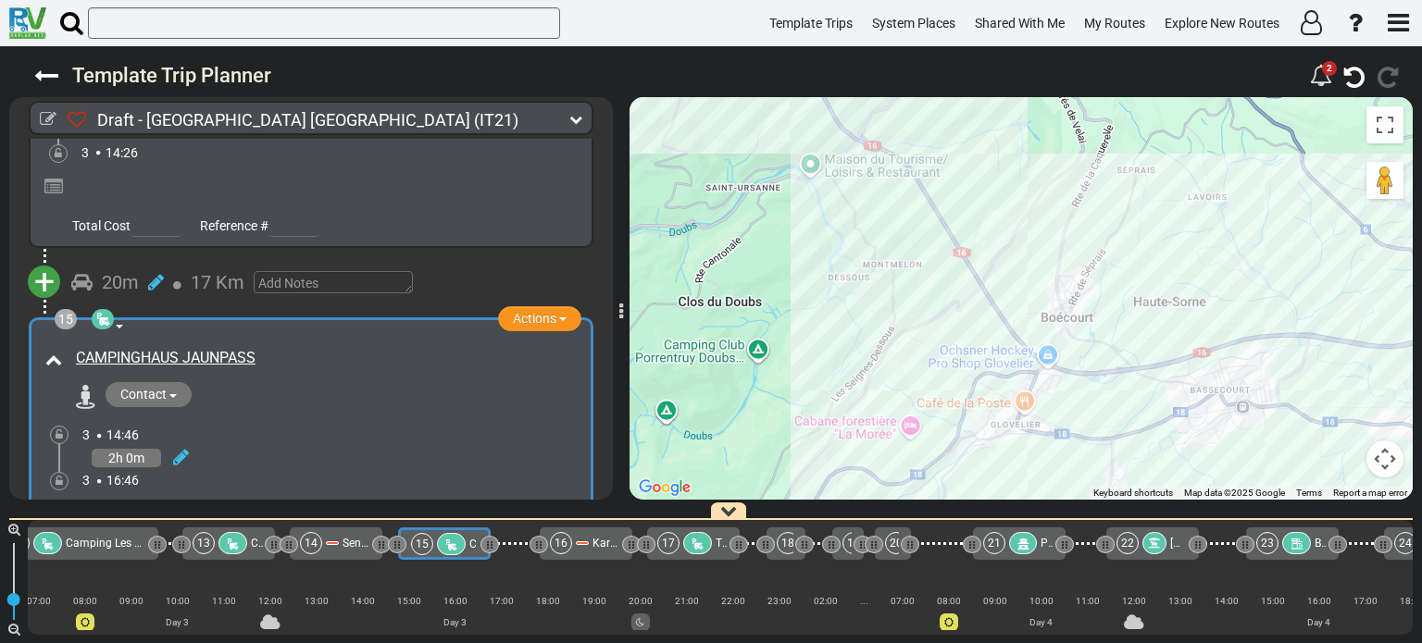
drag, startPoint x: 1053, startPoint y: 290, endPoint x: 1092, endPoint y: 391, distance: 109.0
click at [1092, 391] on div "To activate drag with keyboard, press Alt + Enter. Once in keyboard drag state,…" at bounding box center [1020, 298] width 783 height 403
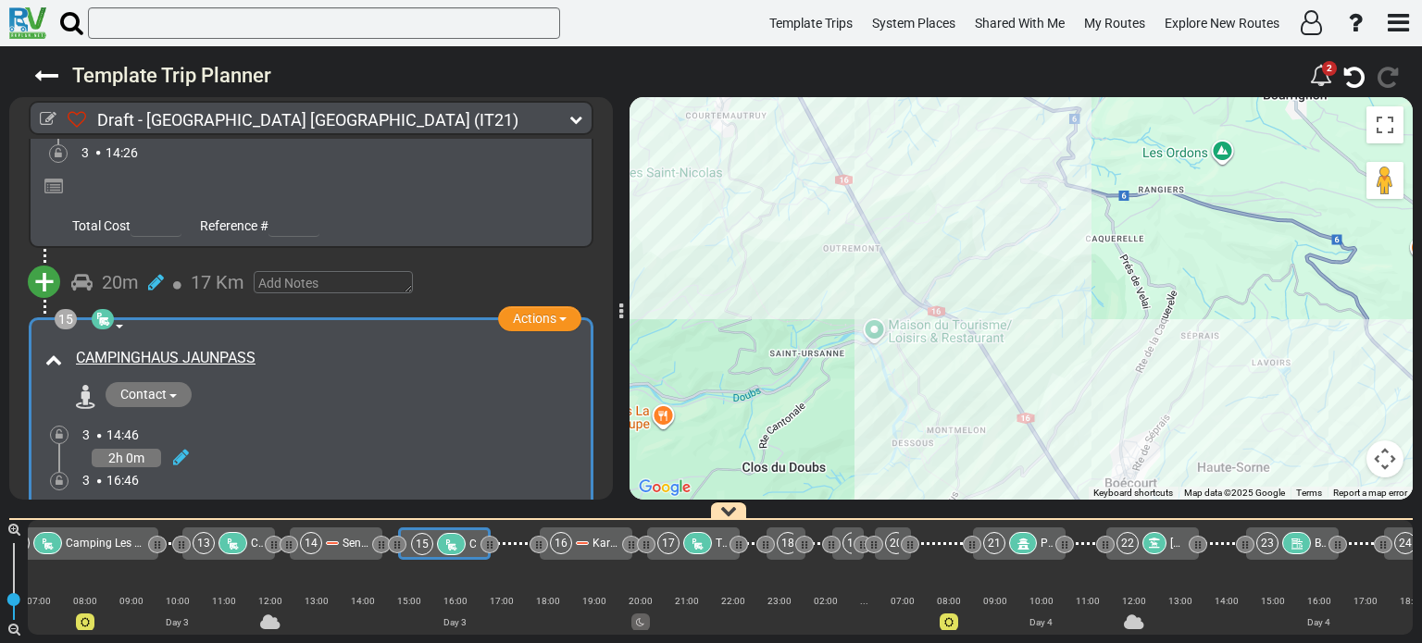
drag, startPoint x: 1026, startPoint y: 307, endPoint x: 1088, endPoint y: 373, distance: 90.4
click at [1088, 373] on div "To activate drag with keyboard, press Alt + Enter. Once in keyboard drag state,…" at bounding box center [1020, 298] width 783 height 403
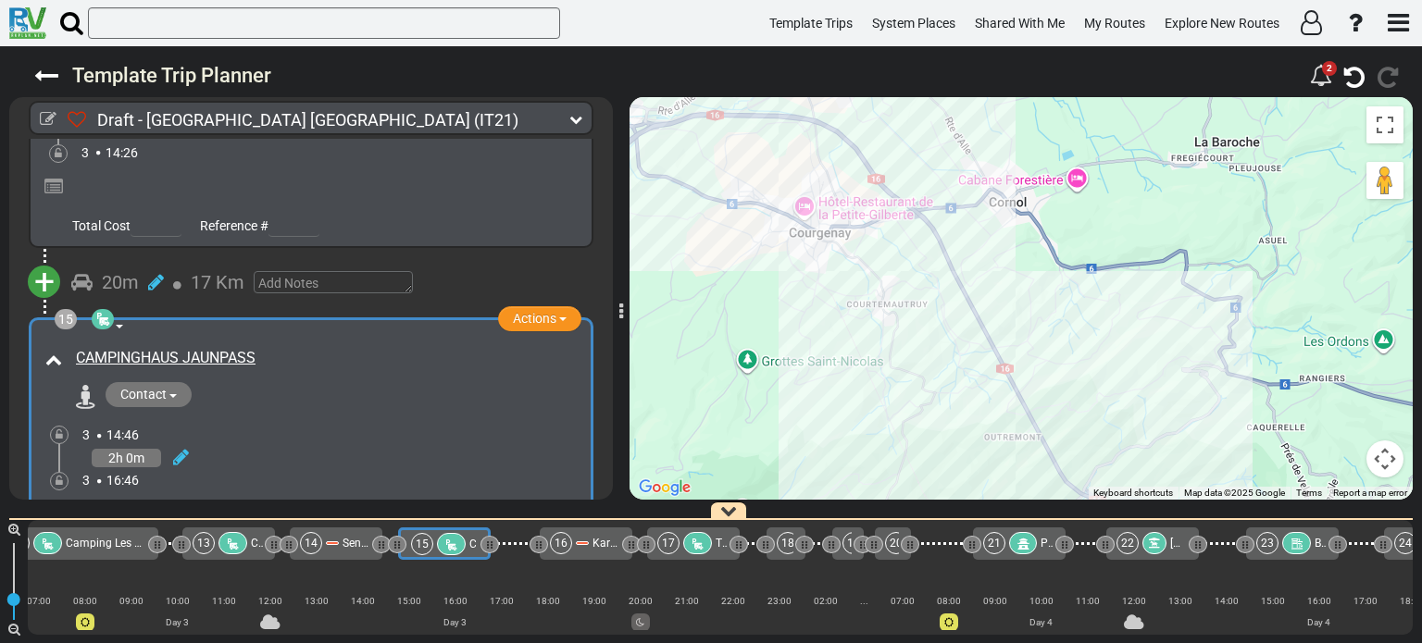
drag, startPoint x: 1053, startPoint y: 355, endPoint x: 1065, endPoint y: 376, distance: 23.7
click at [1065, 376] on div "To activate drag with keyboard, press Alt + Enter. Once in keyboard drag state,…" at bounding box center [1020, 298] width 783 height 403
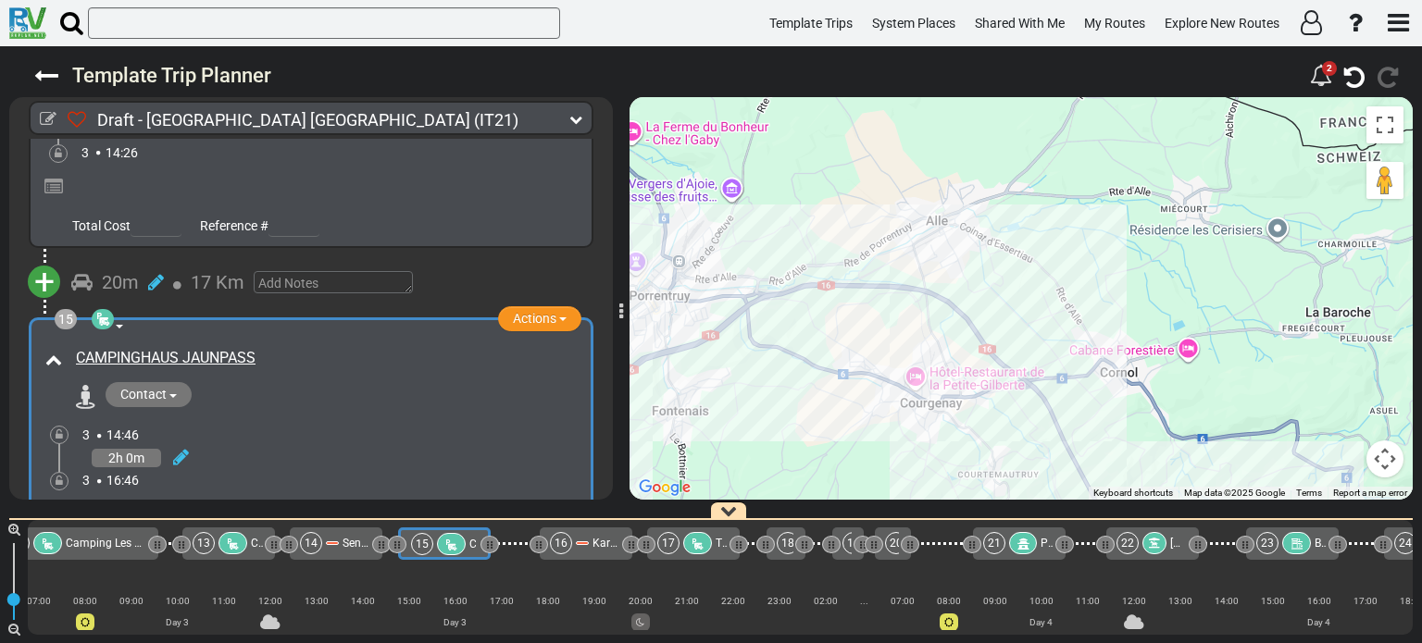
drag, startPoint x: 1025, startPoint y: 302, endPoint x: 1152, endPoint y: 289, distance: 127.5
click at [1147, 289] on div "To activate drag with keyboard, press Alt + Enter. Once in keyboard drag state,…" at bounding box center [1020, 298] width 783 height 403
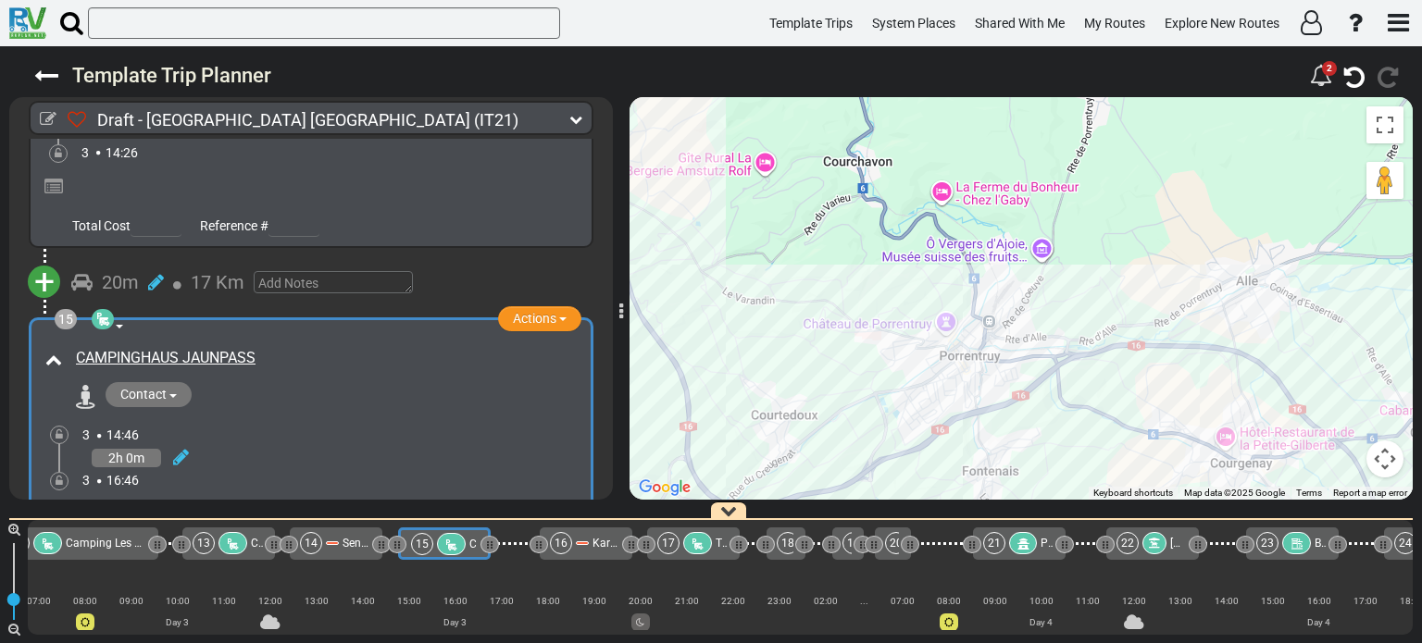
drag, startPoint x: 1000, startPoint y: 277, endPoint x: 970, endPoint y: 391, distance: 118.5
click at [970, 391] on div "To activate drag with keyboard, press Alt + Enter. Once in keyboard drag state,…" at bounding box center [1020, 298] width 783 height 403
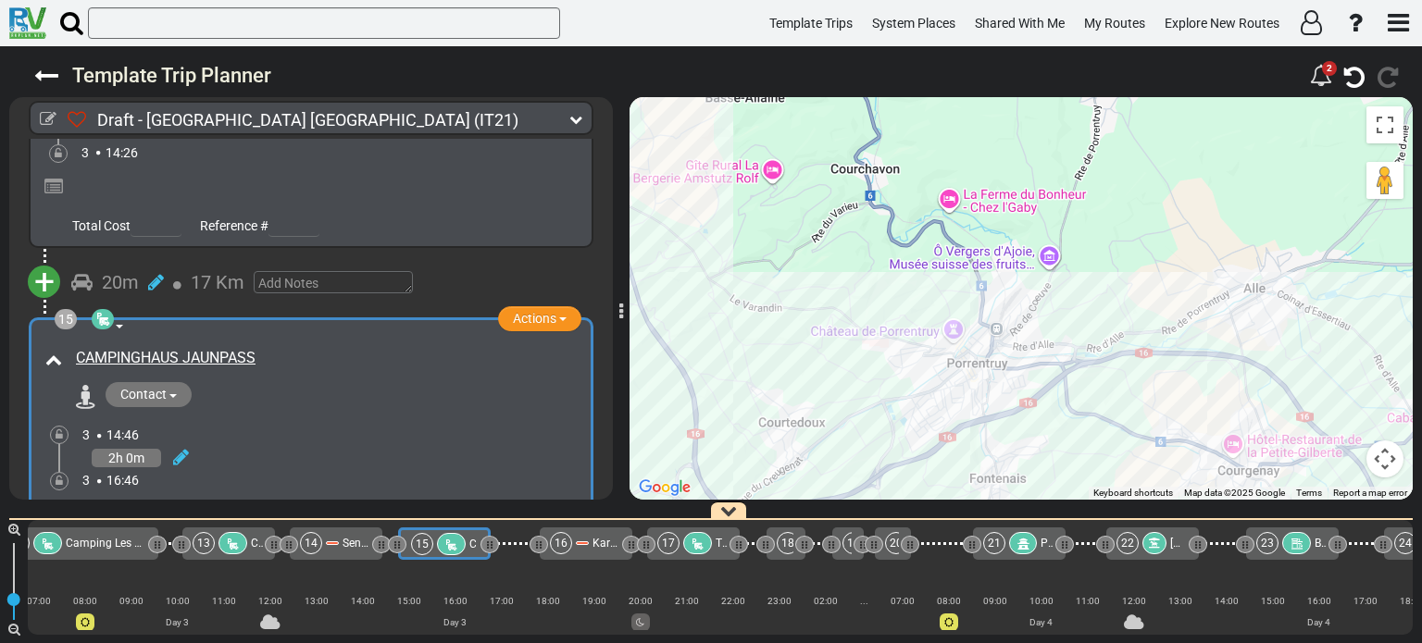
drag, startPoint x: 923, startPoint y: 238, endPoint x: 933, endPoint y: 247, distance: 13.8
click at [933, 247] on div "To activate drag with keyboard, press Alt + Enter. Once in keyboard drag state,…" at bounding box center [1020, 298] width 783 height 403
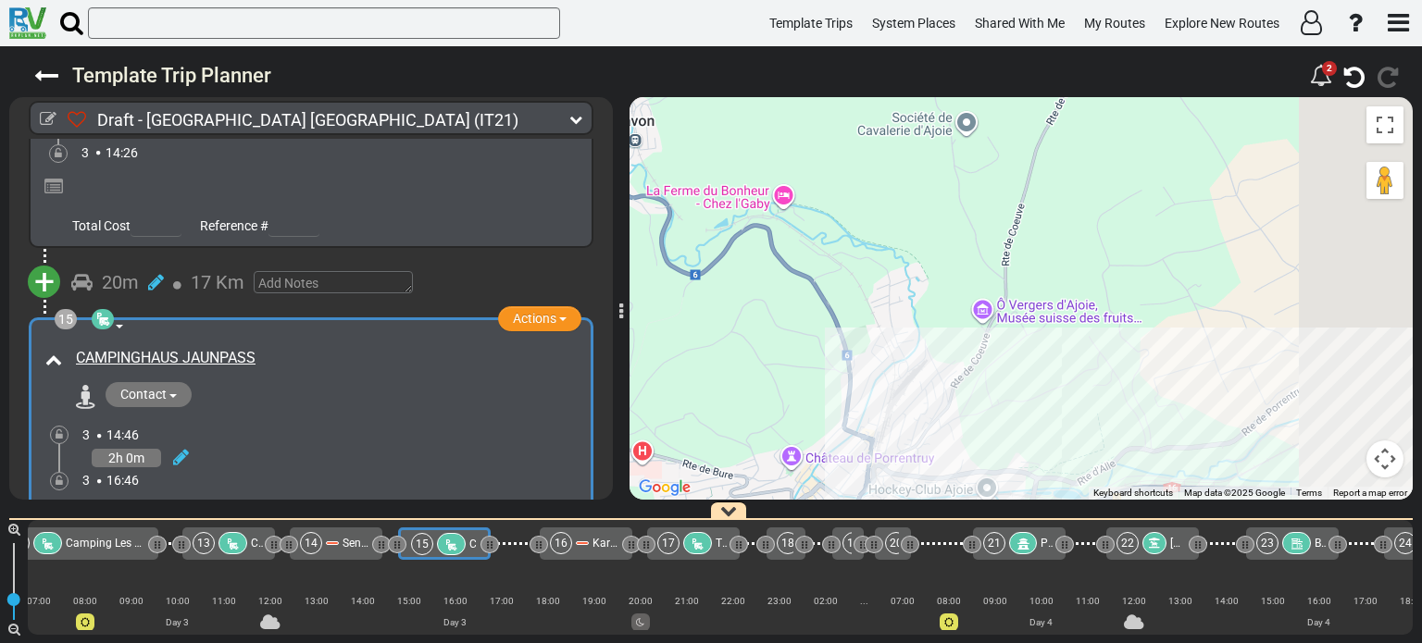
drag, startPoint x: 1070, startPoint y: 301, endPoint x: 875, endPoint y: 400, distance: 219.0
click at [875, 400] on div "To activate drag with keyboard, press Alt + Enter. Once in keyboard drag state,…" at bounding box center [1020, 298] width 783 height 403
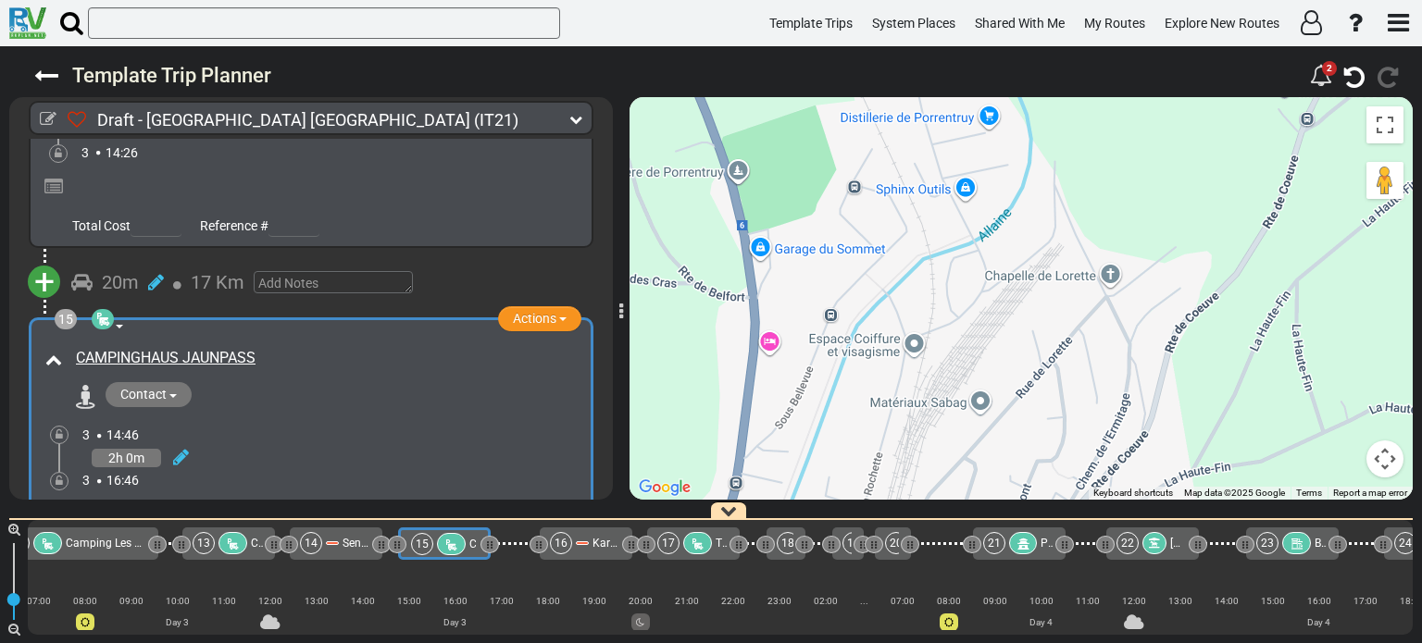
drag, startPoint x: 1040, startPoint y: 358, endPoint x: 755, endPoint y: 473, distance: 307.3
click at [763, 468] on div "To activate drag with keyboard, press Alt + Enter. Once in keyboard drag state,…" at bounding box center [1020, 298] width 783 height 403
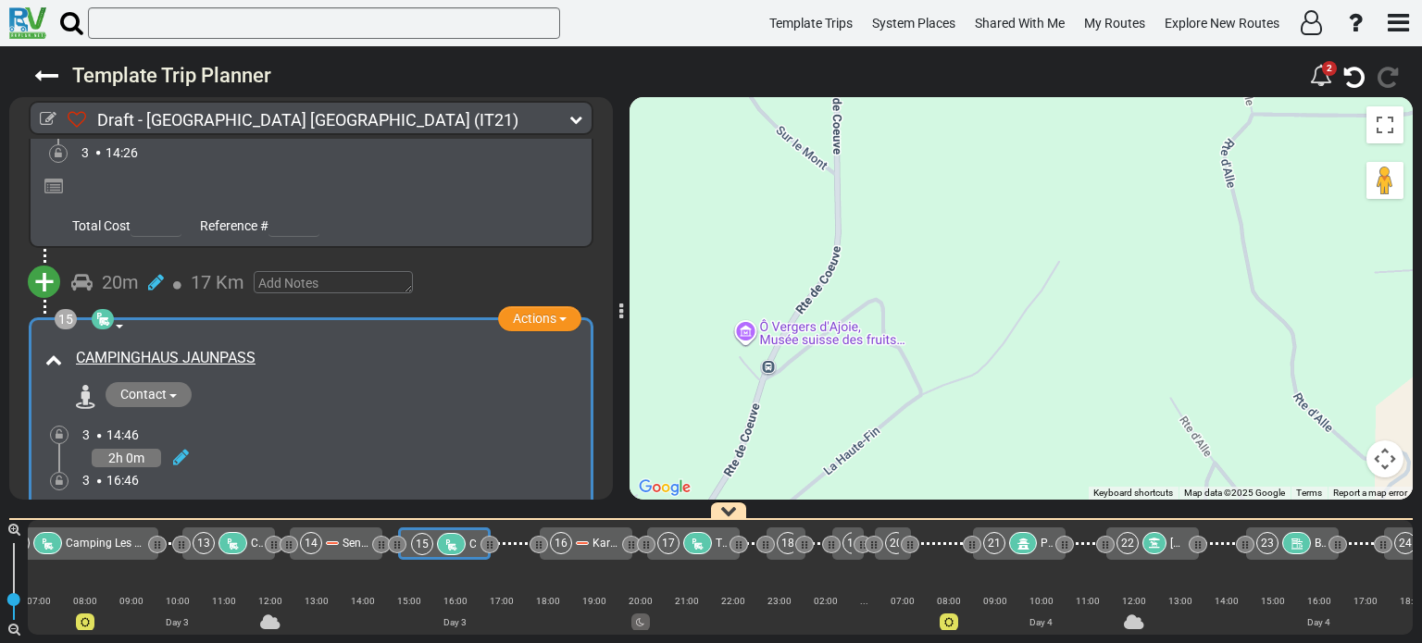
drag, startPoint x: 920, startPoint y: 373, endPoint x: 1032, endPoint y: 362, distance: 112.5
click at [1032, 362] on div "To activate drag with keyboard, press Alt + Enter. Once in keyboard drag state,…" at bounding box center [1020, 298] width 783 height 403
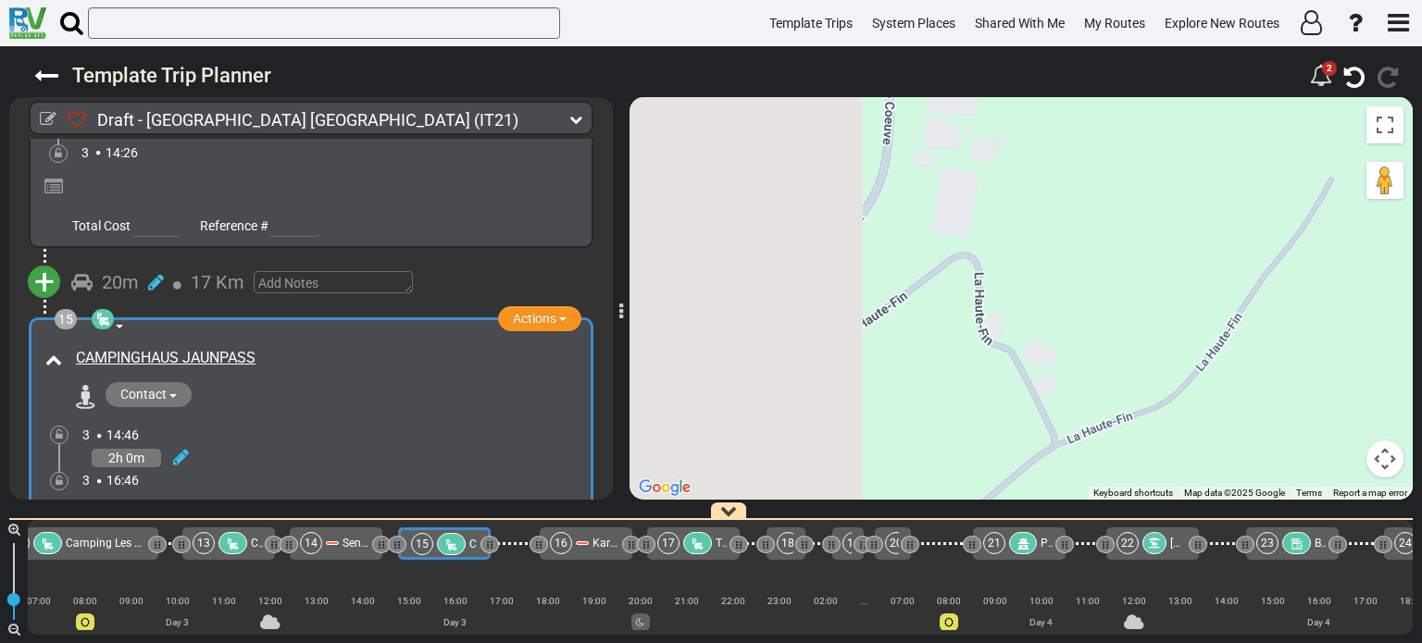
drag, startPoint x: 988, startPoint y: 363, endPoint x: 1243, endPoint y: 380, distance: 255.1
click at [1243, 380] on div "To activate drag with keyboard, press Alt + Enter. Once in keyboard drag state,…" at bounding box center [1020, 298] width 783 height 403
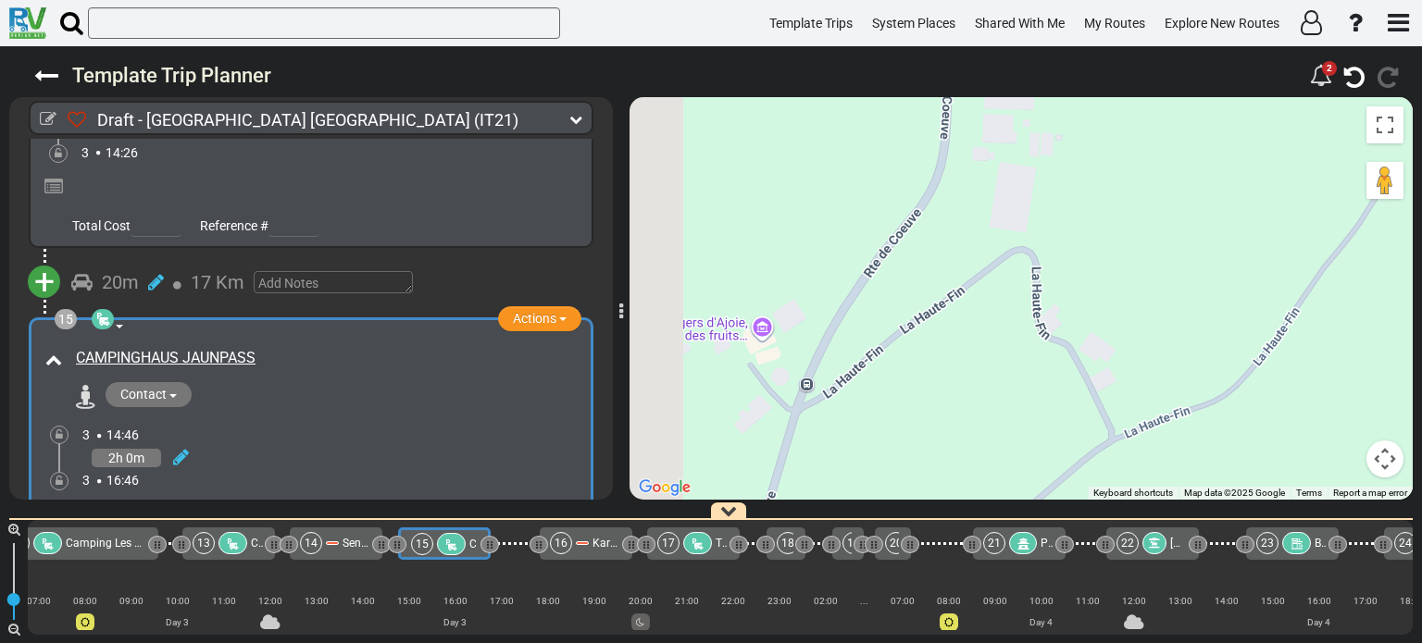
drag, startPoint x: 1112, startPoint y: 339, endPoint x: 1285, endPoint y: 319, distance: 174.2
click at [1285, 319] on div "To activate drag with keyboard, press Alt + Enter. Once in keyboard drag state,…" at bounding box center [1020, 298] width 783 height 403
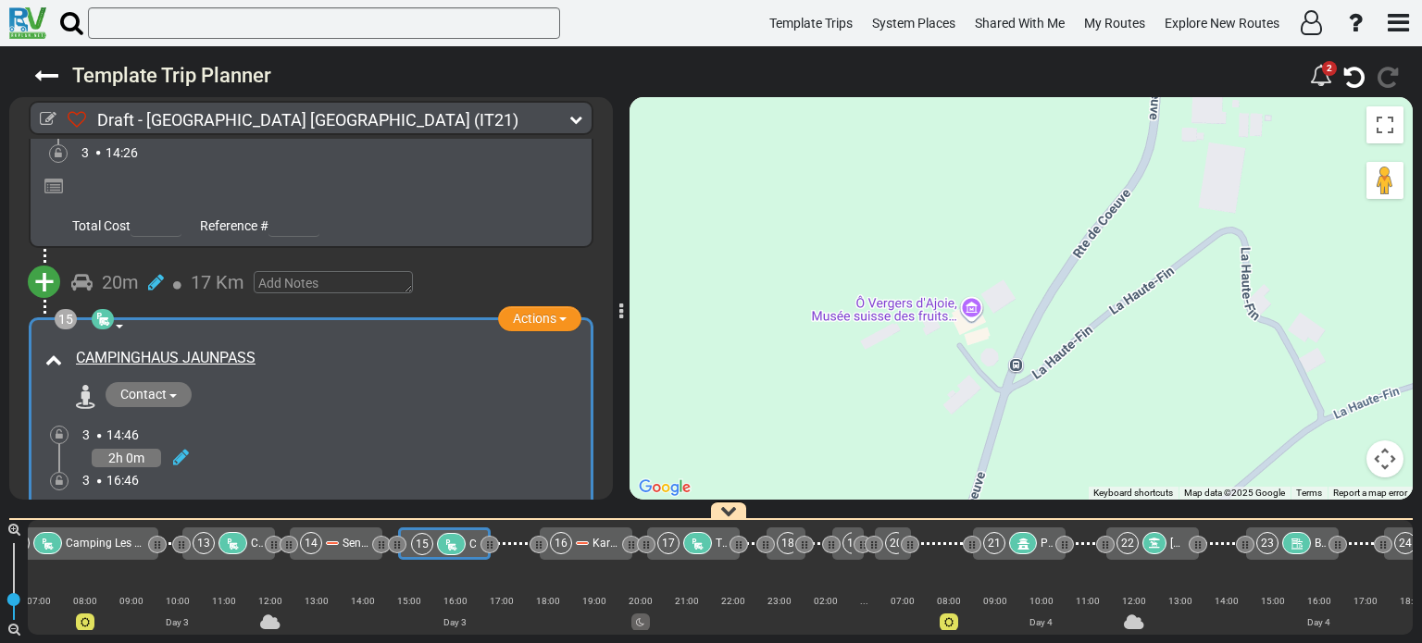
click at [910, 308] on div "To activate drag with keyboard, press Alt + Enter. Once in keyboard drag state,…" at bounding box center [1020, 298] width 783 height 403
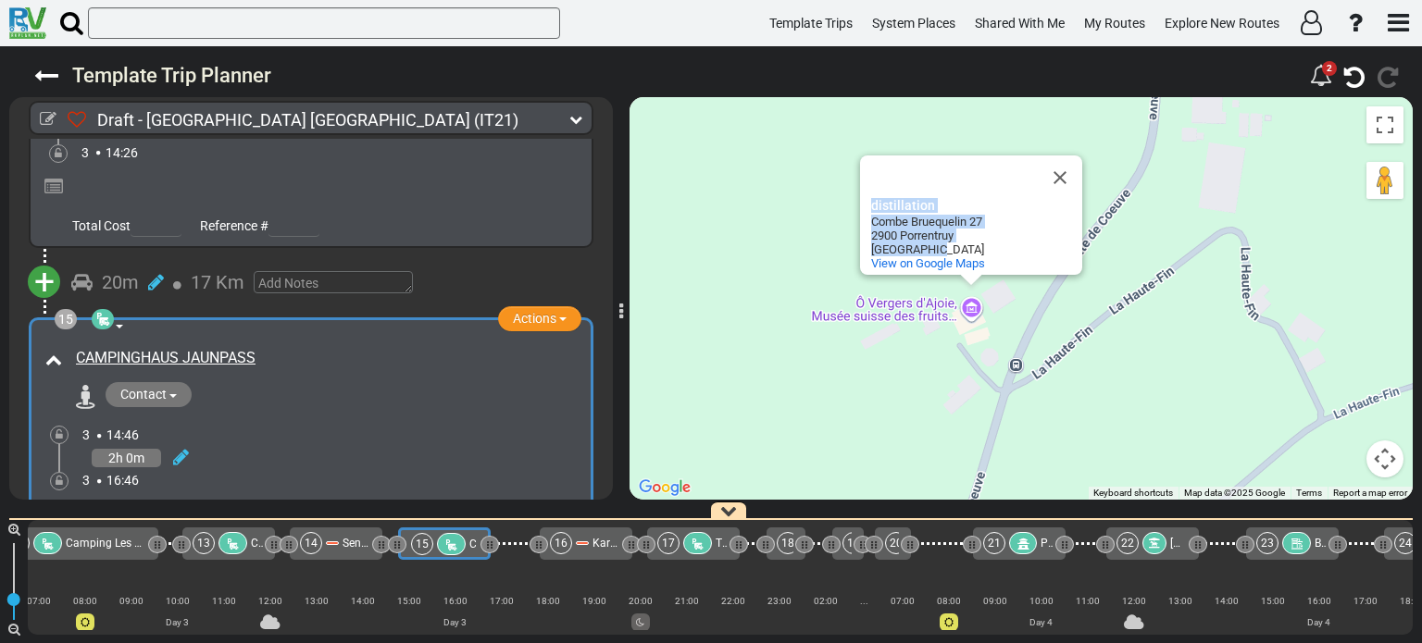
drag, startPoint x: 868, startPoint y: 205, endPoint x: 938, endPoint y: 253, distance: 84.7
click at [938, 253] on div "Ô Vergers d'Ajoie, Musée suisse des fruits et de la distillation Ô Vergers d'Aj…" at bounding box center [971, 214] width 222 height 119
copy div "distillation Ô Vergers d'Ajoie, Musée suisse des fruits et de la distillation C…"
click at [1059, 177] on button "Close" at bounding box center [1060, 177] width 44 height 44
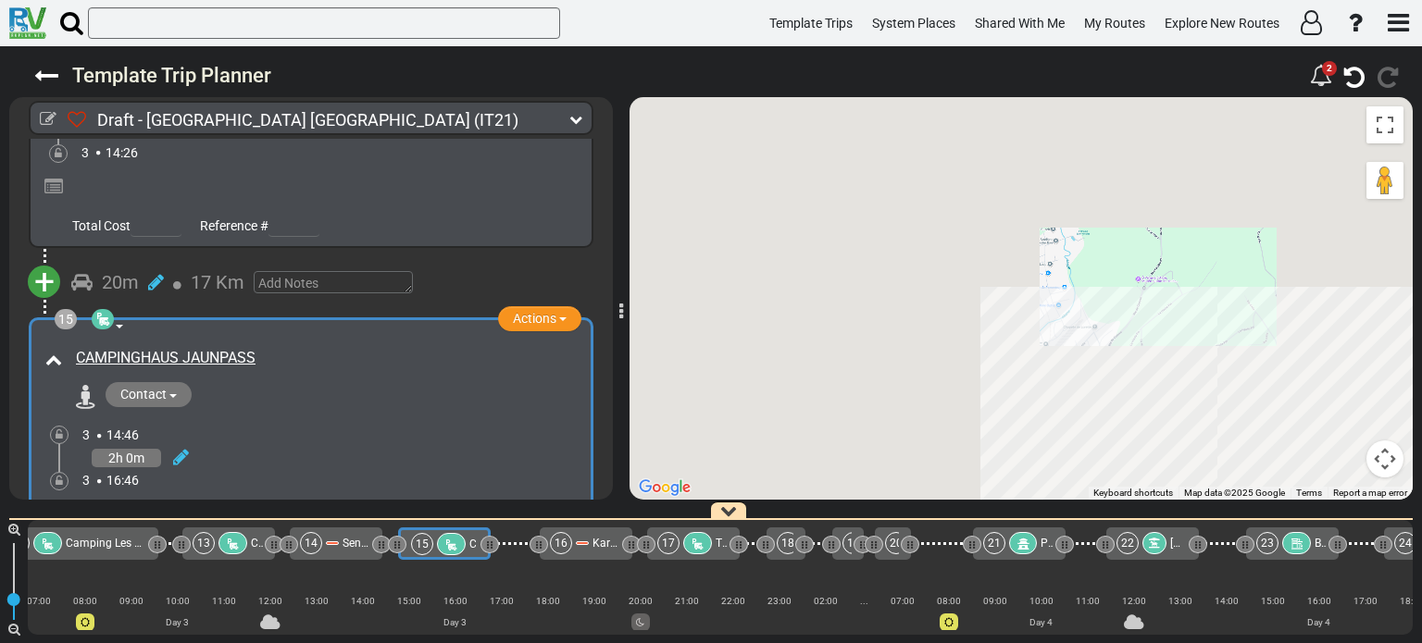
drag, startPoint x: 1114, startPoint y: 261, endPoint x: 1238, endPoint y: 354, distance: 154.7
click at [1238, 354] on div "To activate drag with keyboard, press Alt + Enter. Once in keyboard drag state,…" at bounding box center [1020, 298] width 783 height 403
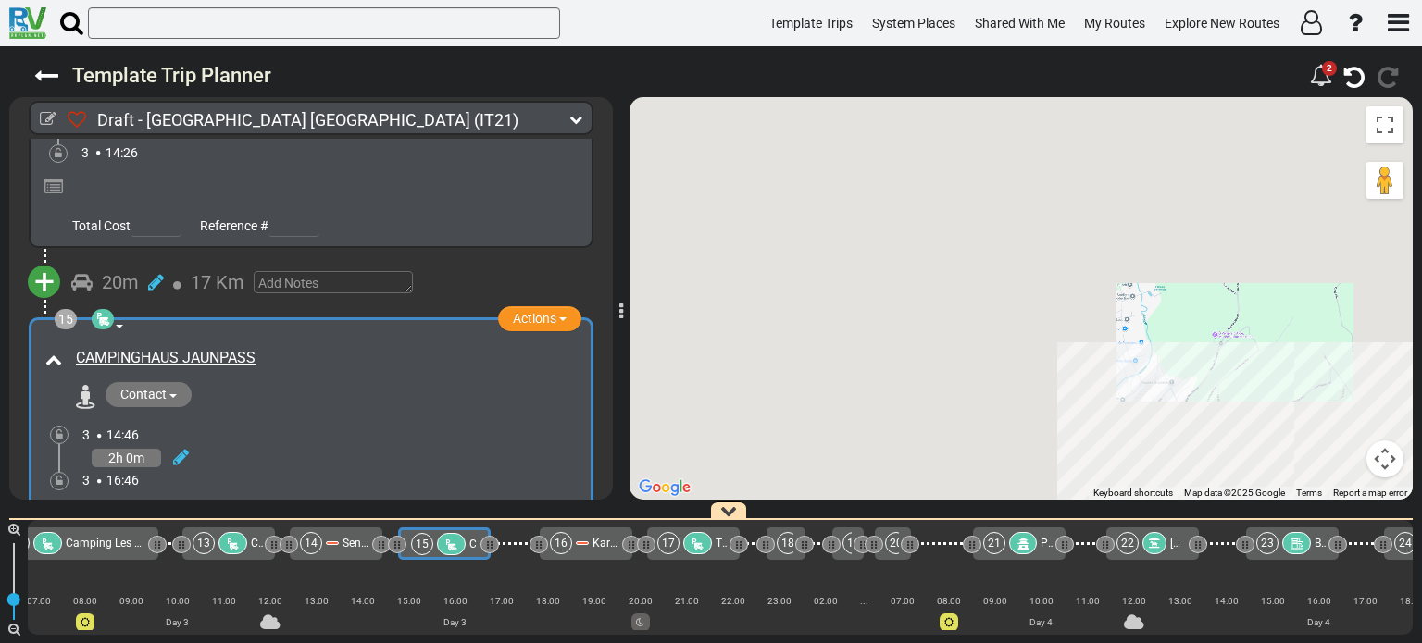
drag, startPoint x: 1189, startPoint y: 342, endPoint x: 1100, endPoint y: 270, distance: 114.6
click at [1100, 270] on div "To activate drag with keyboard, press Alt + Enter. Once in keyboard drag state,…" at bounding box center [1020, 298] width 783 height 403
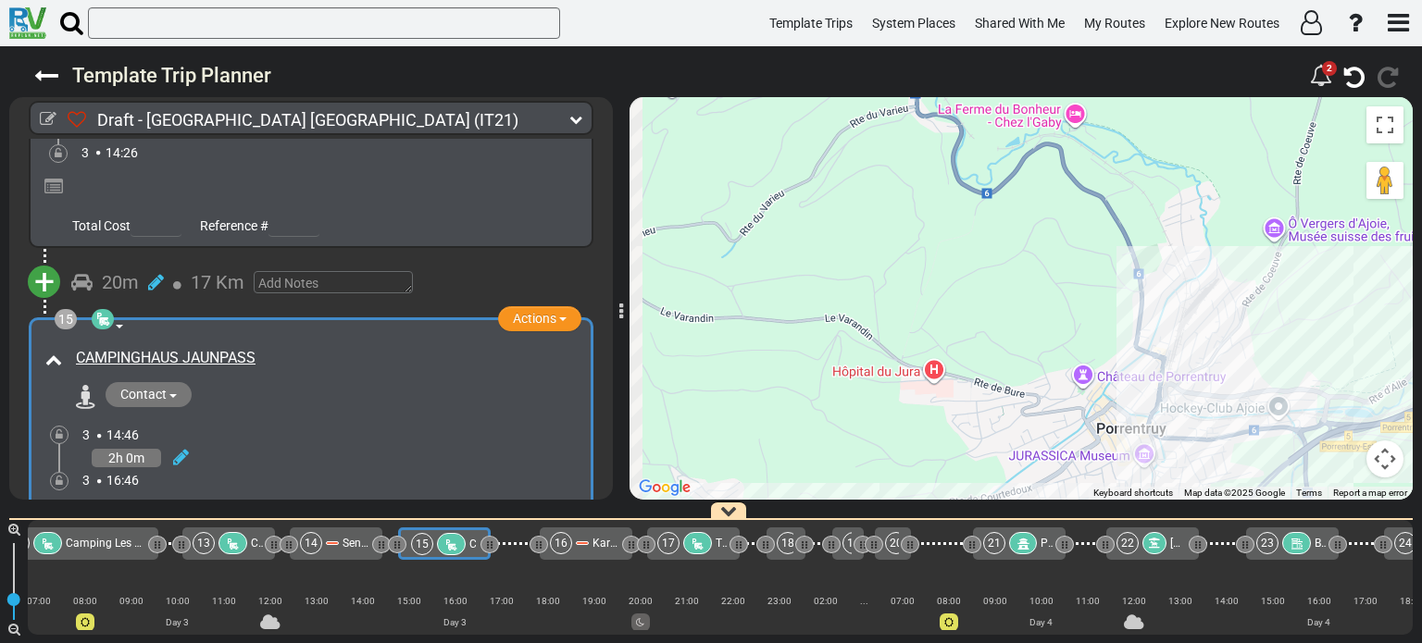
drag, startPoint x: 982, startPoint y: 294, endPoint x: 1226, endPoint y: 348, distance: 250.2
click at [1226, 348] on div "To activate drag with keyboard, press Alt + Enter. Once in keyboard drag state,…" at bounding box center [1020, 298] width 783 height 403
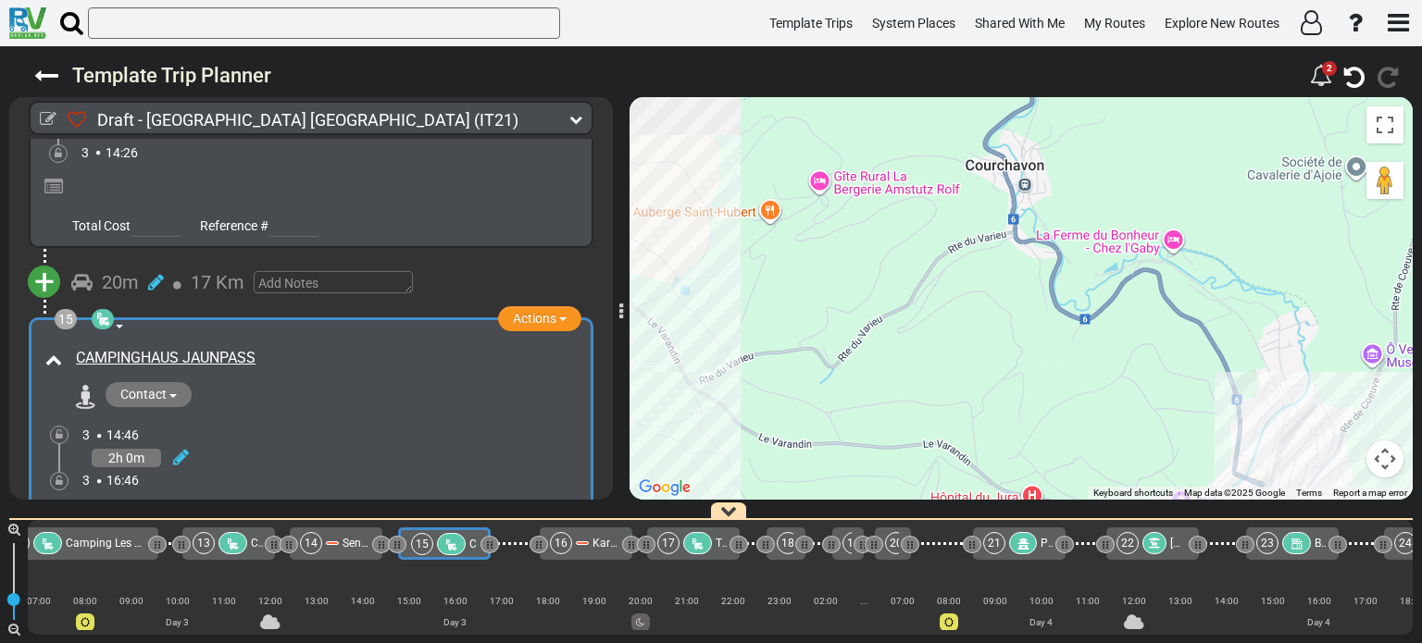
drag, startPoint x: 1139, startPoint y: 287, endPoint x: 1187, endPoint y: 366, distance: 91.7
click at [1187, 366] on div "To activate drag with keyboard, press Alt + Enter. Once in keyboard drag state,…" at bounding box center [1020, 298] width 783 height 403
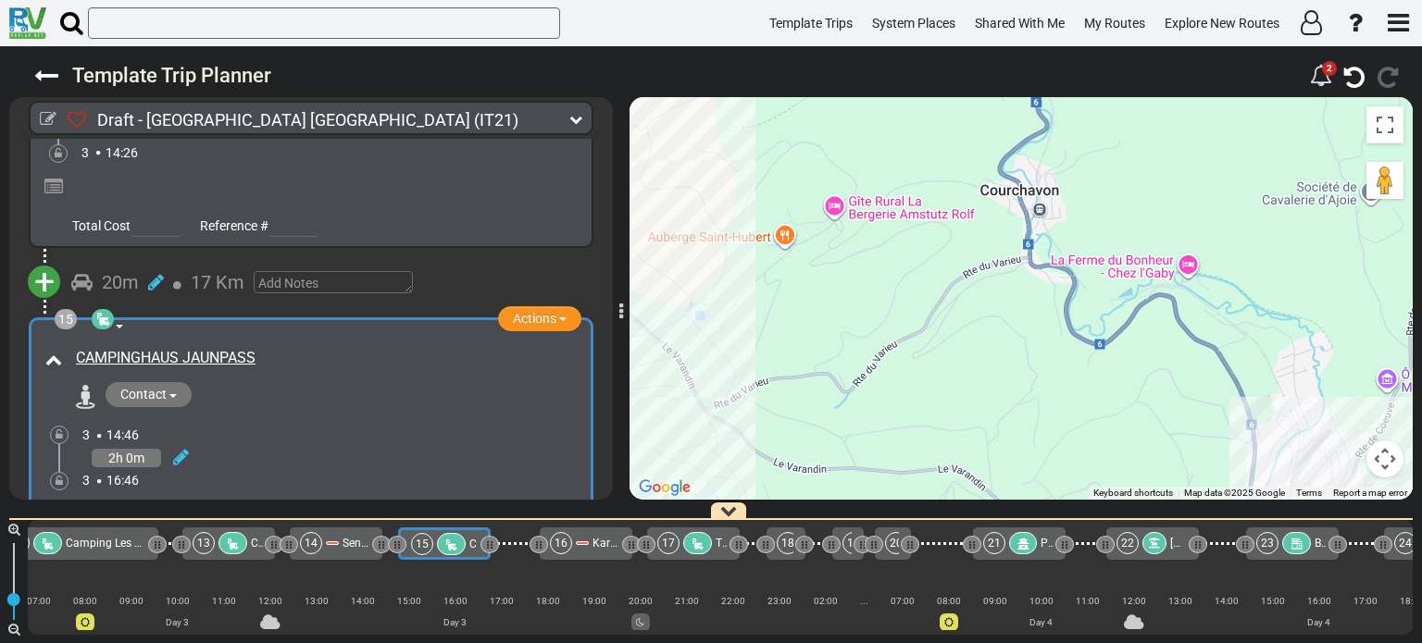
drag, startPoint x: 1137, startPoint y: 266, endPoint x: 1146, endPoint y: 354, distance: 88.4
click at [1146, 354] on div "To activate drag with keyboard, press Alt + Enter. Once in keyboard drag state,…" at bounding box center [1020, 298] width 783 height 403
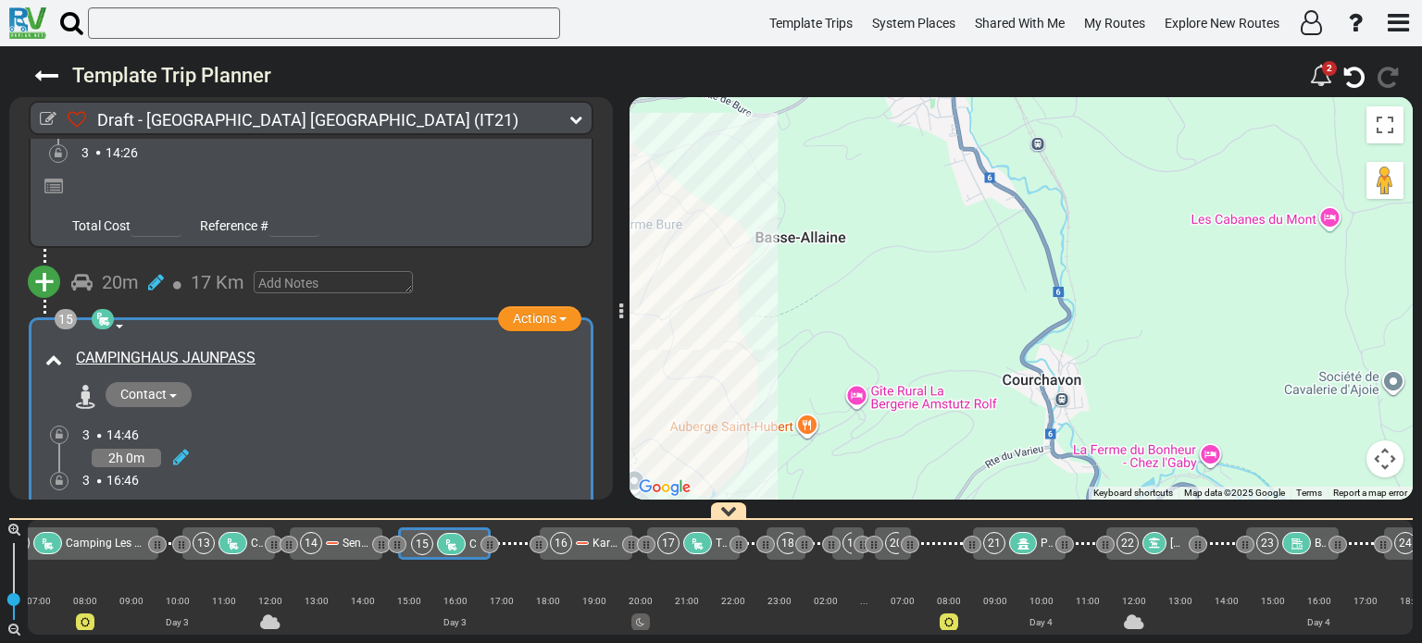
drag, startPoint x: 1122, startPoint y: 255, endPoint x: 1166, endPoint y: 362, distance: 116.2
click at [1166, 362] on div "To activate drag with keyboard, press Alt + Enter. Once in keyboard drag state,…" at bounding box center [1020, 298] width 783 height 403
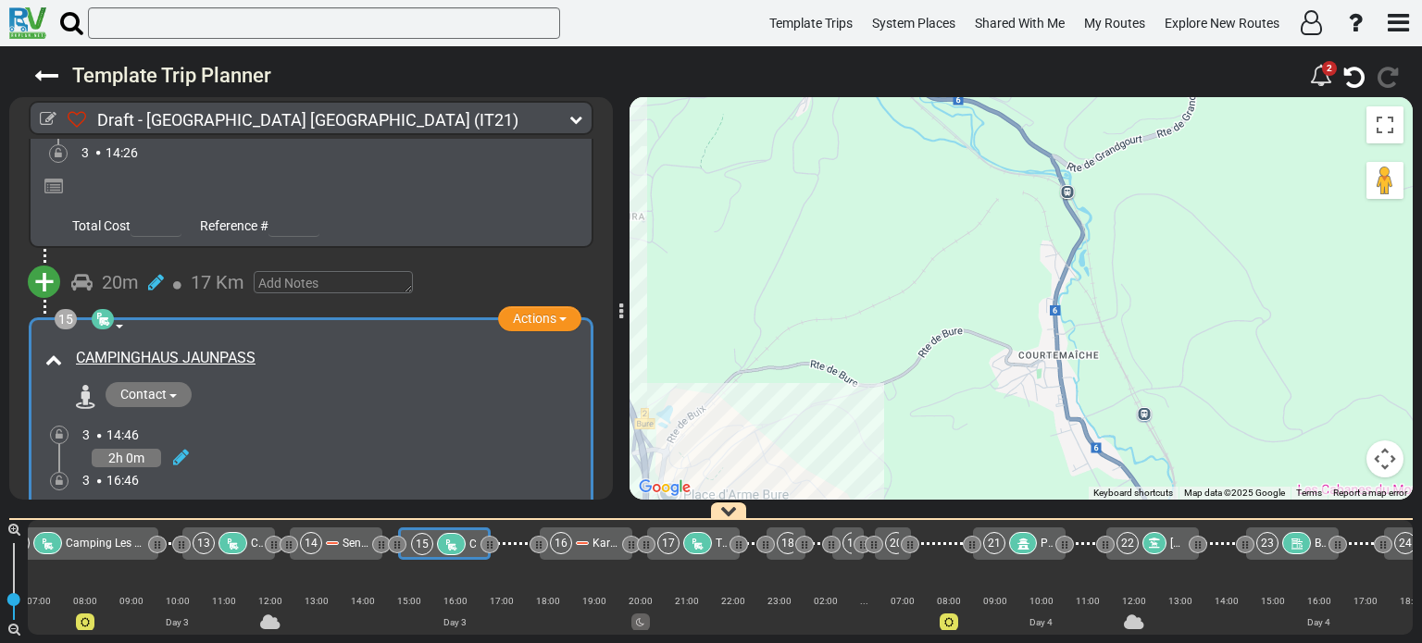
drag, startPoint x: 1086, startPoint y: 321, endPoint x: 1154, endPoint y: 230, distance: 114.4
click at [1154, 230] on div "To activate drag with keyboard, press Alt + Enter. Once in keyboard drag state,…" at bounding box center [1020, 298] width 783 height 403
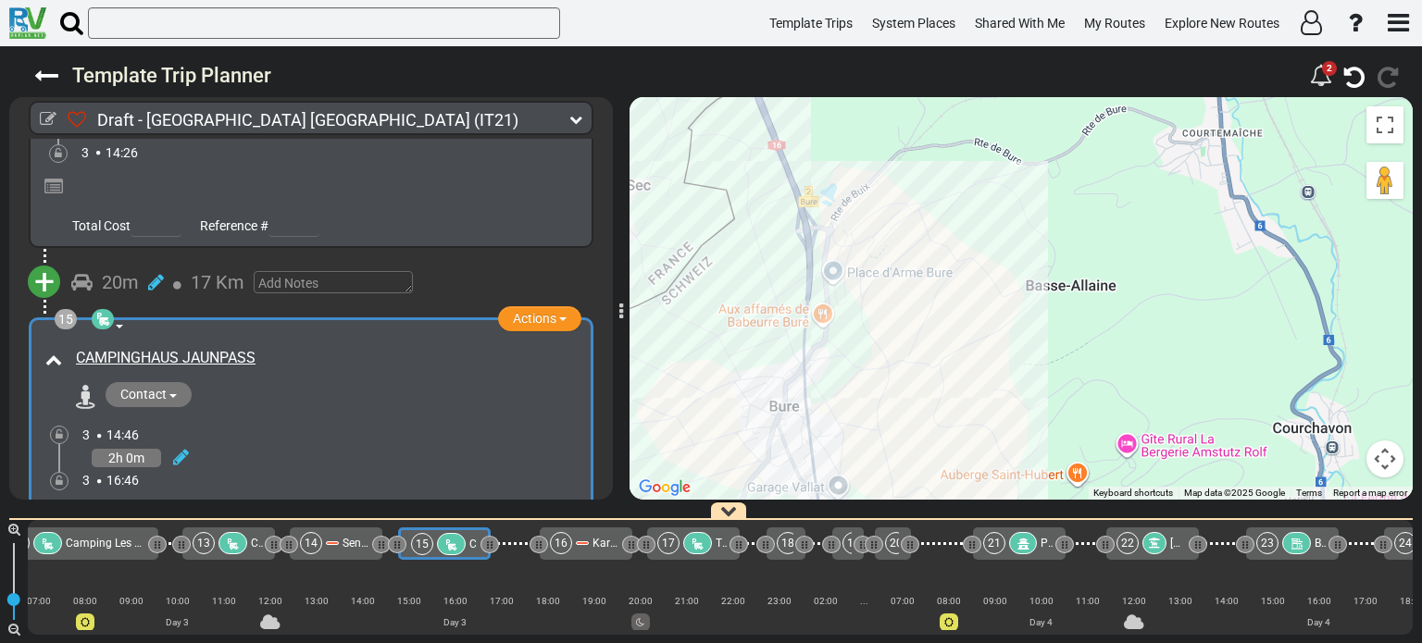
drag, startPoint x: 1038, startPoint y: 245, endPoint x: 1120, endPoint y: 410, distance: 183.8
click at [1118, 406] on div "To activate drag with keyboard, press Alt + Enter. Once in keyboard drag state,…" at bounding box center [1020, 298] width 783 height 403
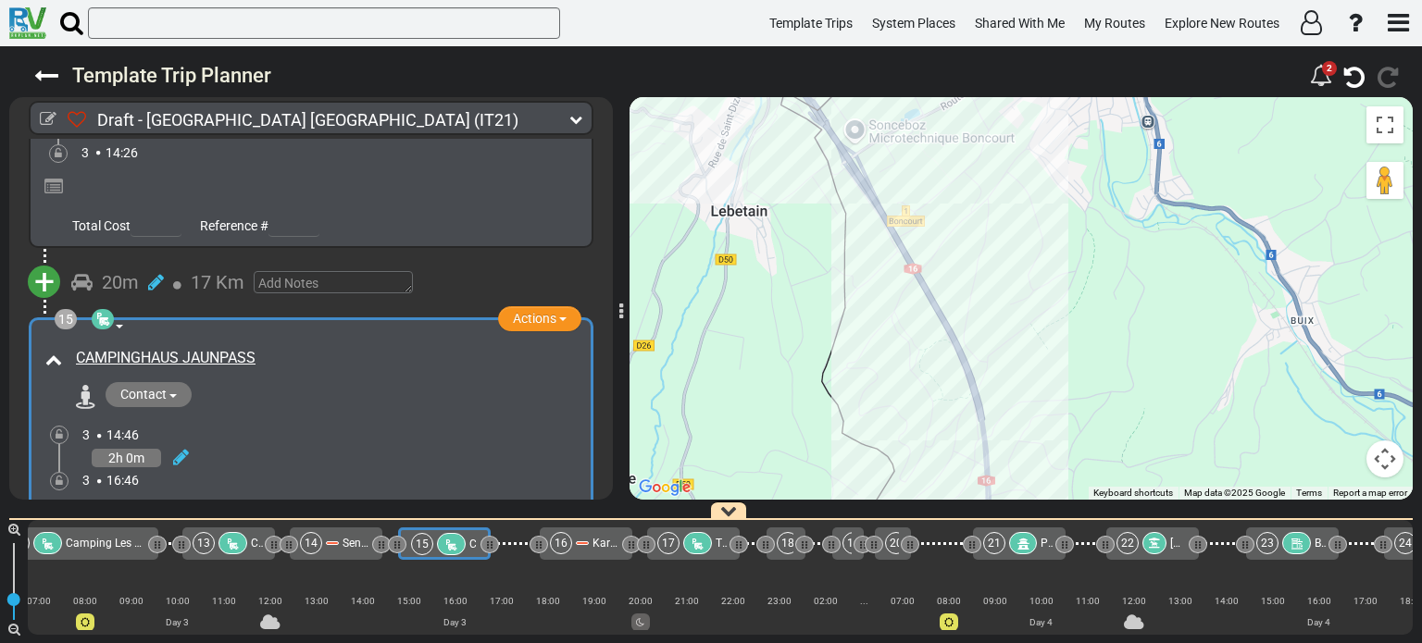
drag, startPoint x: 1025, startPoint y: 237, endPoint x: 1075, endPoint y: 340, distance: 114.2
click at [1073, 335] on div "To activate drag with keyboard, press Alt + Enter. Once in keyboard drag state,…" at bounding box center [1020, 298] width 783 height 403
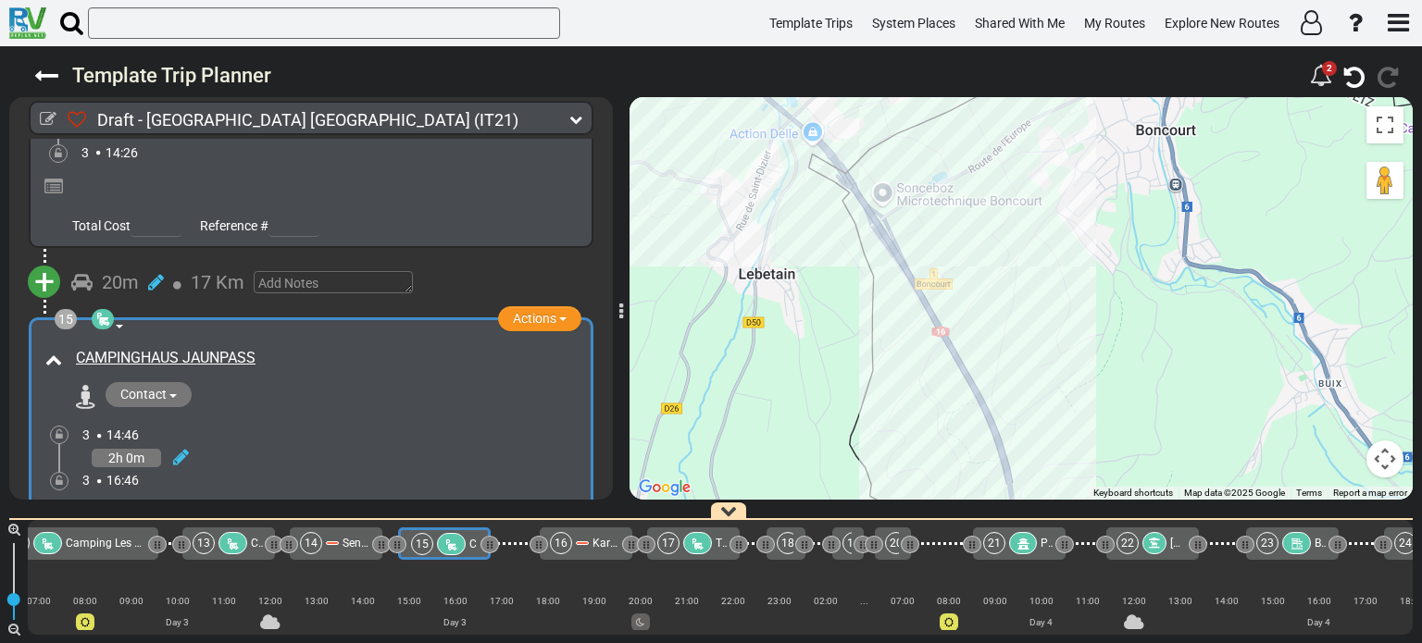
click at [1042, 230] on div "To activate drag with keyboard, press Alt + Enter. Once in keyboard drag state,…" at bounding box center [1020, 298] width 783 height 403
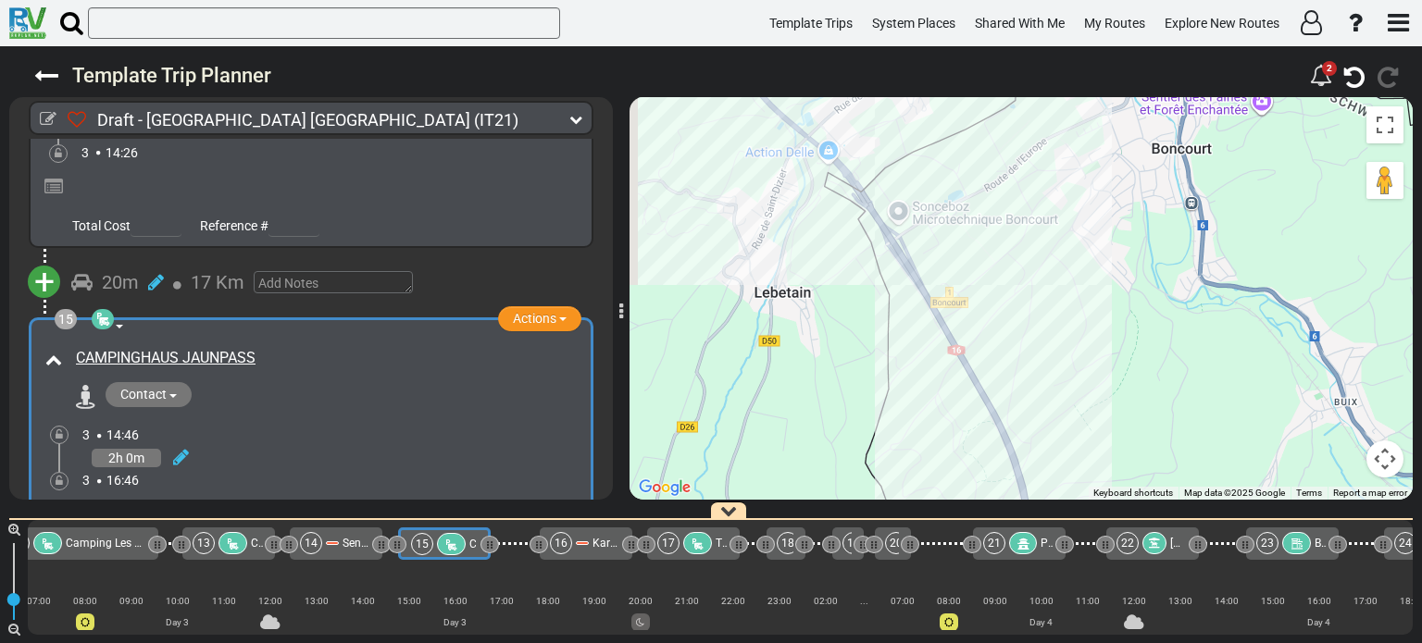
drag, startPoint x: 1035, startPoint y: 188, endPoint x: 1007, endPoint y: 266, distance: 82.6
click at [1007, 266] on div "To activate drag with keyboard, press Alt + Enter. Once in keyboard drag state,…" at bounding box center [1020, 298] width 783 height 403
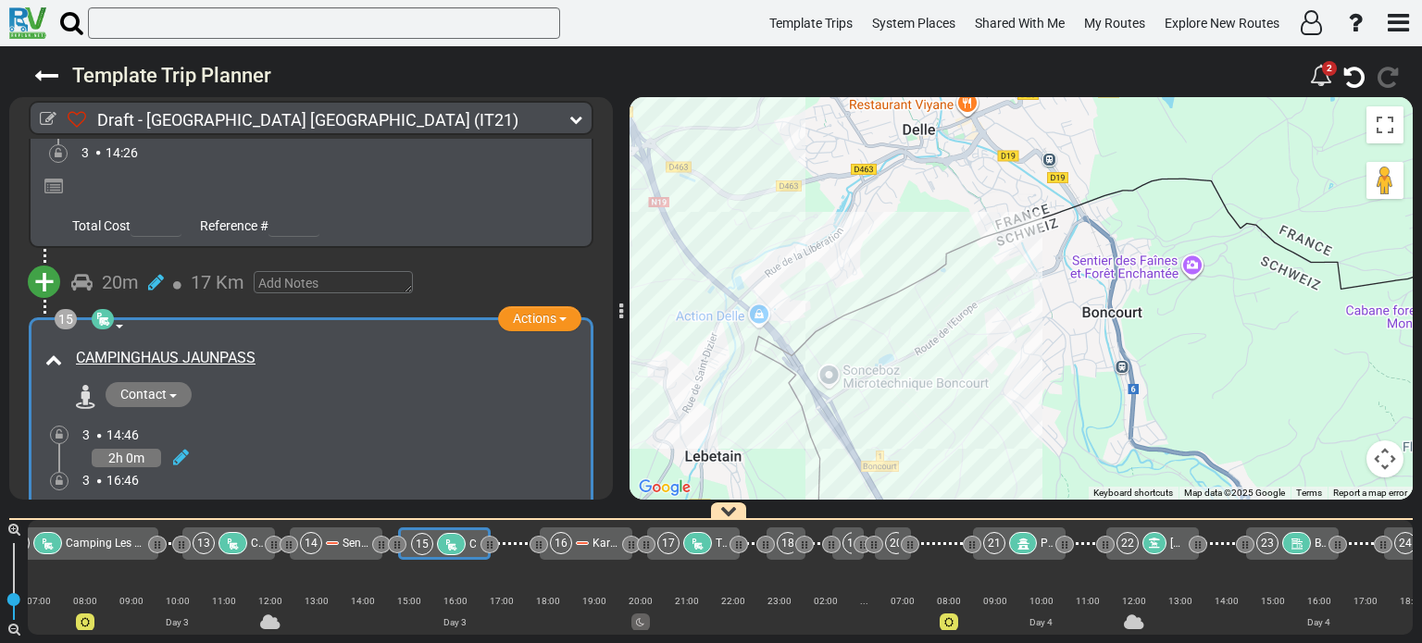
click at [1149, 269] on div "To activate drag with keyboard, press Alt + Enter. Once in keyboard drag state,…" at bounding box center [1020, 298] width 783 height 403
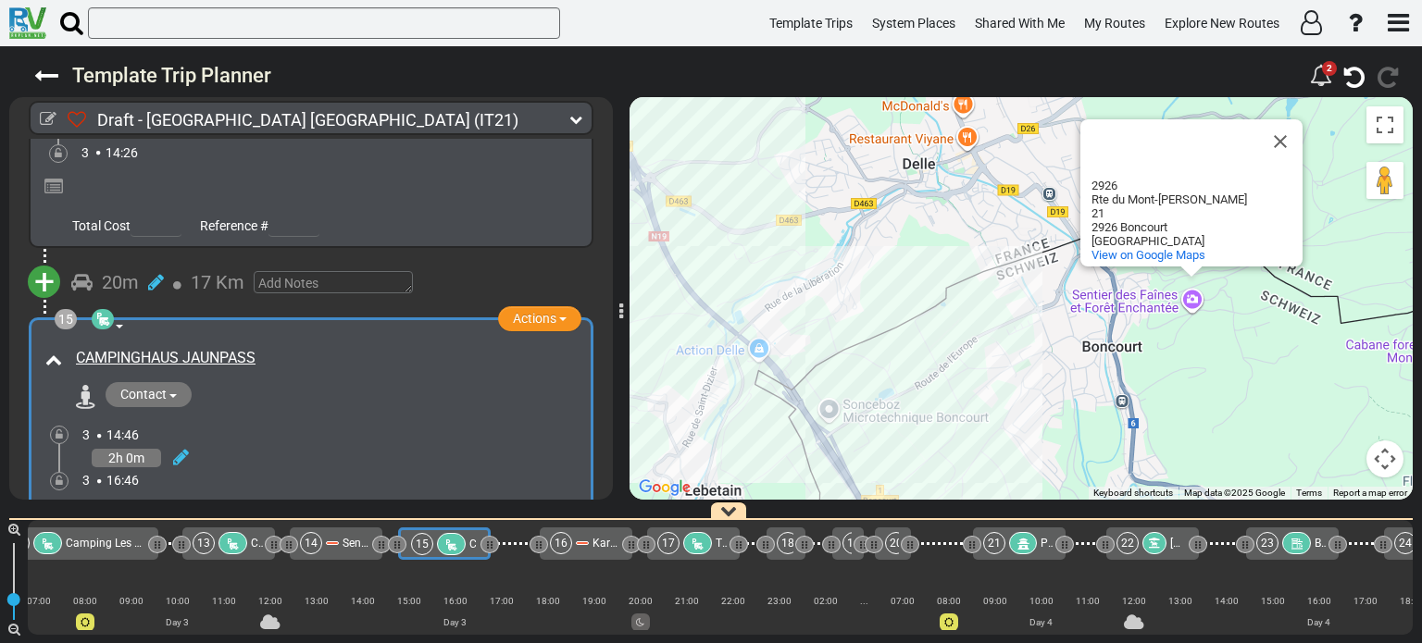
click at [1146, 295] on div "To activate drag with keyboard, press Alt + Enter. Once in keyboard drag state,…" at bounding box center [1020, 298] width 783 height 403
click at [1277, 164] on button "Close" at bounding box center [1280, 141] width 44 height 44
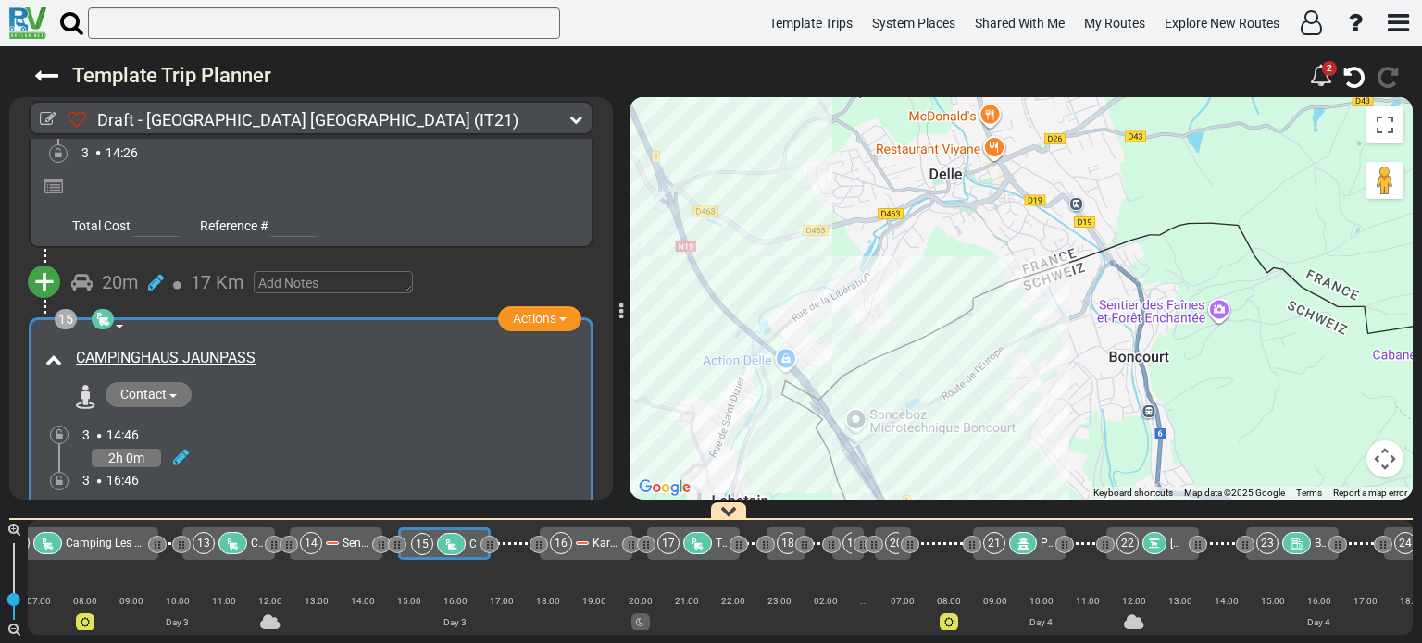
drag, startPoint x: 1087, startPoint y: 390, endPoint x: 1120, endPoint y: 383, distance: 33.0
click at [1120, 383] on div "To activate drag with keyboard, press Alt + Enter. Once in keyboard drag state,…" at bounding box center [1020, 298] width 783 height 403
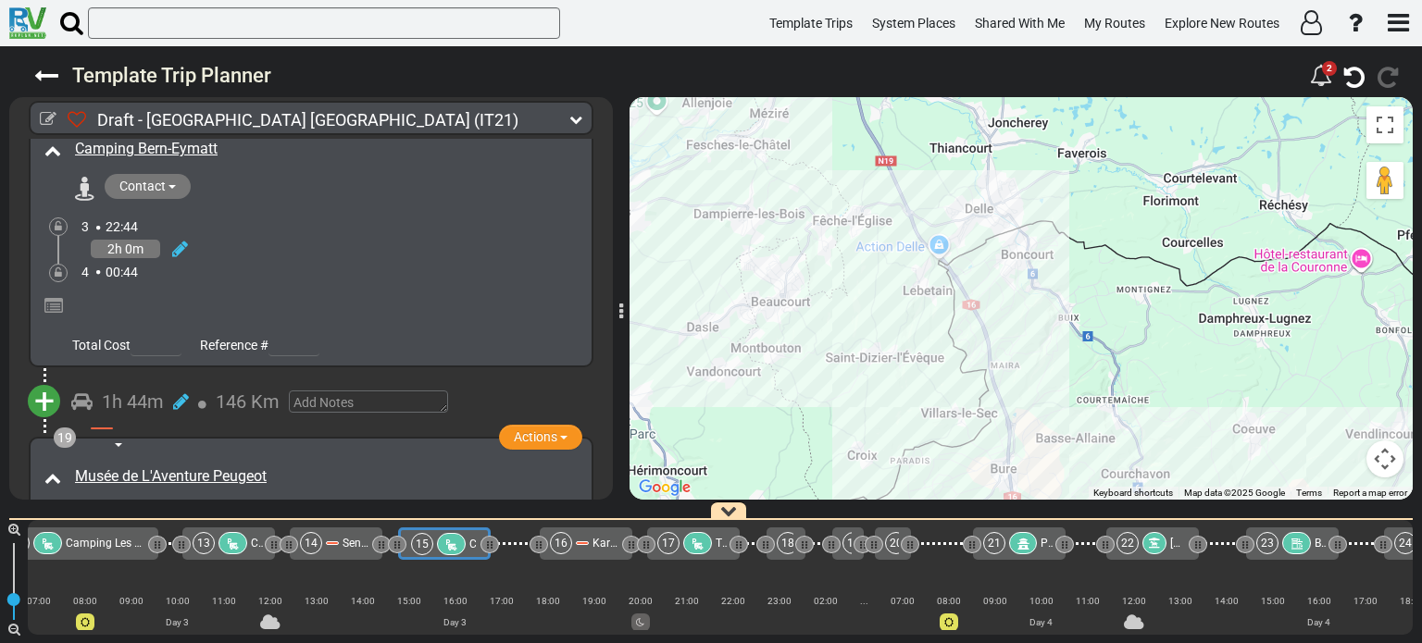
scroll to position [6252, 0]
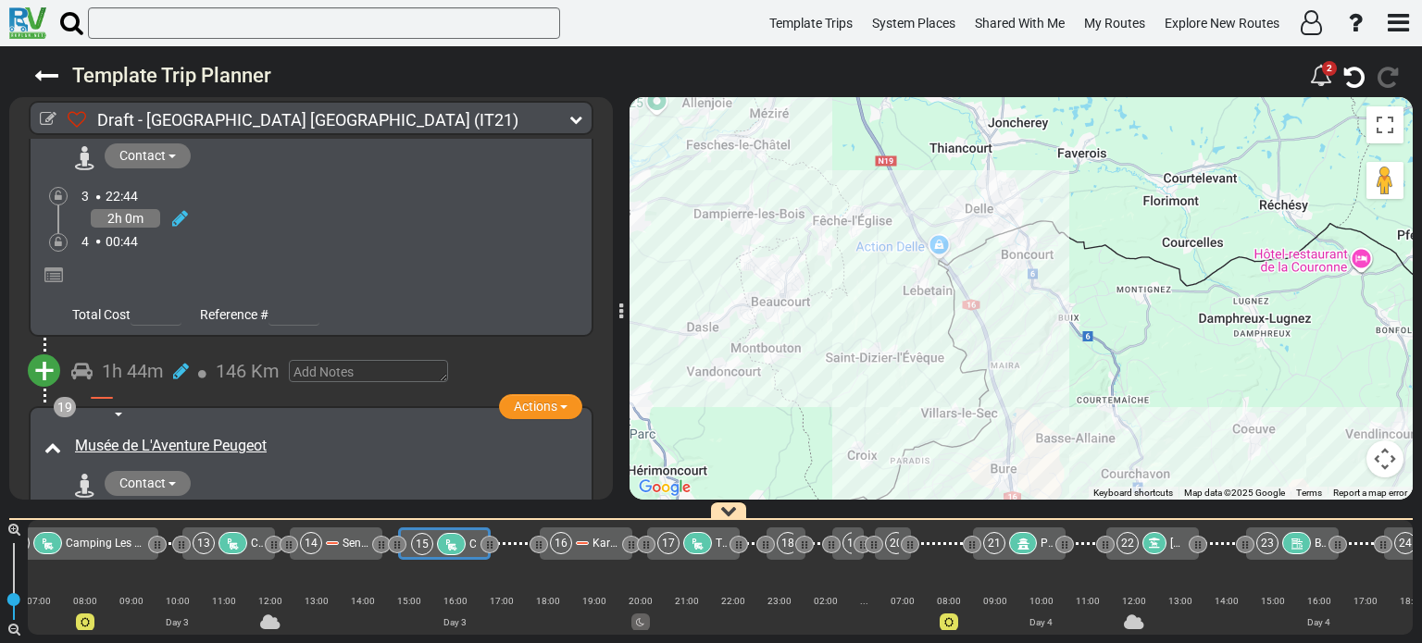
click at [48, 350] on span "+" at bounding box center [44, 371] width 20 height 43
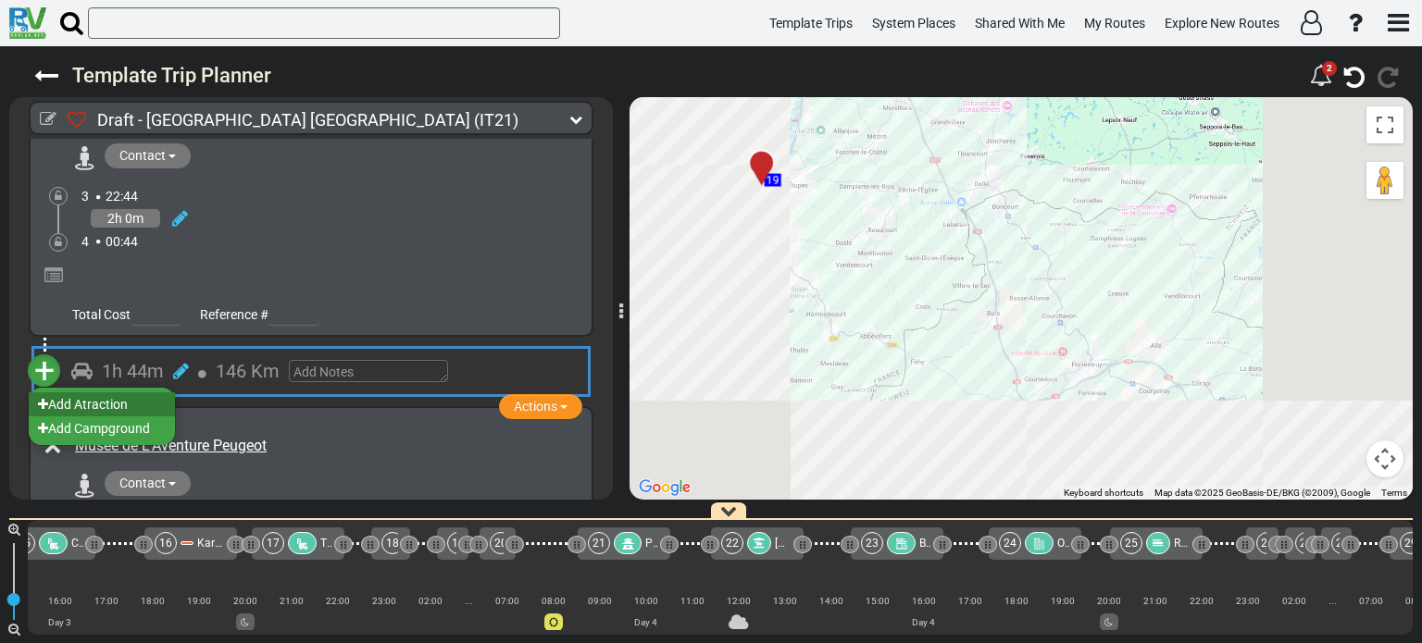
scroll to position [0, 2147]
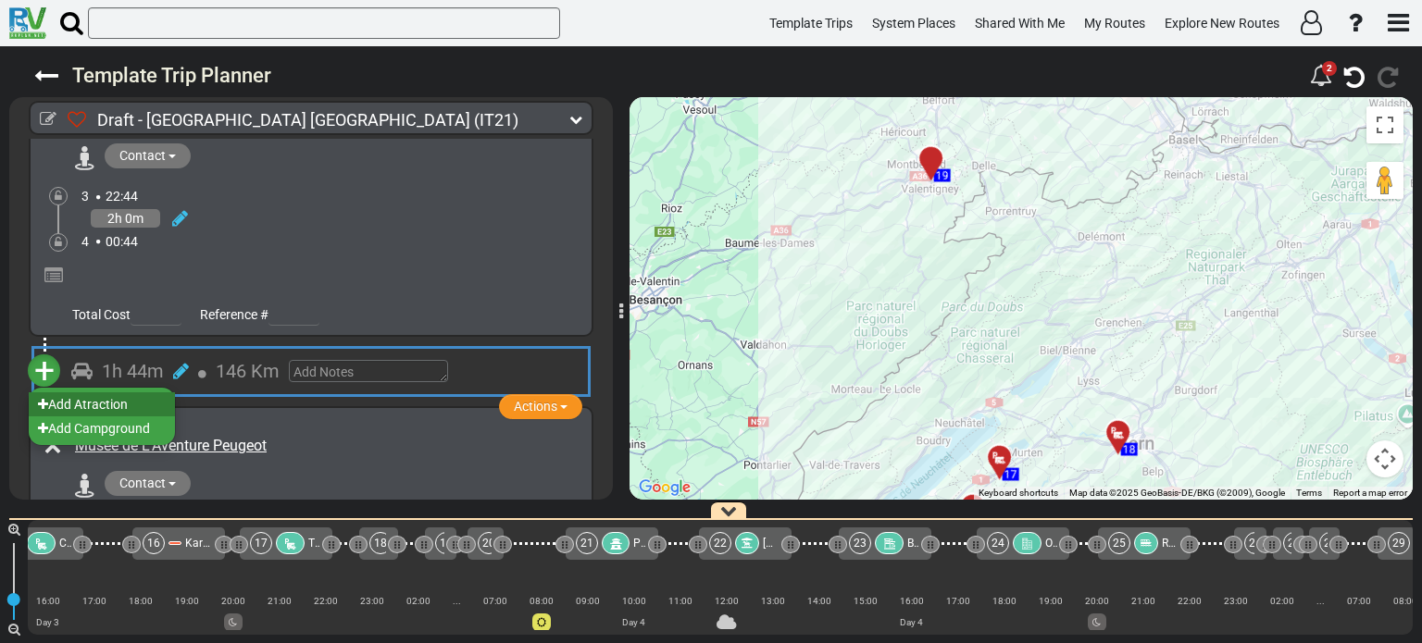
click at [94, 392] on li "Add Atraction" at bounding box center [102, 404] width 146 height 24
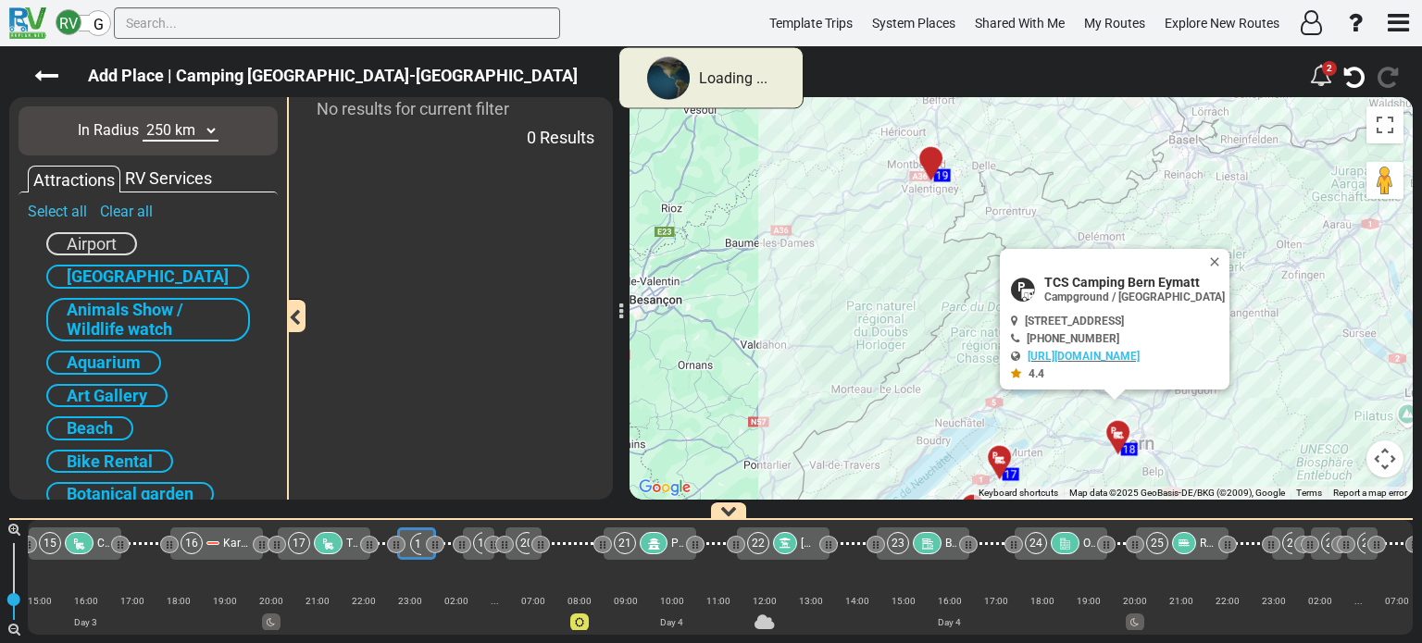
scroll to position [0, 2108]
click at [159, 26] on input "text" at bounding box center [337, 22] width 446 height 31
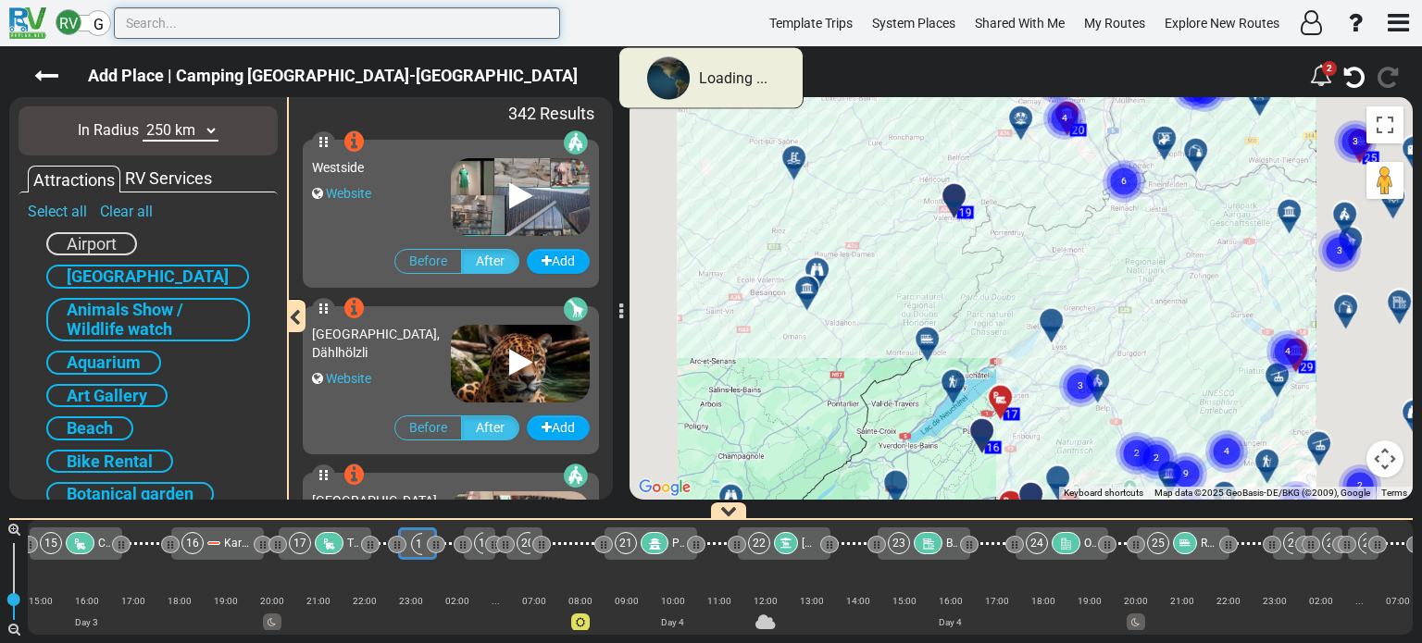
click at [159, 26] on input "text" at bounding box center [337, 22] width 446 height 31
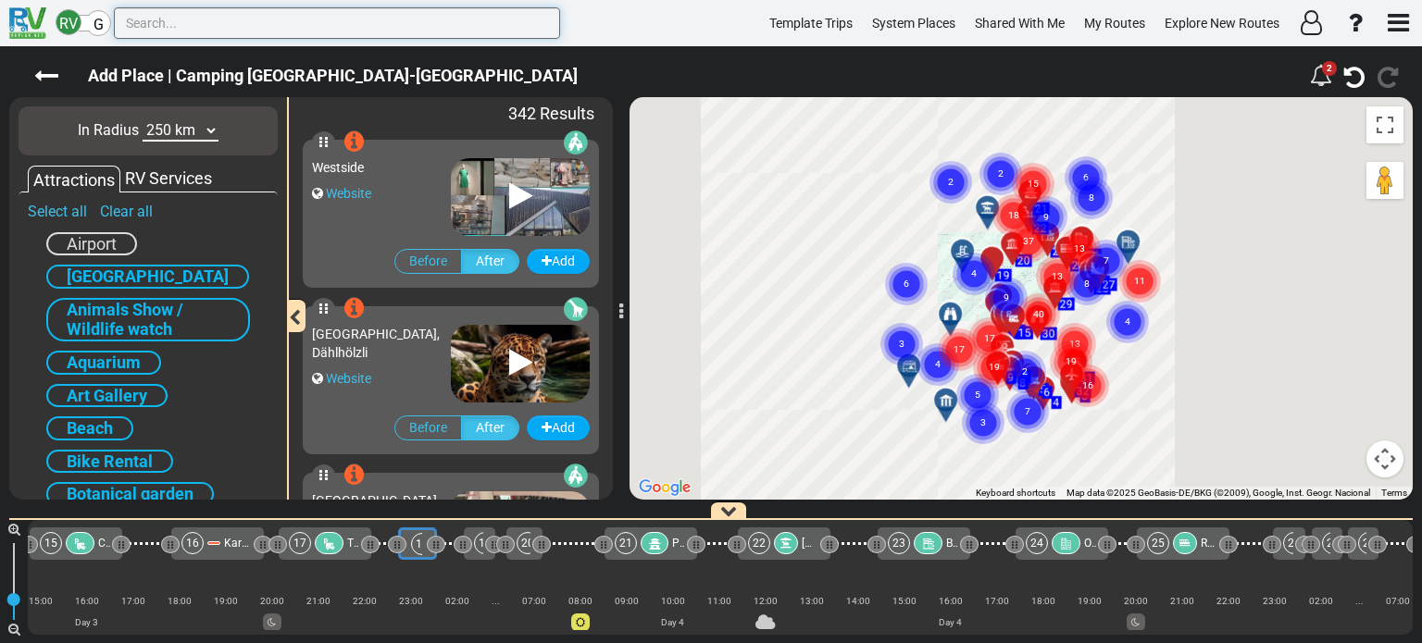
paste input "[GEOGRAPHIC_DATA]"
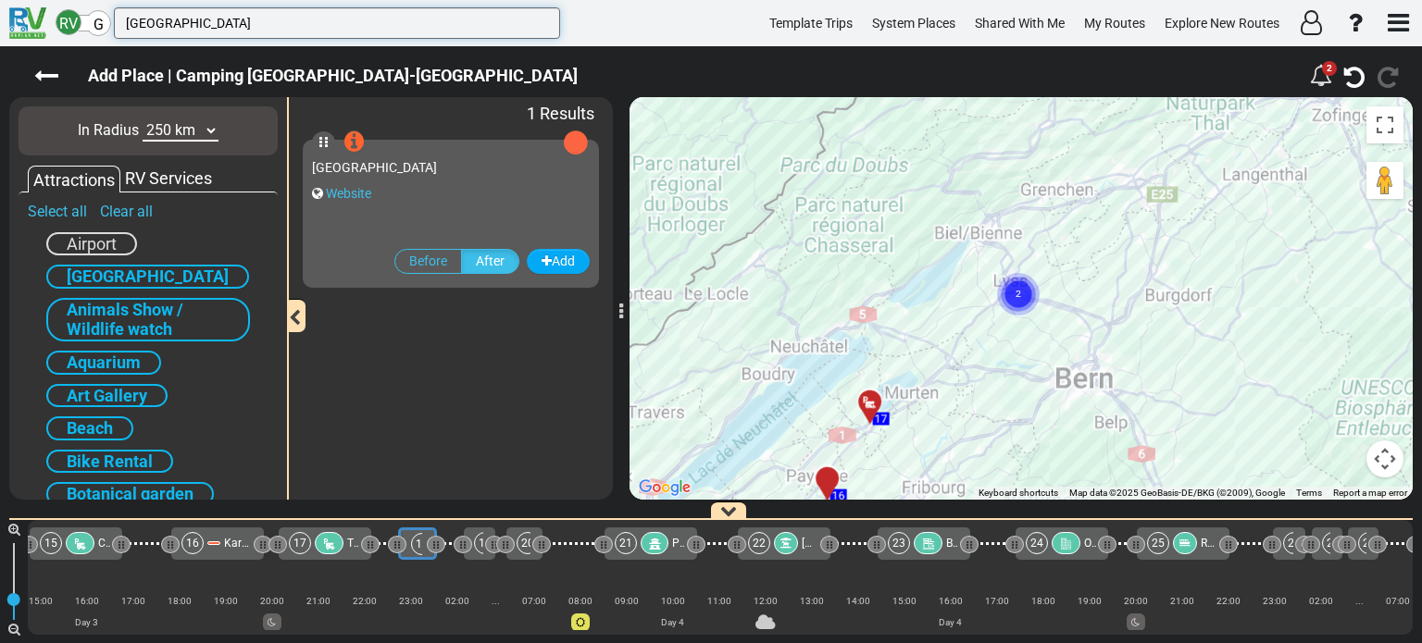
type input "[GEOGRAPHIC_DATA]"
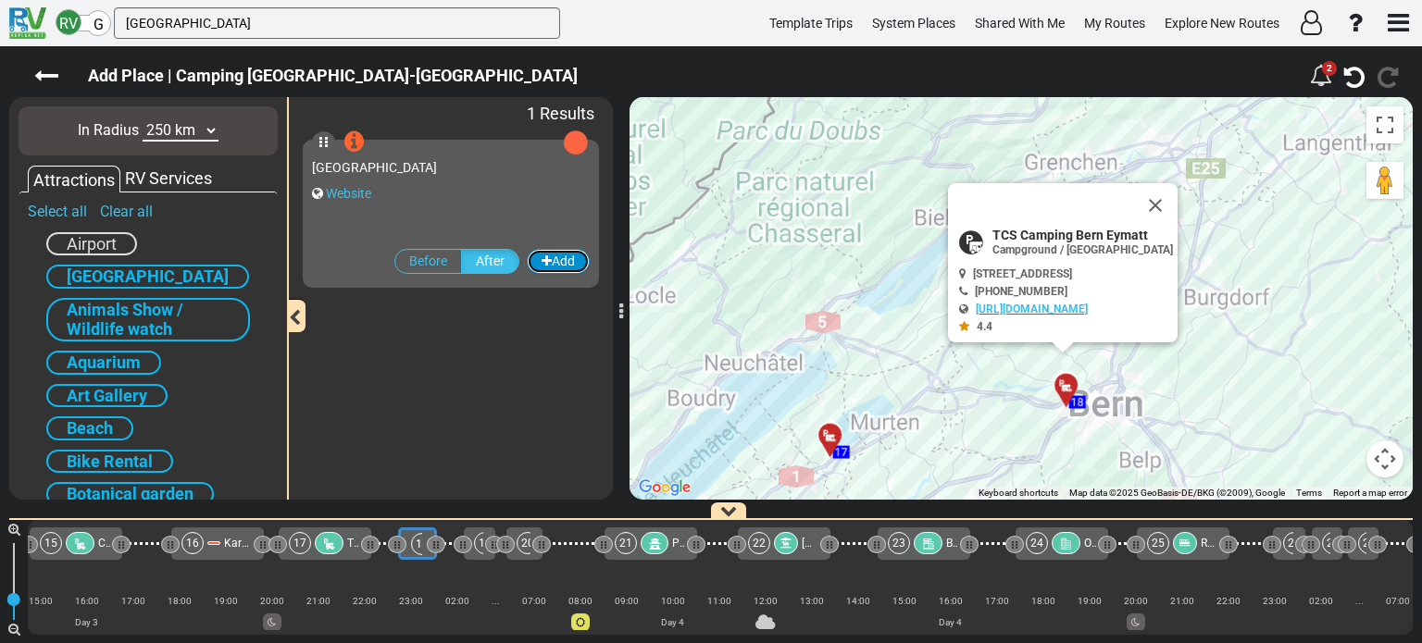
click at [560, 259] on button "Add" at bounding box center [558, 261] width 63 height 25
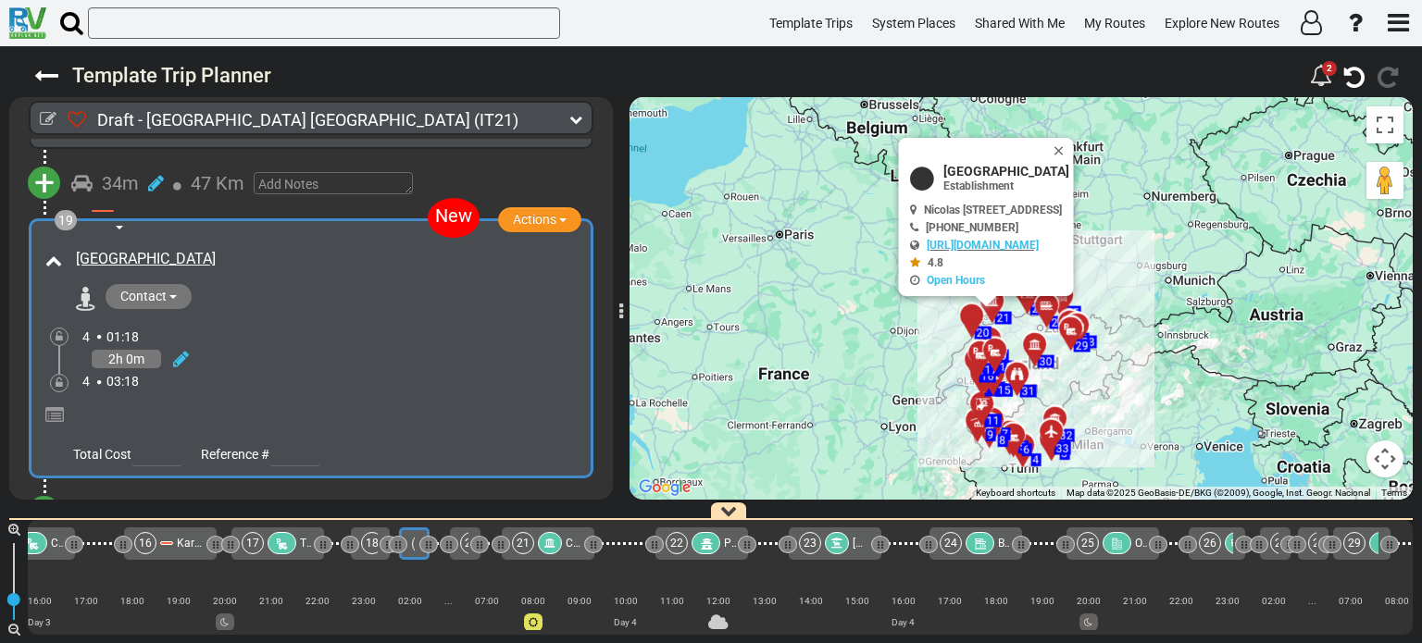
scroll to position [6442, 0]
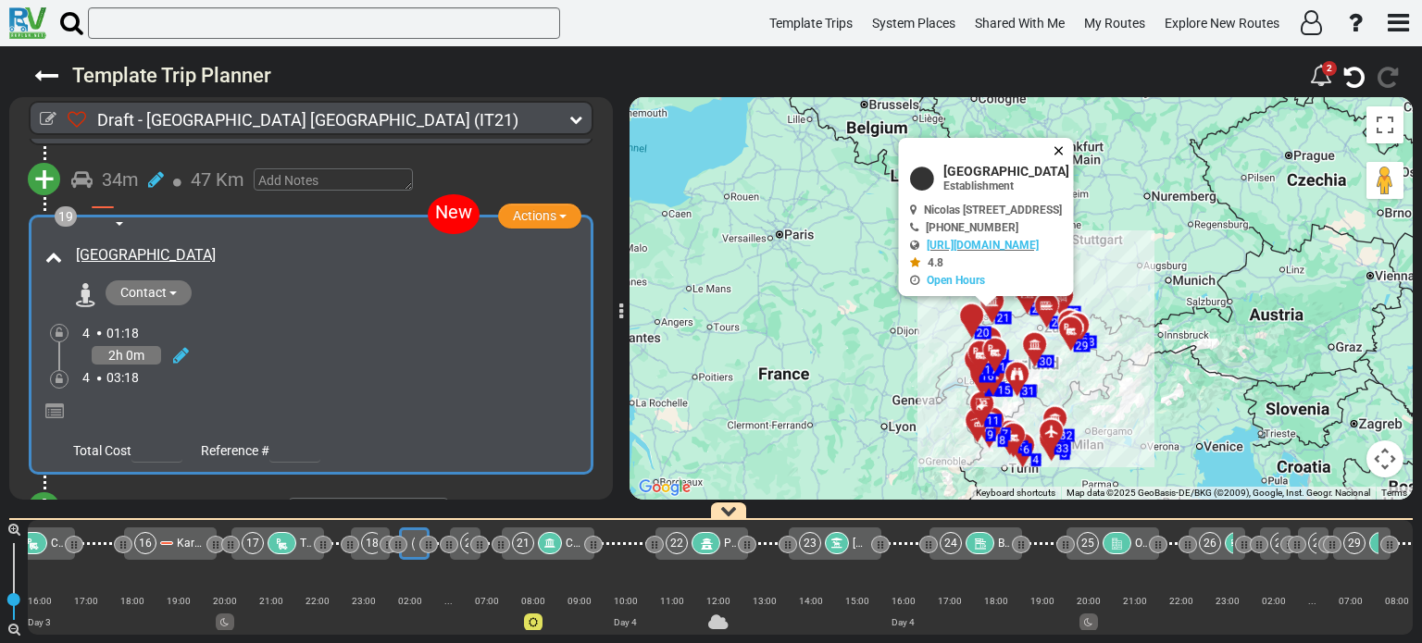
click at [1074, 147] on button "Close" at bounding box center [1062, 151] width 22 height 26
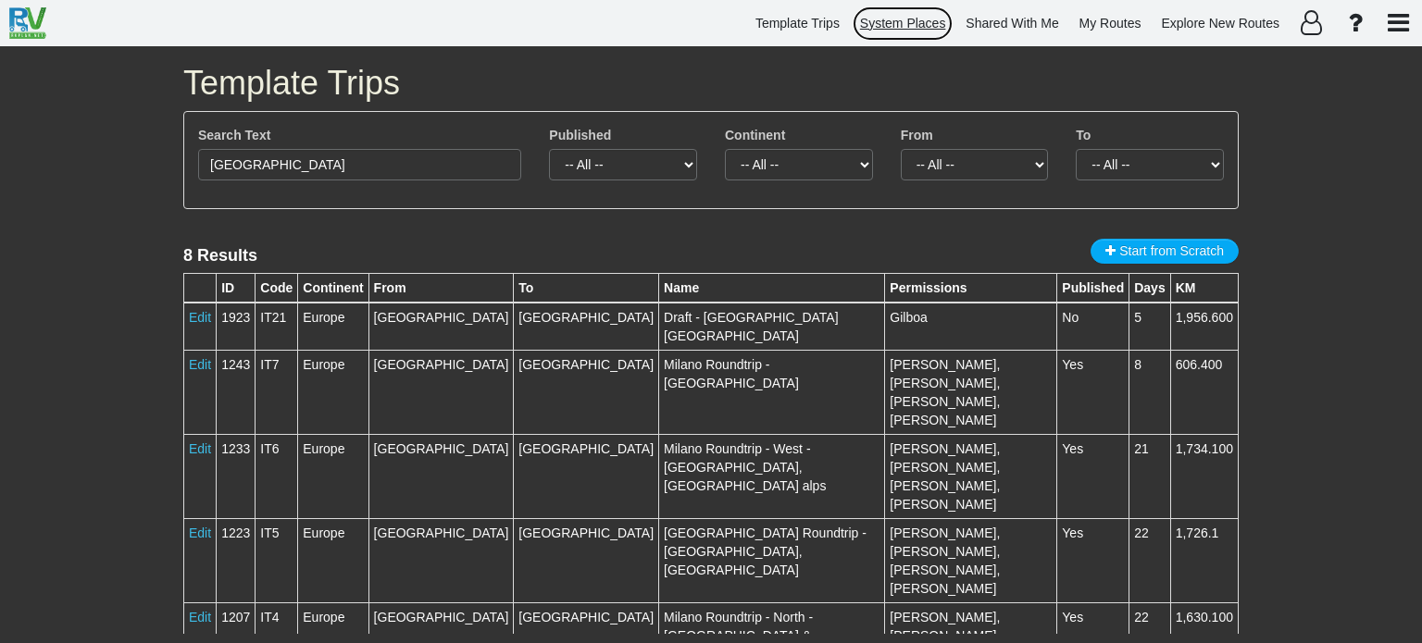
click at [896, 23] on span "System Places" at bounding box center [903, 23] width 86 height 15
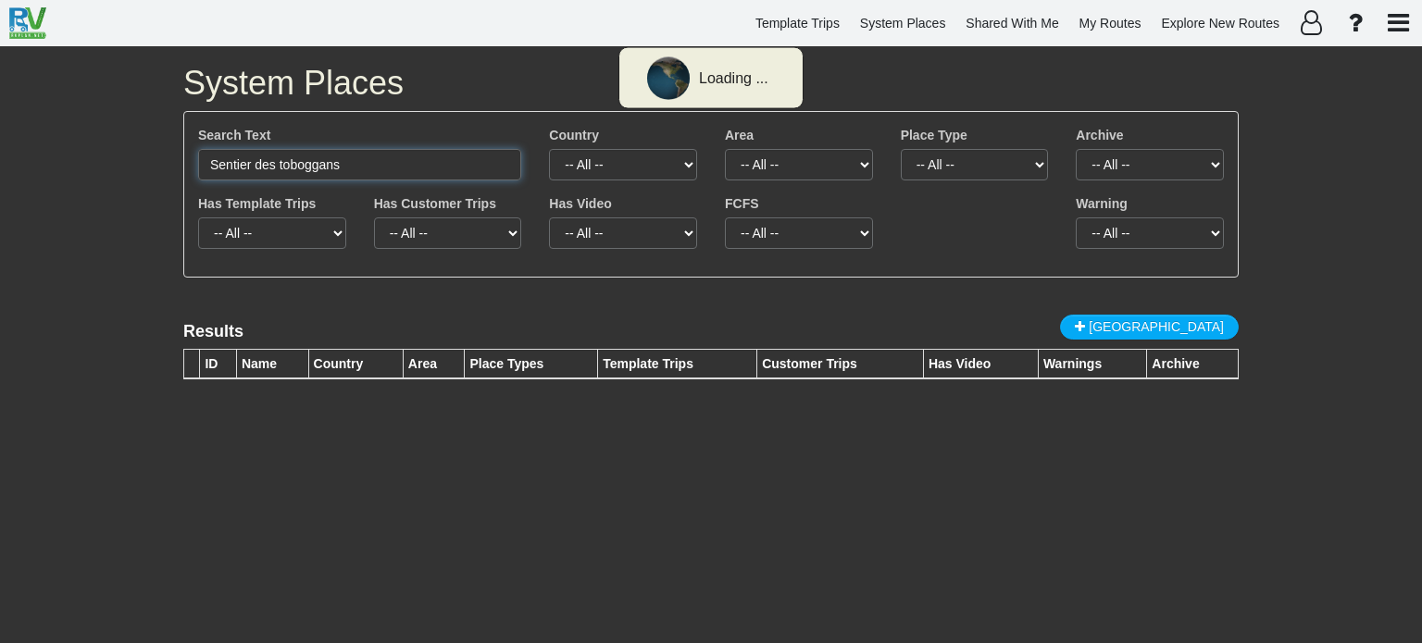
click at [353, 162] on input "Sentier des toboggans" at bounding box center [359, 164] width 323 height 31
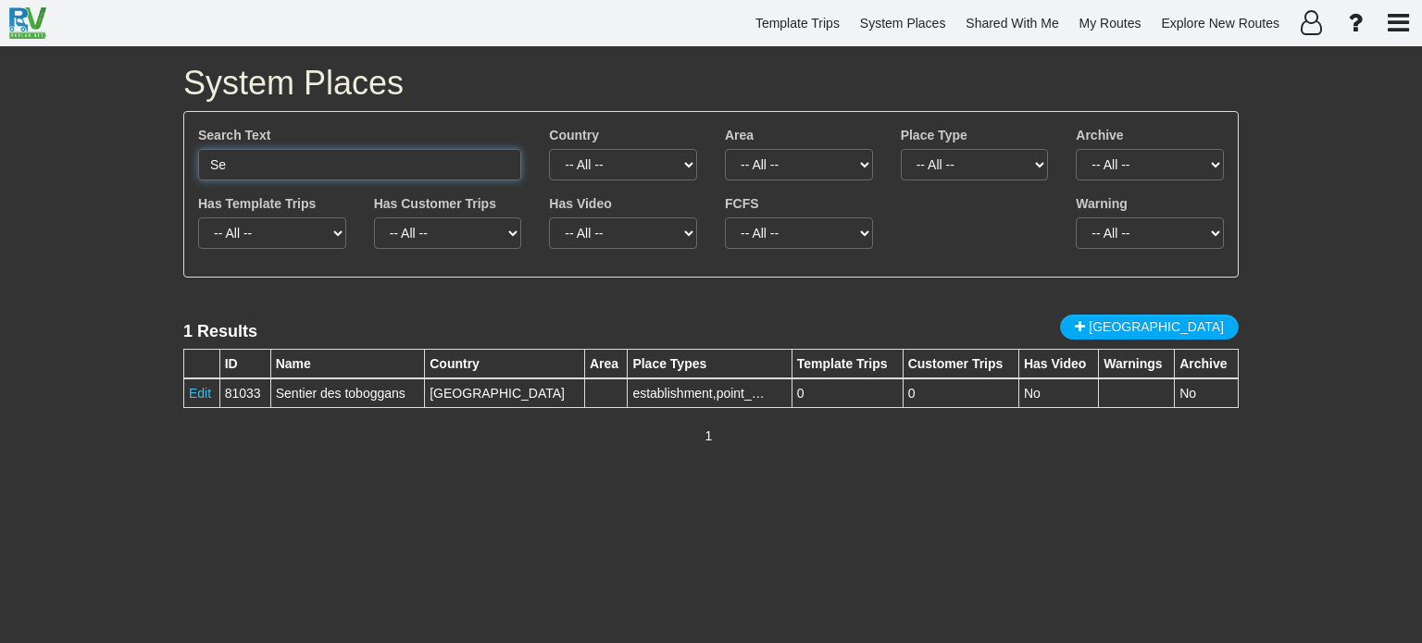
type input "S"
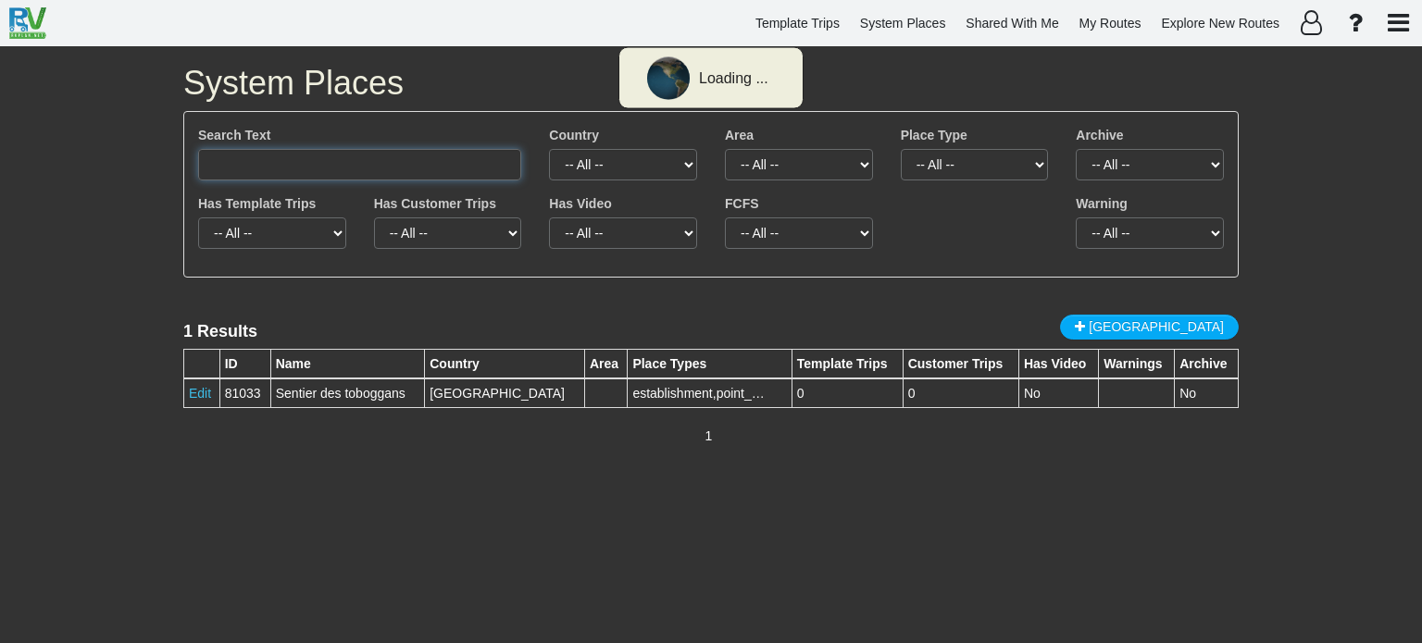
paste input "[GEOGRAPHIC_DATA]"
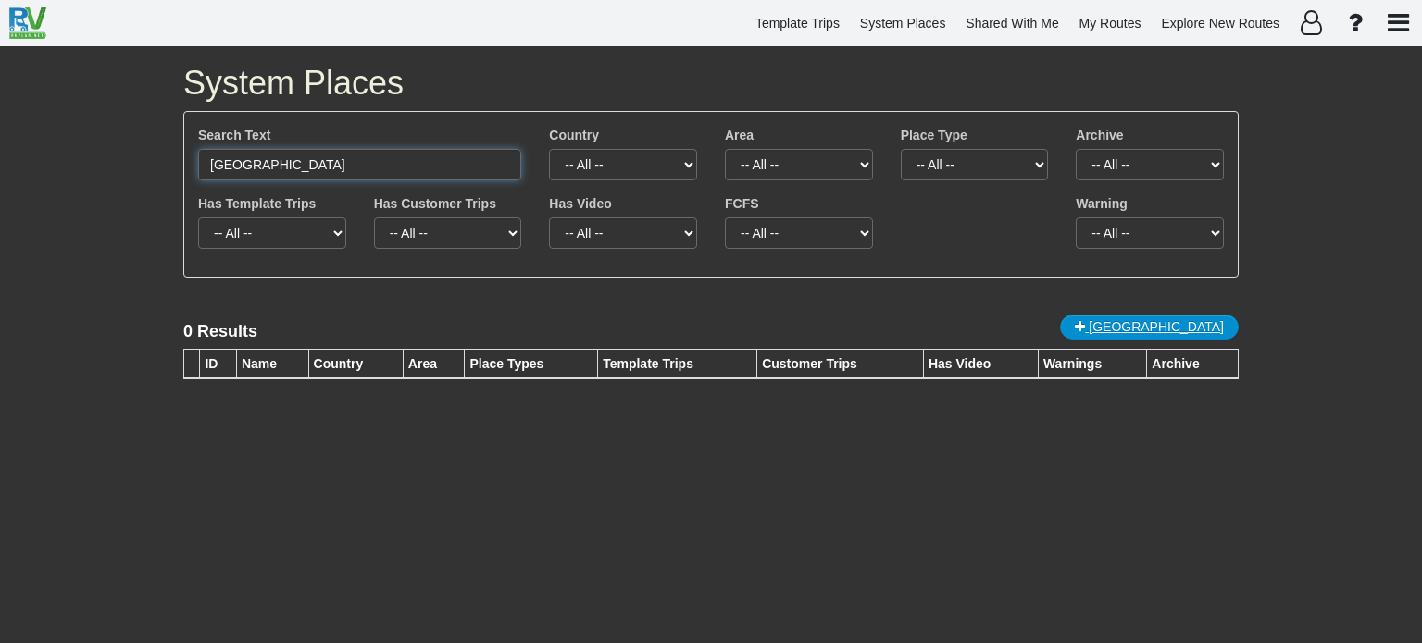
type input "[GEOGRAPHIC_DATA]"
click at [1166, 320] on span "[GEOGRAPHIC_DATA]" at bounding box center [1155, 326] width 135 height 15
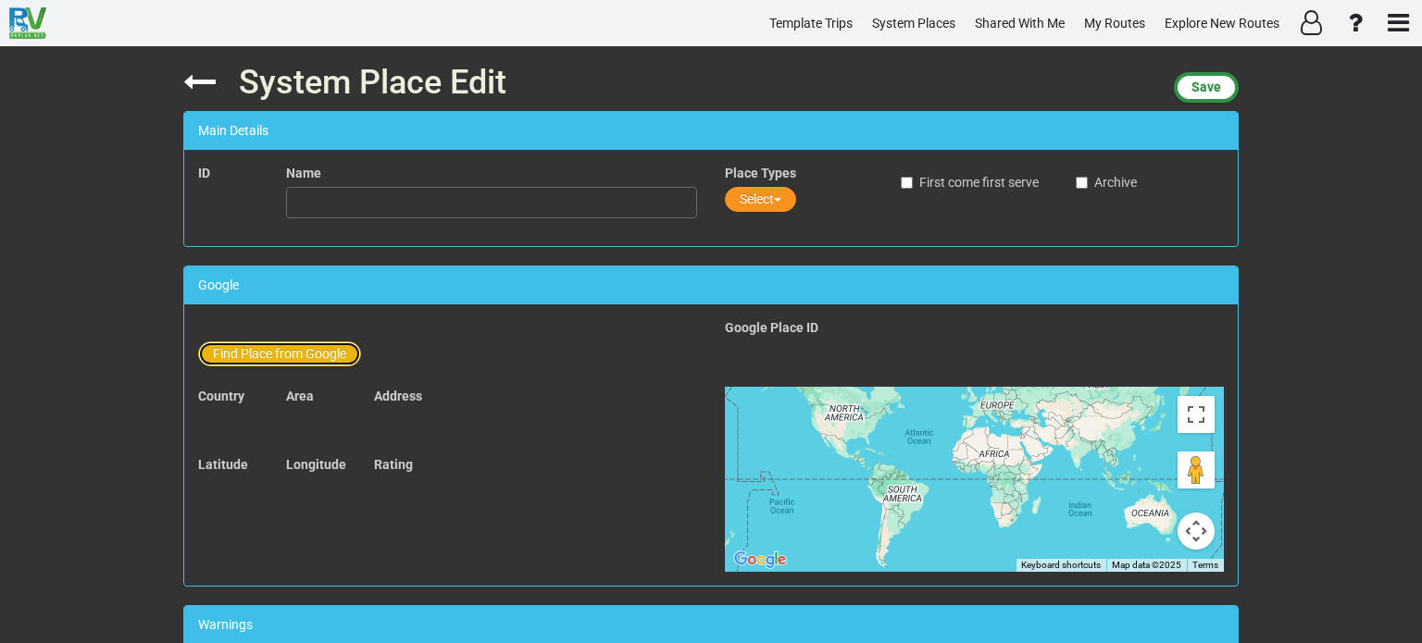
click at [329, 354] on button "Find Place from Google" at bounding box center [279, 354] width 163 height 25
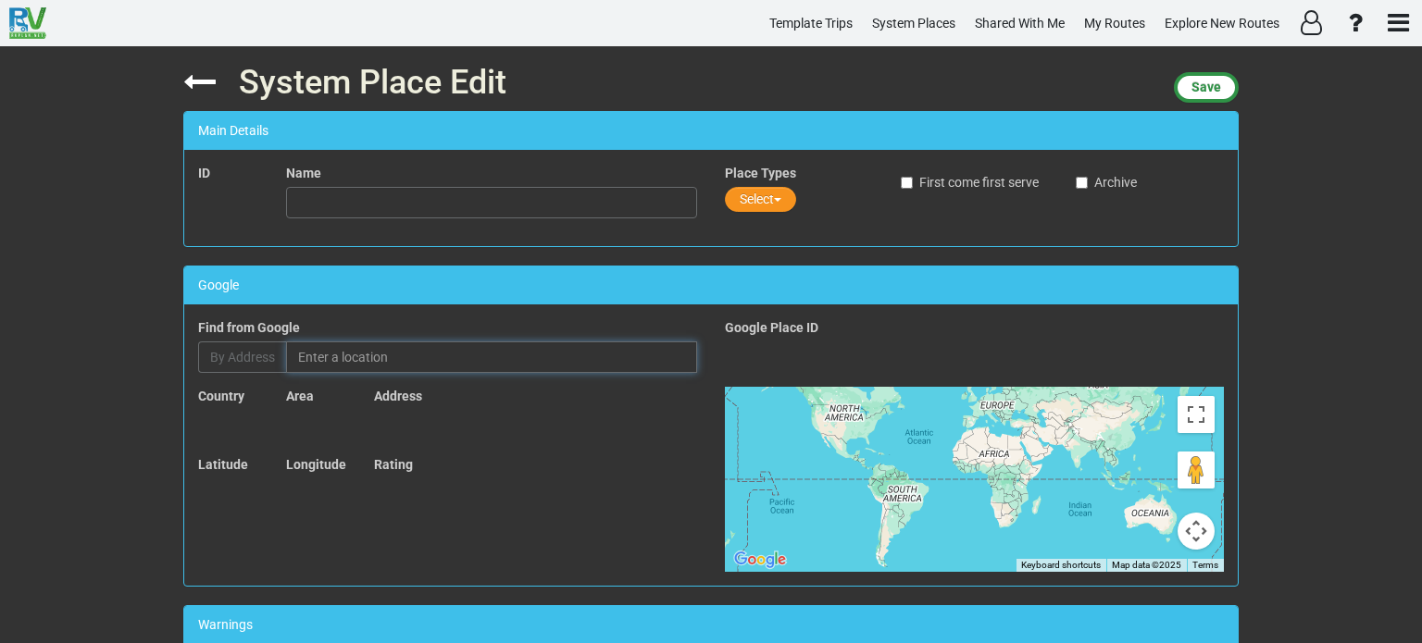
click at [361, 361] on input "text" at bounding box center [491, 357] width 411 height 31
paste input "[GEOGRAPHIC_DATA]"
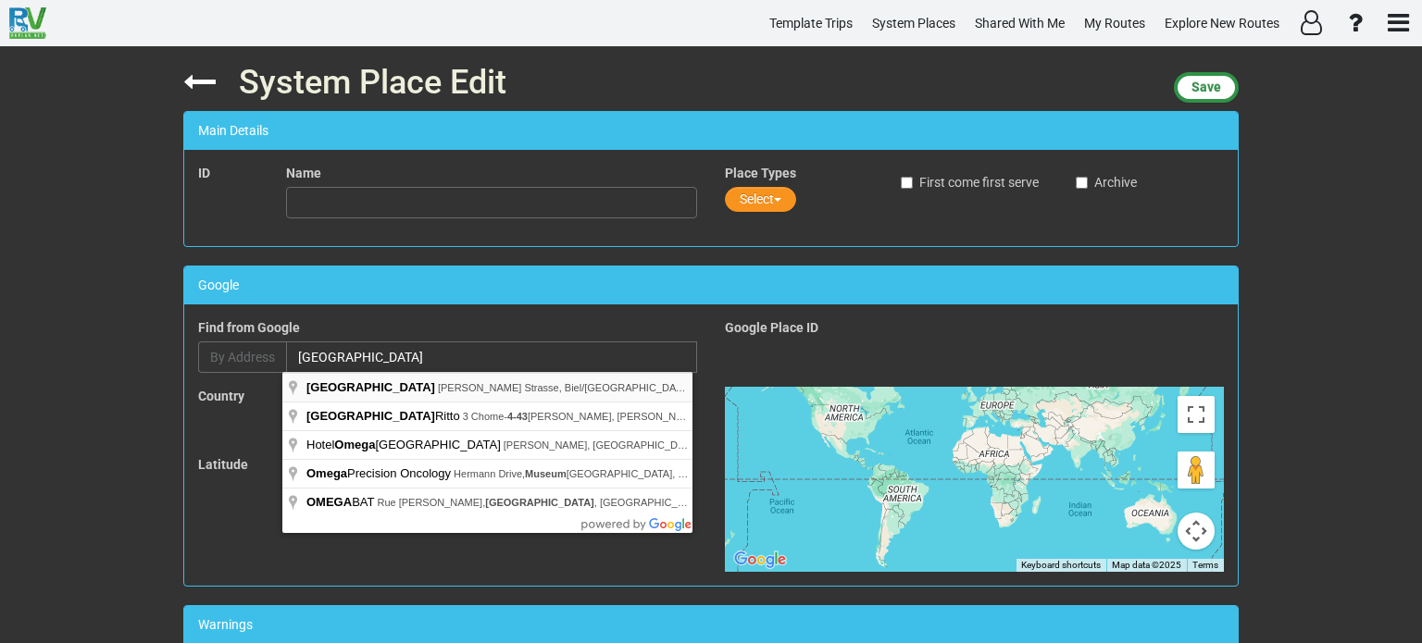
type input "Omega Museum, [PERSON_NAME] Strasse, Biel/[GEOGRAPHIC_DATA], [GEOGRAPHIC_DATA]"
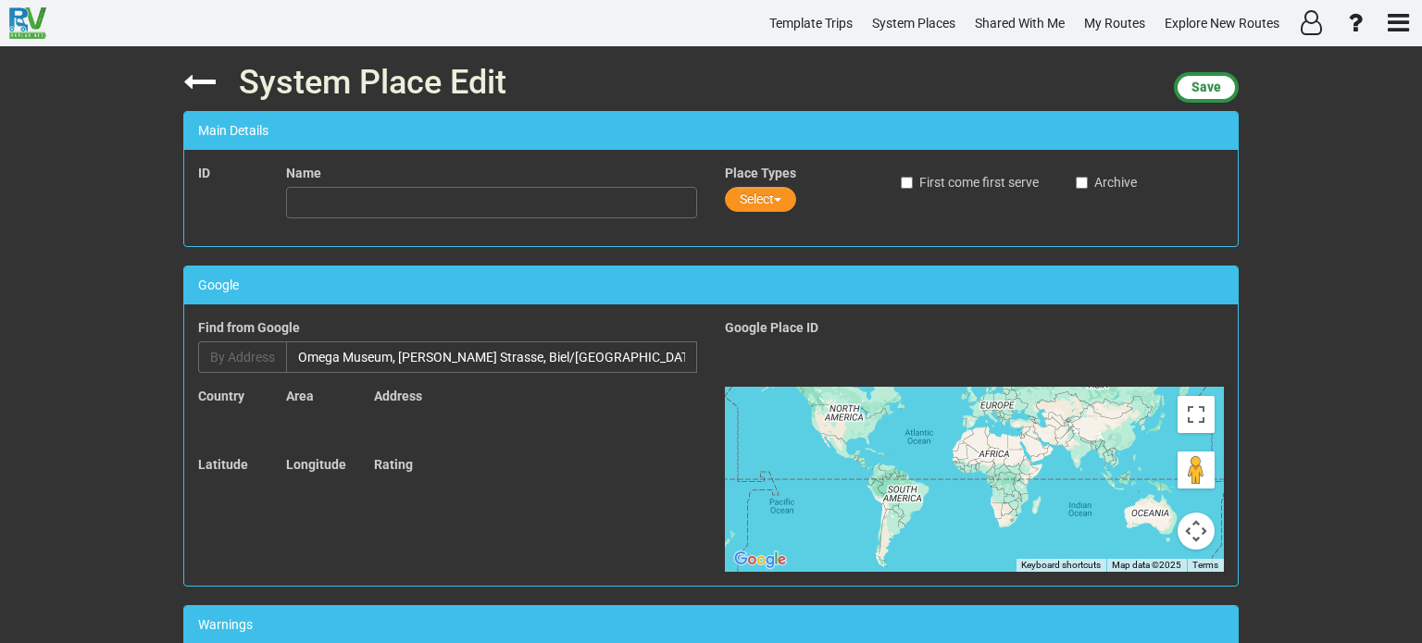
type input "[GEOGRAPHIC_DATA]"
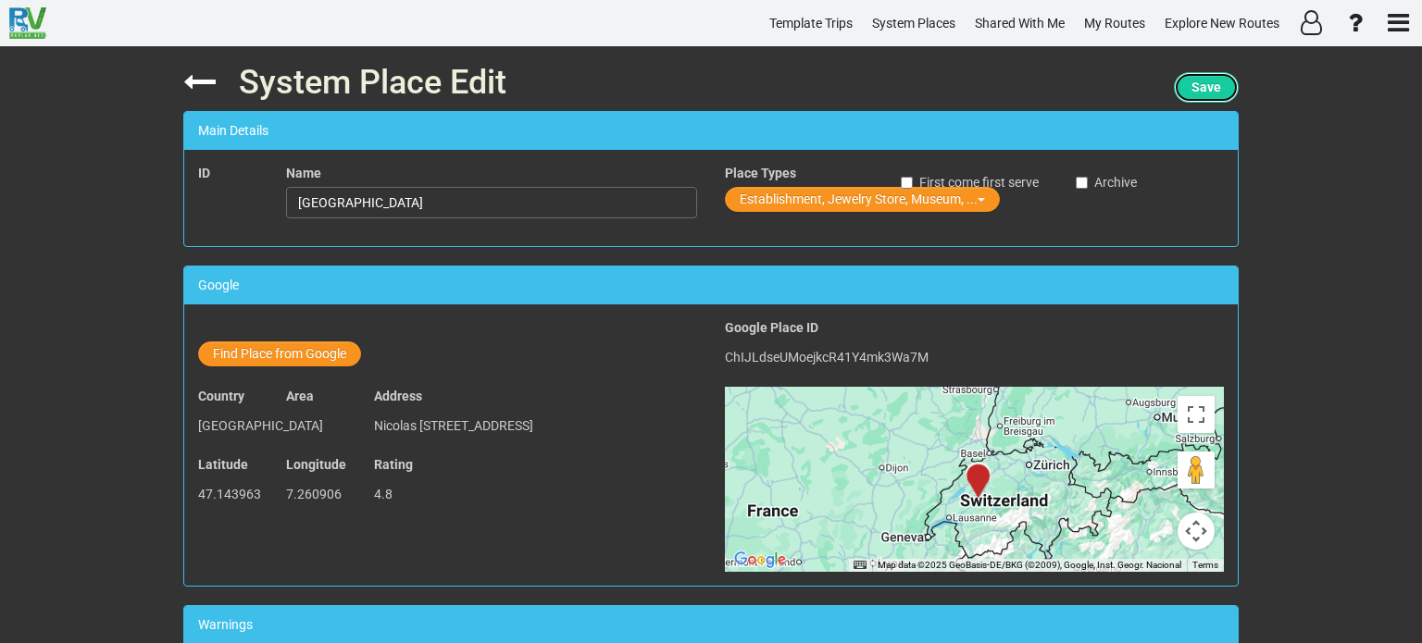
click at [1207, 88] on span "Save" at bounding box center [1206, 87] width 30 height 15
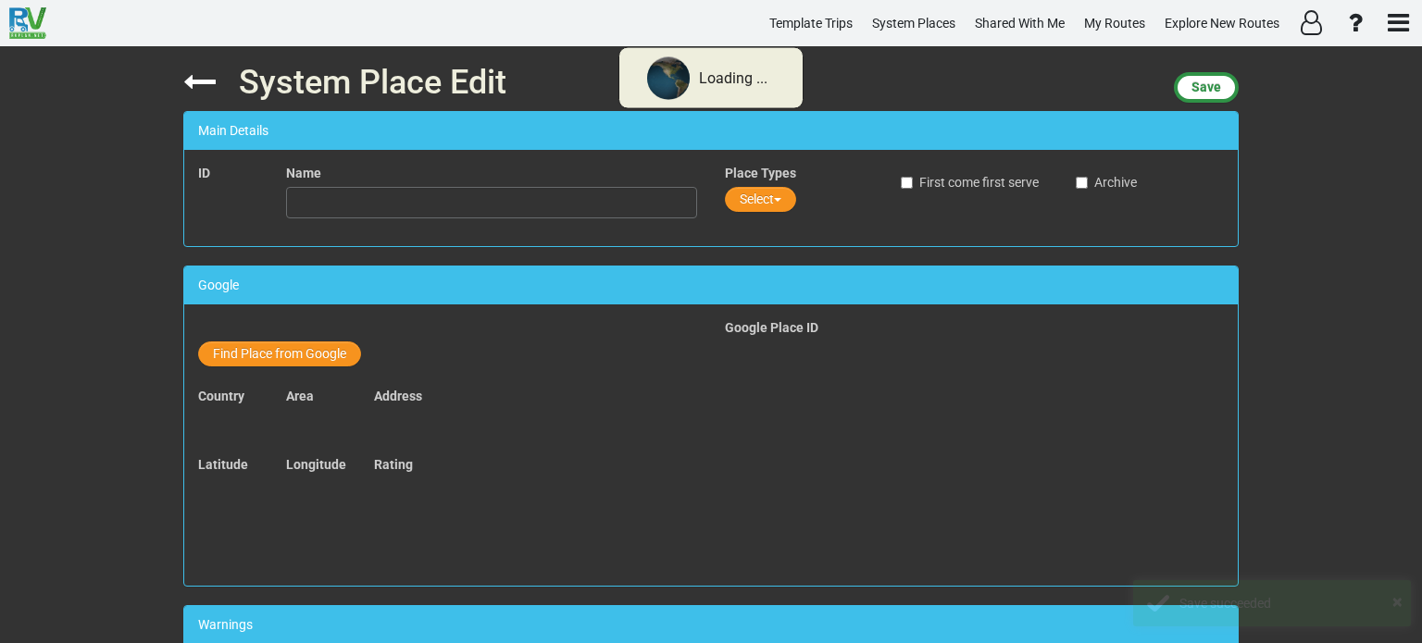
type input "[GEOGRAPHIC_DATA]"
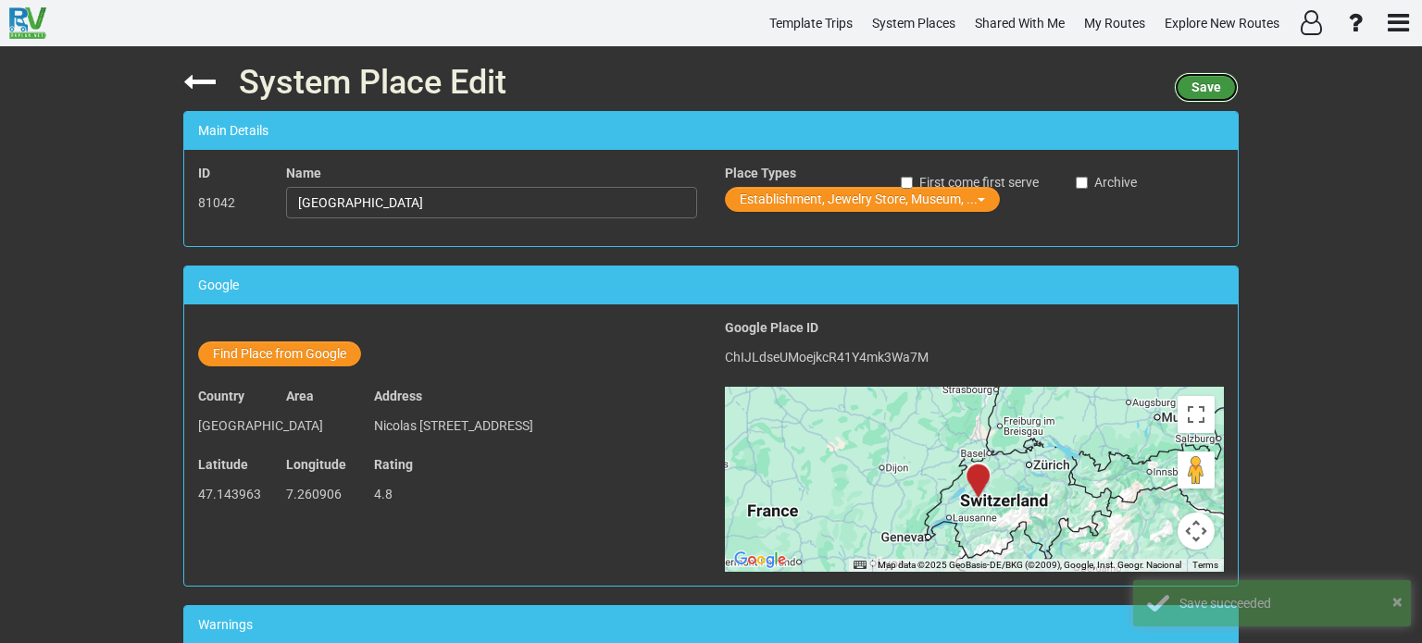
click at [1207, 88] on span "Save" at bounding box center [1206, 87] width 30 height 15
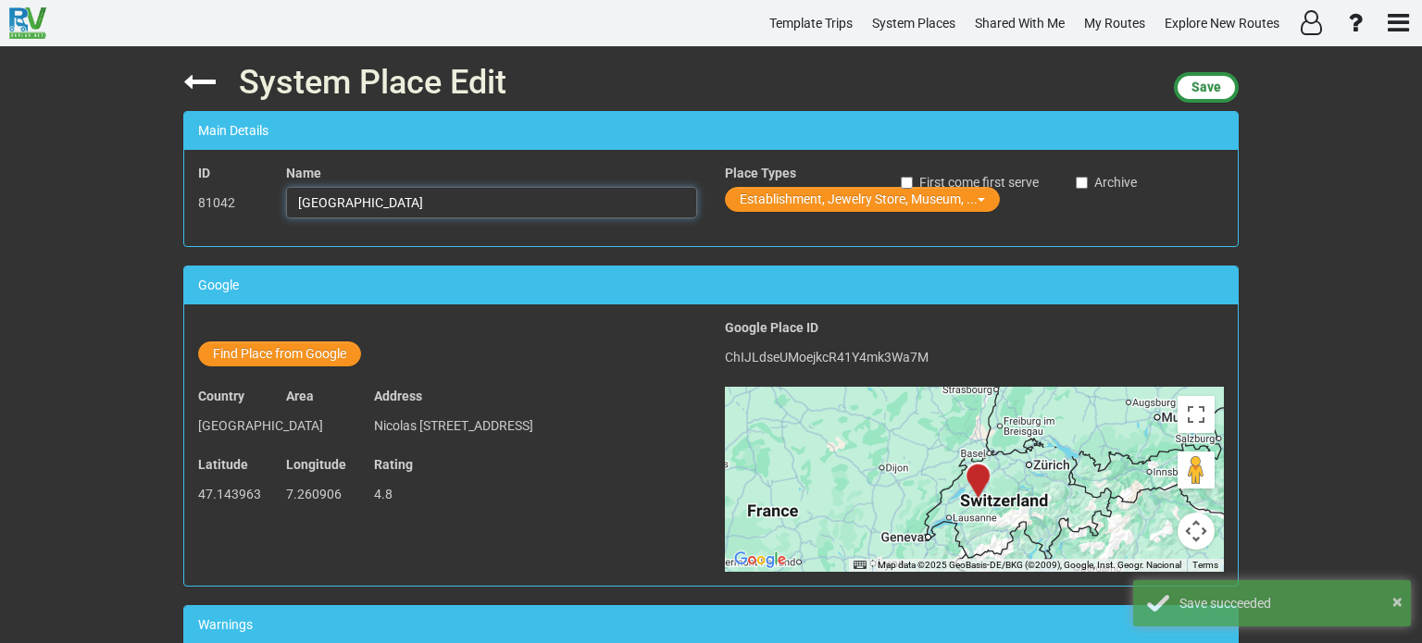
drag, startPoint x: 395, startPoint y: 201, endPoint x: 289, endPoint y: 205, distance: 106.5
click at [289, 205] on input "[GEOGRAPHIC_DATA]" at bounding box center [491, 202] width 411 height 31
